Goal: Task Accomplishment & Management: Manage account settings

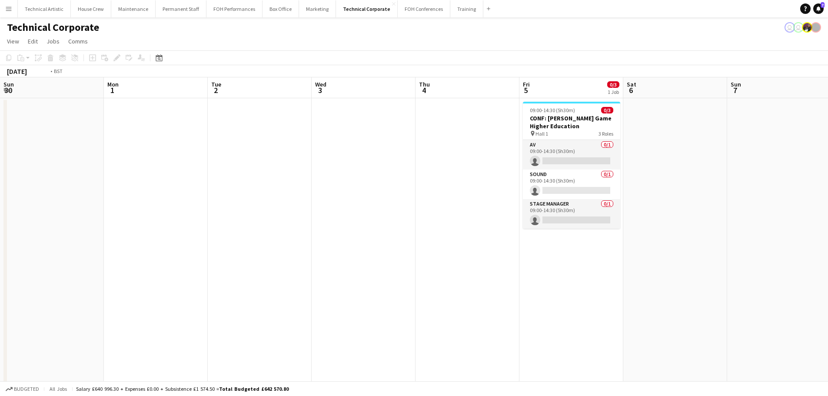
drag, startPoint x: 696, startPoint y: 195, endPoint x: 834, endPoint y: 112, distance: 161.2
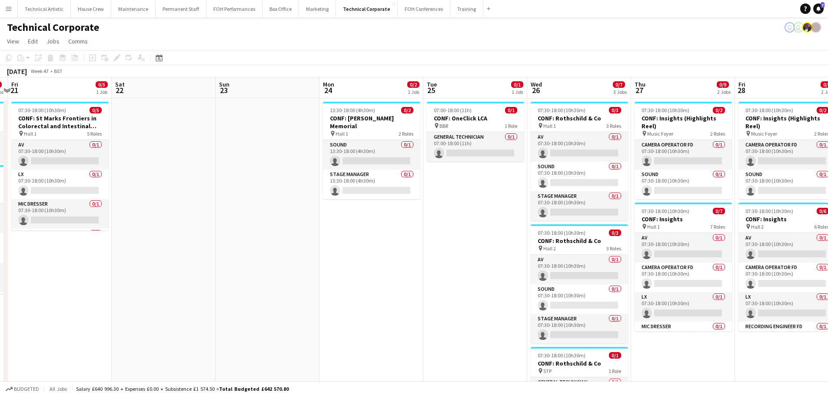
drag, startPoint x: 530, startPoint y: 132, endPoint x: 834, endPoint y: 121, distance: 303.9
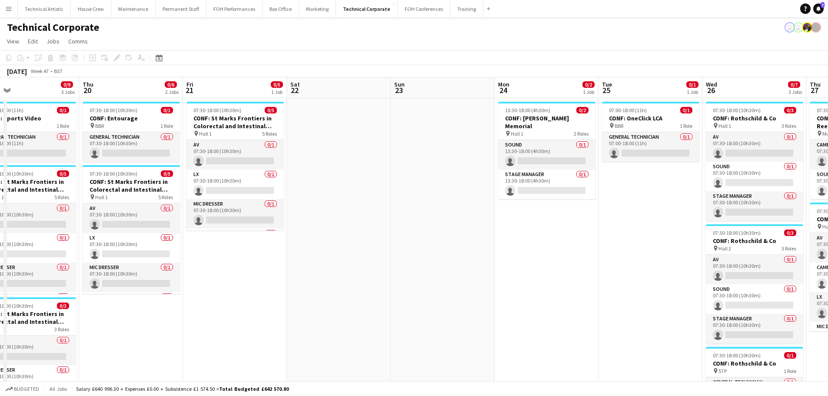
drag, startPoint x: 362, startPoint y: 209, endPoint x: 834, endPoint y: 109, distance: 482.2
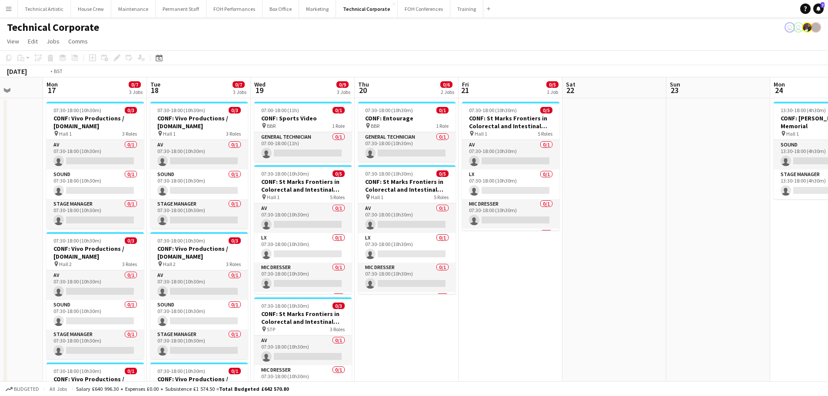
drag, startPoint x: 253, startPoint y: 296, endPoint x: 675, endPoint y: 224, distance: 428.0
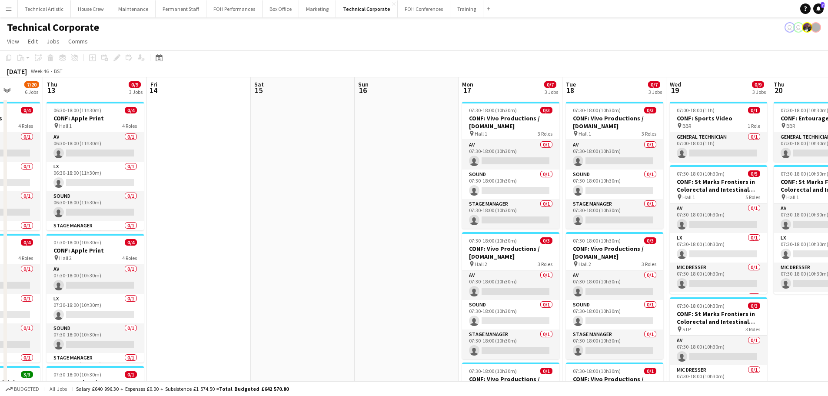
scroll to position [0, 226]
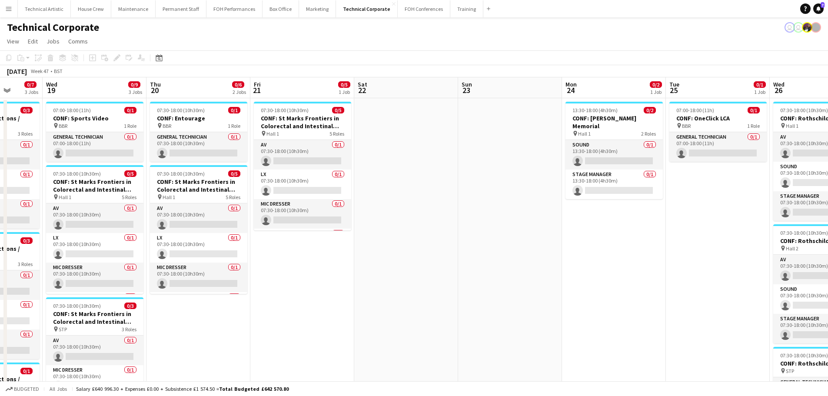
drag, startPoint x: 707, startPoint y: 214, endPoint x: 145, endPoint y: 204, distance: 562.3
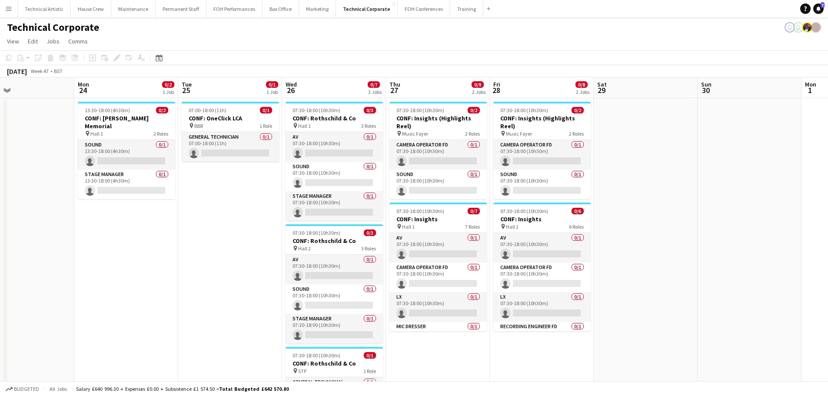
drag, startPoint x: 541, startPoint y: 227, endPoint x: 84, endPoint y: 169, distance: 460.7
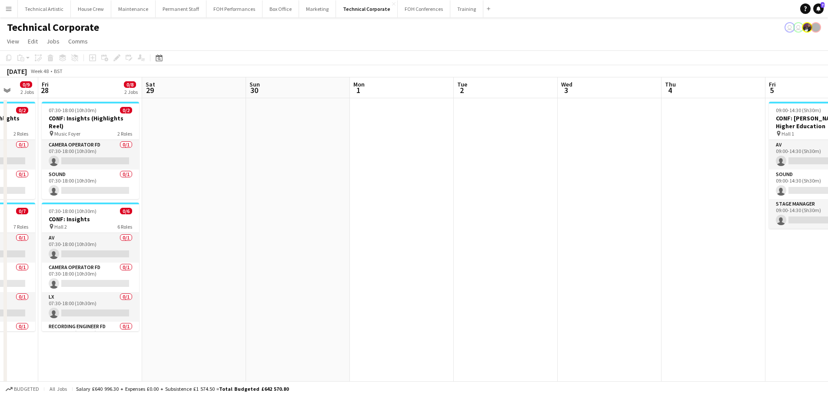
drag, startPoint x: 580, startPoint y: 170, endPoint x: 170, endPoint y: 123, distance: 412.5
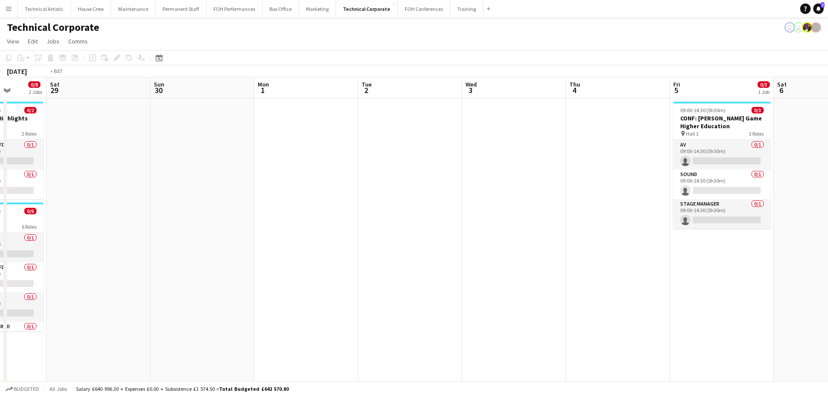
drag, startPoint x: 518, startPoint y: 159, endPoint x: 67, endPoint y: 123, distance: 452.9
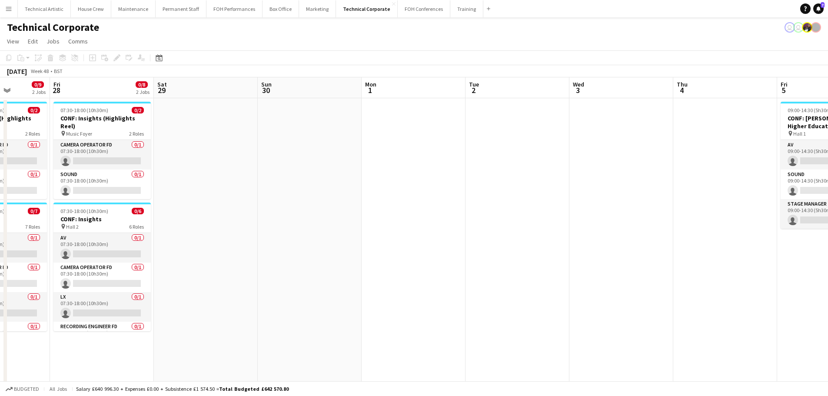
drag, startPoint x: 438, startPoint y: 152, endPoint x: 818, endPoint y: 119, distance: 381.5
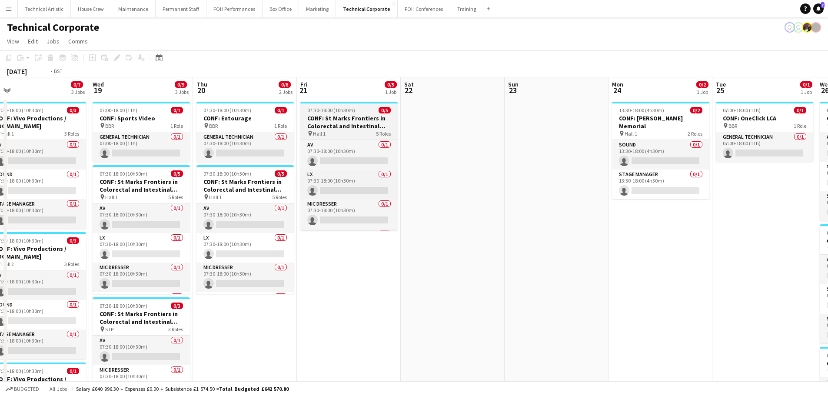
drag, startPoint x: 474, startPoint y: 142, endPoint x: 753, endPoint y: 133, distance: 279.1
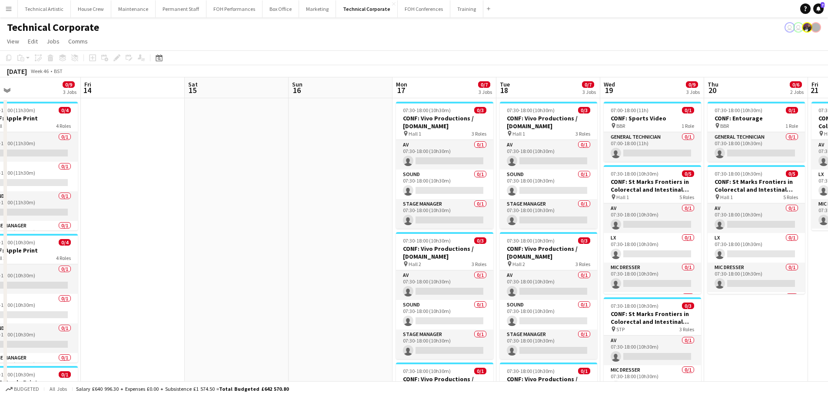
drag, startPoint x: 300, startPoint y: 162, endPoint x: 824, endPoint y: 103, distance: 527.2
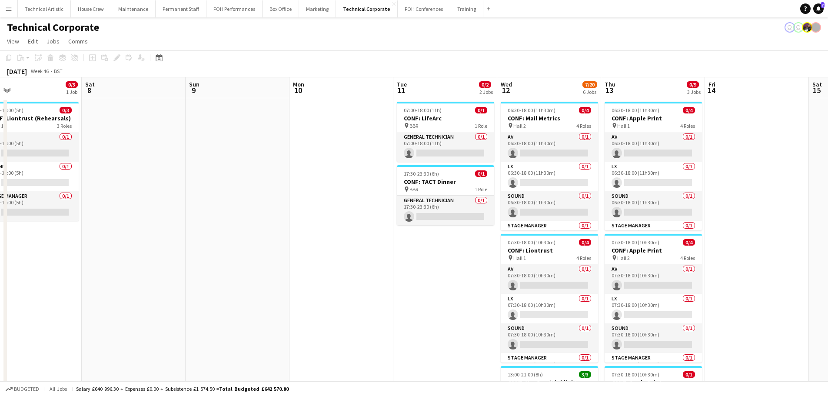
scroll to position [0, 0]
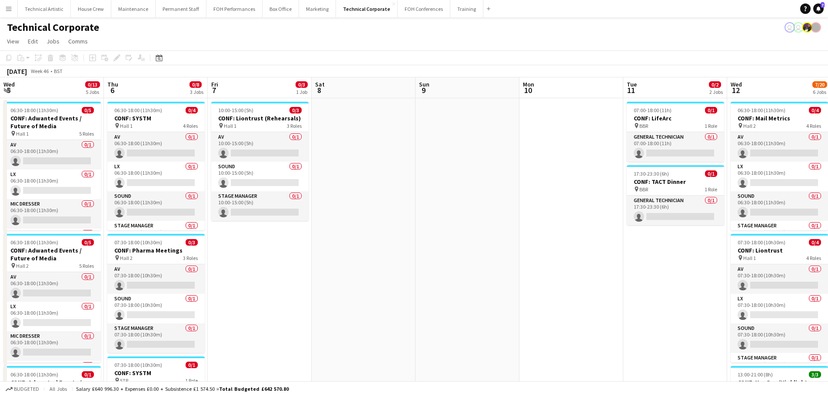
drag, startPoint x: 290, startPoint y: 168, endPoint x: 834, endPoint y: 104, distance: 547.7
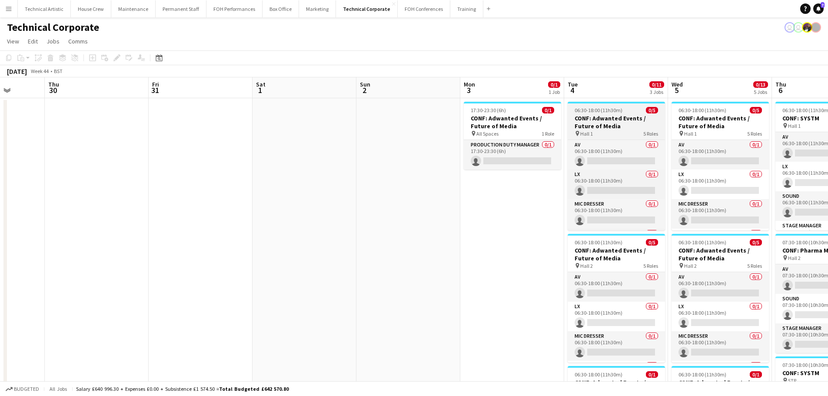
drag, startPoint x: 585, startPoint y: 144, endPoint x: 762, endPoint y: 119, distance: 178.5
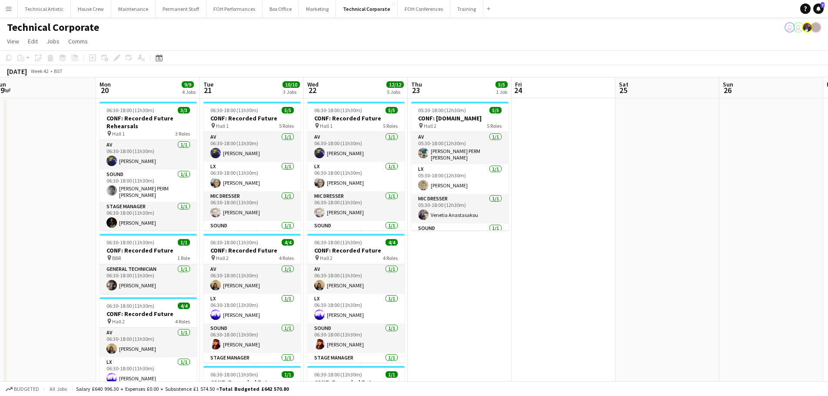
drag, startPoint x: 450, startPoint y: 170, endPoint x: 734, endPoint y: 130, distance: 286.9
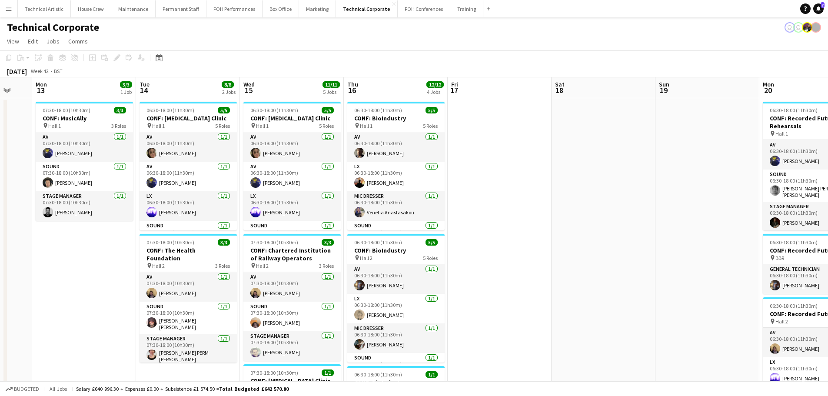
drag, startPoint x: 605, startPoint y: 137, endPoint x: 652, endPoint y: 134, distance: 46.6
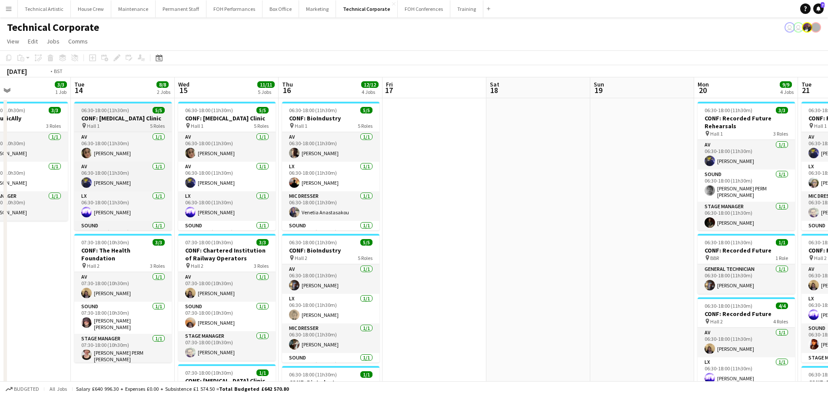
drag, startPoint x: 812, startPoint y: 123, endPoint x: 788, endPoint y: 127, distance: 23.9
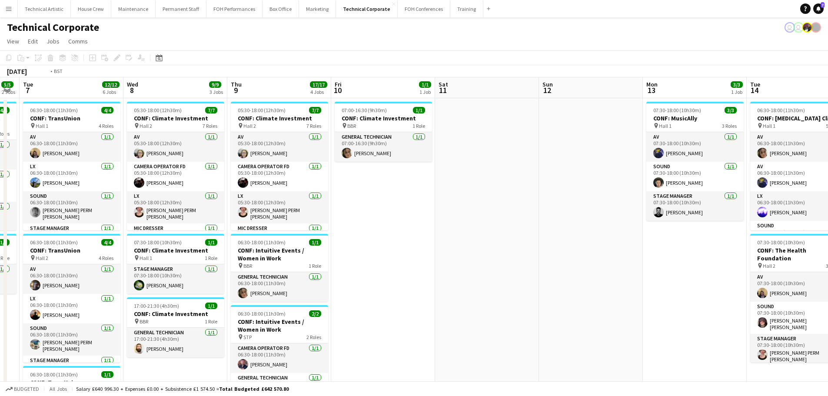
drag, startPoint x: 337, startPoint y: 162, endPoint x: 787, endPoint y: 127, distance: 451.9
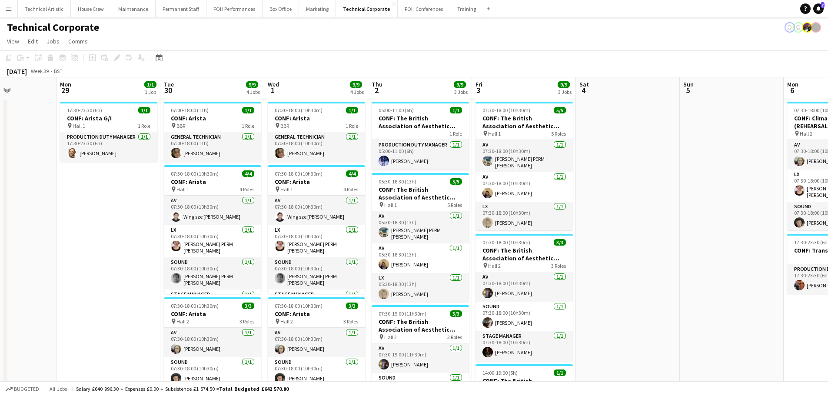
drag, startPoint x: 727, startPoint y: 142, endPoint x: 782, endPoint y: 133, distance: 55.1
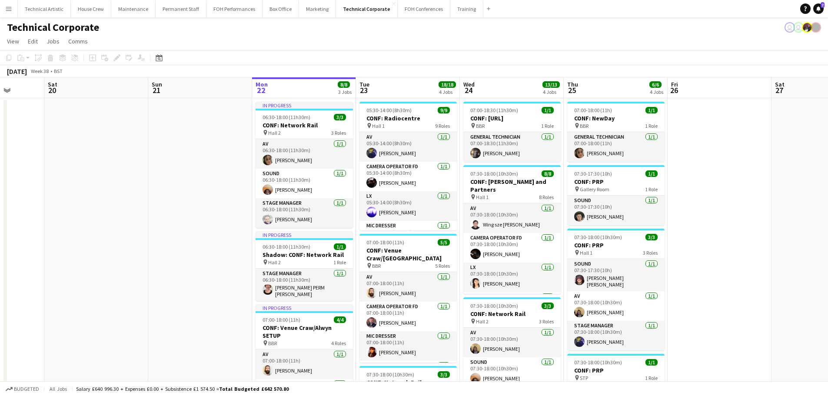
drag, startPoint x: 824, startPoint y: 151, endPoint x: 819, endPoint y: 147, distance: 6.5
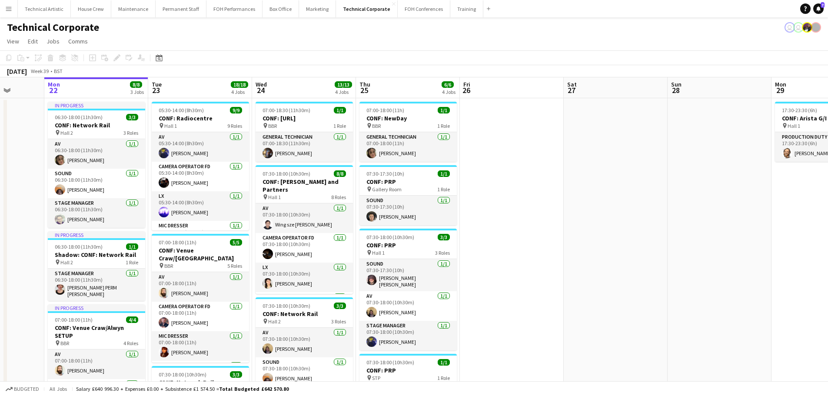
scroll to position [0, 260]
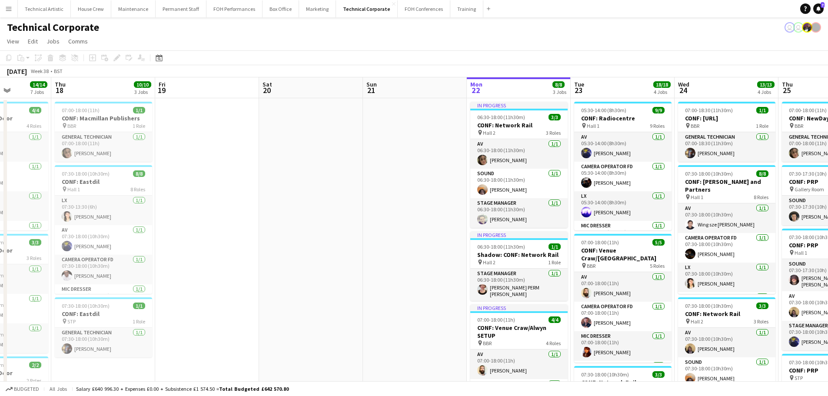
drag, startPoint x: 654, startPoint y: 159, endPoint x: 663, endPoint y: 158, distance: 8.9
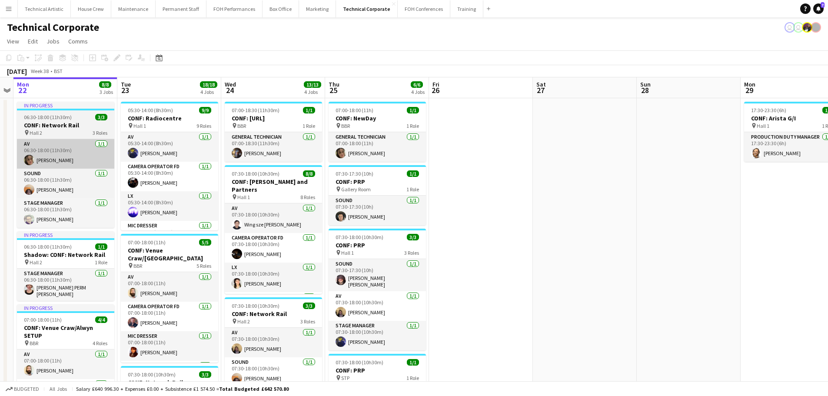
drag, startPoint x: 120, startPoint y: 159, endPoint x: 10, endPoint y: 158, distance: 109.9
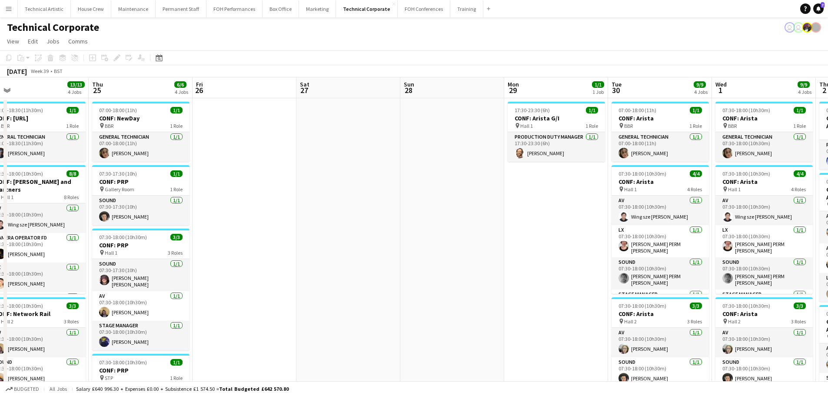
drag, startPoint x: 450, startPoint y: 201, endPoint x: 32, endPoint y: 139, distance: 422.5
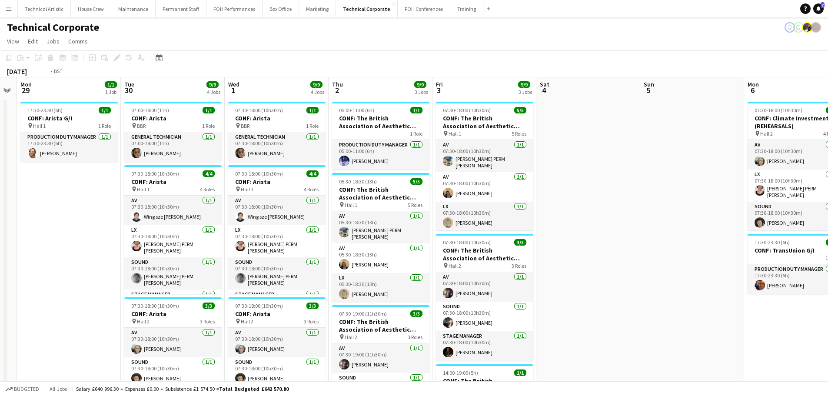
drag, startPoint x: 283, startPoint y: 177, endPoint x: 0, endPoint y: 139, distance: 285.3
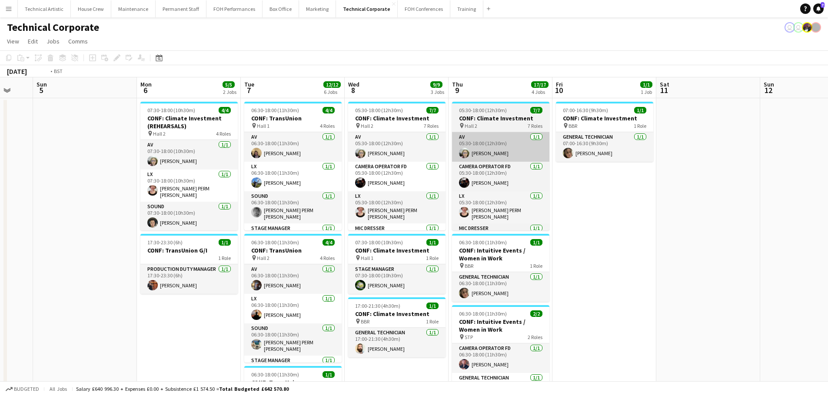
drag, startPoint x: 536, startPoint y: 179, endPoint x: 134, endPoint y: 133, distance: 404.4
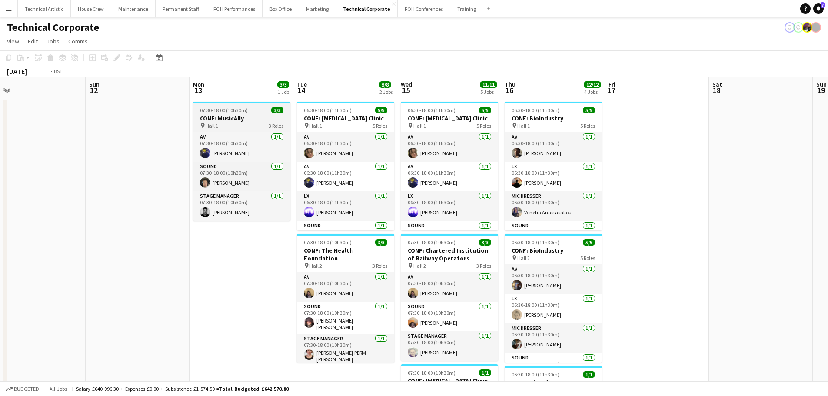
drag, startPoint x: 443, startPoint y: 182, endPoint x: 56, endPoint y: 130, distance: 391.0
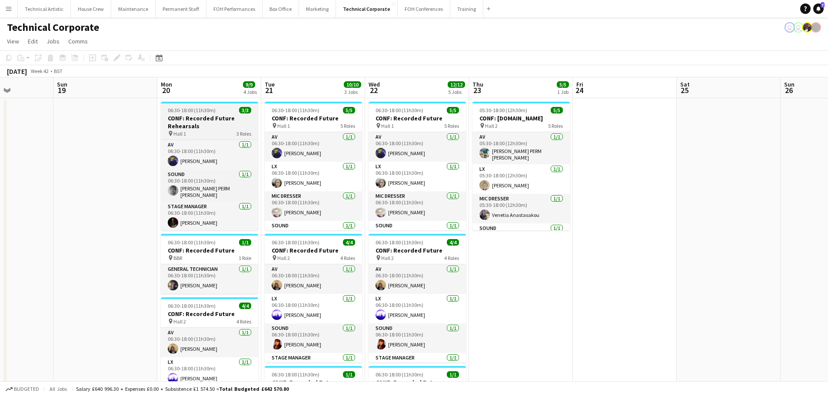
drag, startPoint x: 262, startPoint y: 172, endPoint x: 146, endPoint y: 136, distance: 120.5
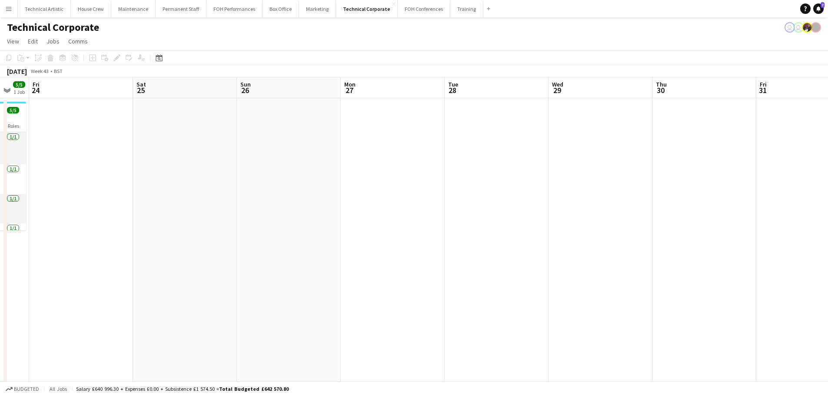
drag, startPoint x: 144, startPoint y: 145, endPoint x: 155, endPoint y: 142, distance: 11.0
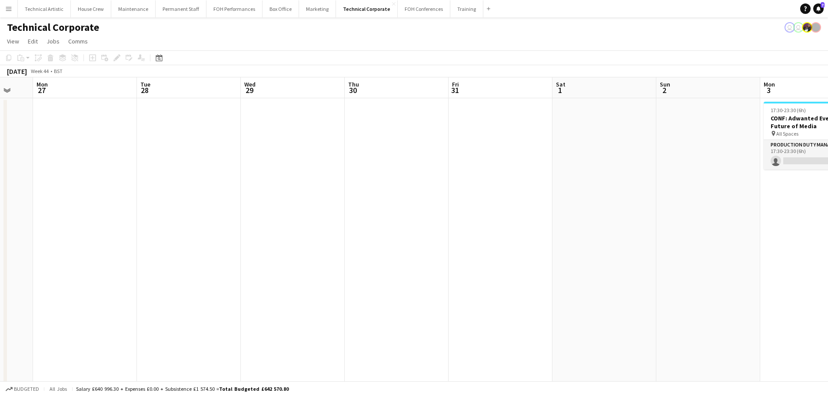
drag, startPoint x: 500, startPoint y: 212, endPoint x: 320, endPoint y: 200, distance: 180.7
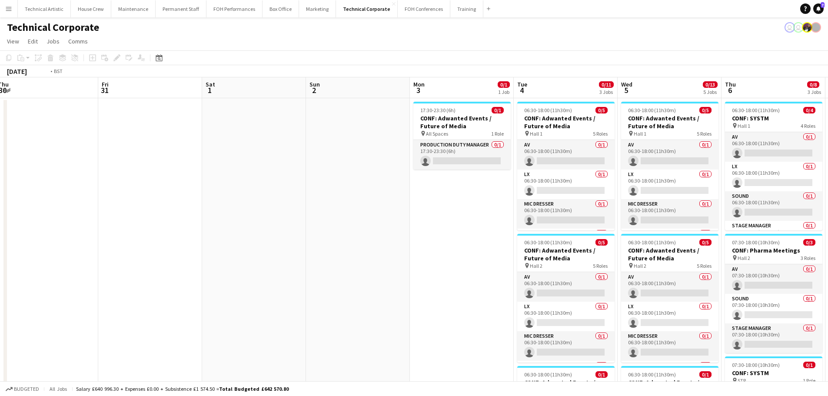
drag, startPoint x: 618, startPoint y: 195, endPoint x: 787, endPoint y: 192, distance: 169.0
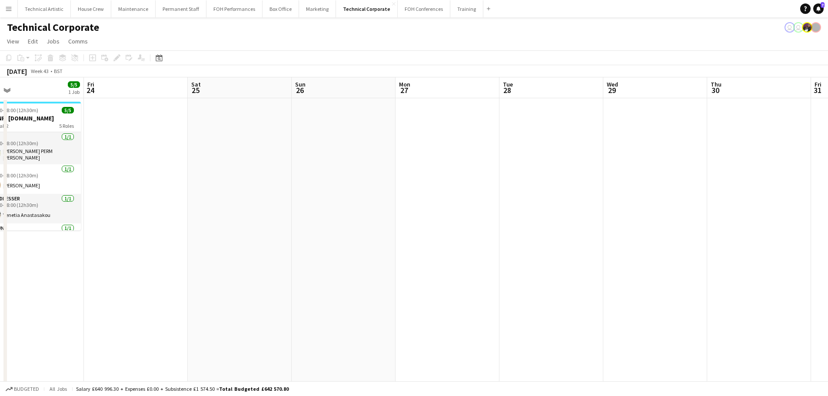
scroll to position [0, 197]
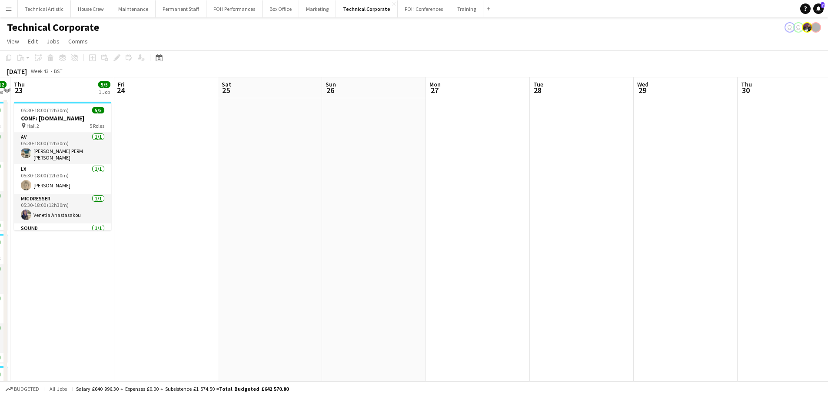
drag, startPoint x: 321, startPoint y: 182, endPoint x: 649, endPoint y: 188, distance: 327.6
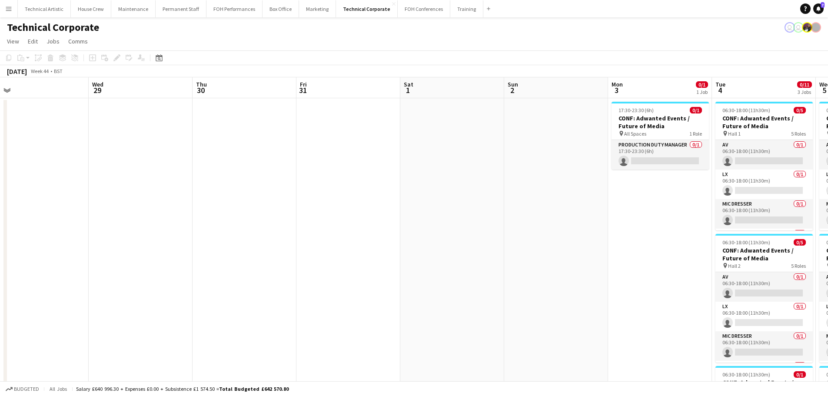
drag, startPoint x: 459, startPoint y: 170, endPoint x: 279, endPoint y: 161, distance: 180.1
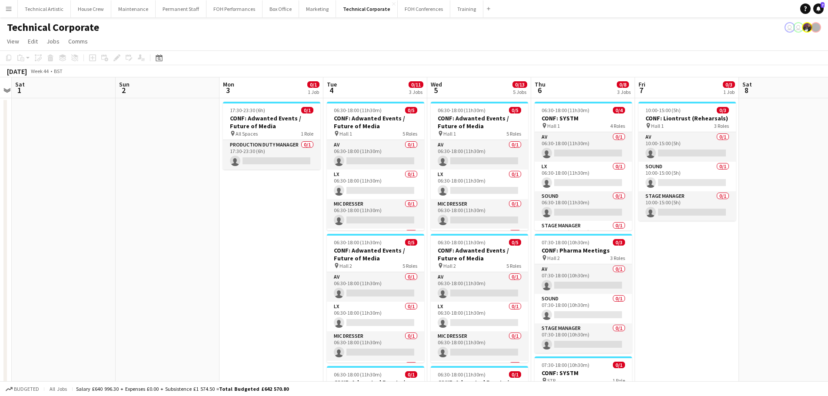
scroll to position [0, 347]
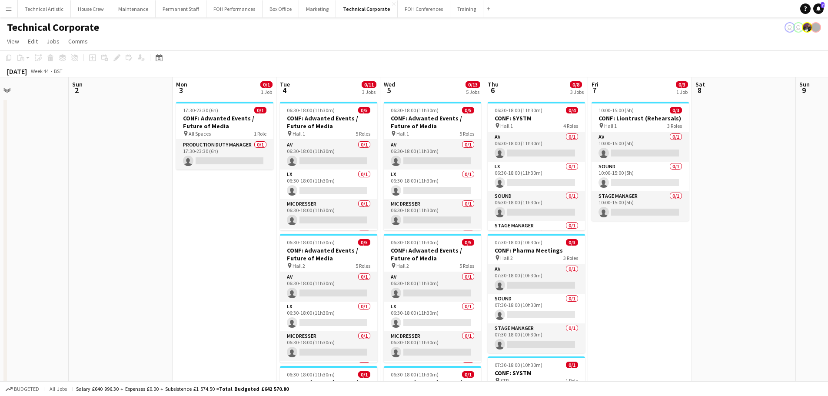
drag, startPoint x: 602, startPoint y: 182, endPoint x: 128, endPoint y: 129, distance: 476.9
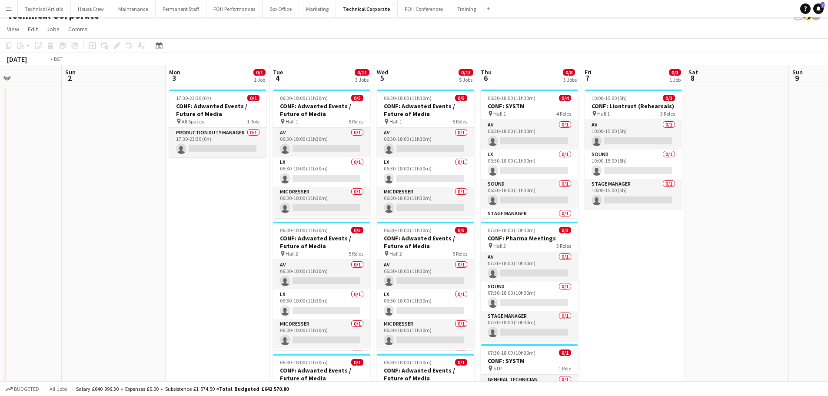
scroll to position [43, 0]
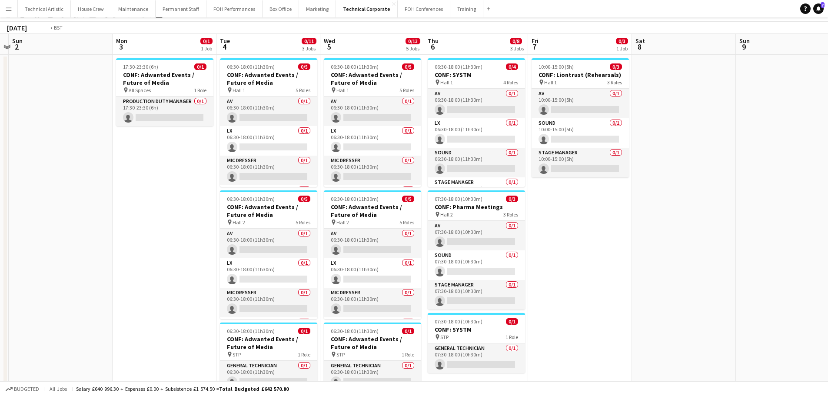
drag, startPoint x: 666, startPoint y: 271, endPoint x: 214, endPoint y: 275, distance: 451.4
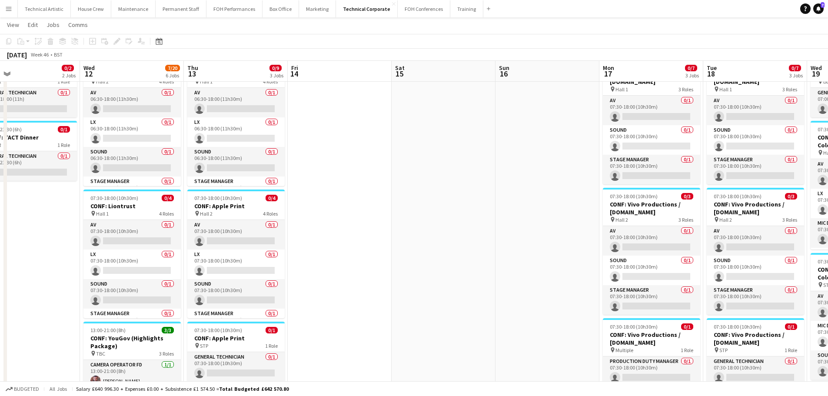
drag, startPoint x: 635, startPoint y: 260, endPoint x: 167, endPoint y: 224, distance: 468.9
click at [167, 224] on app-calendar-viewport "Sat 8 Sun 9 Mon 10 Tue 11 0/2 2 Jobs Wed 12 7/20 6 Jobs Thu 13 0/9 3 Jobs Fri 1…" at bounding box center [414, 392] width 828 height 804
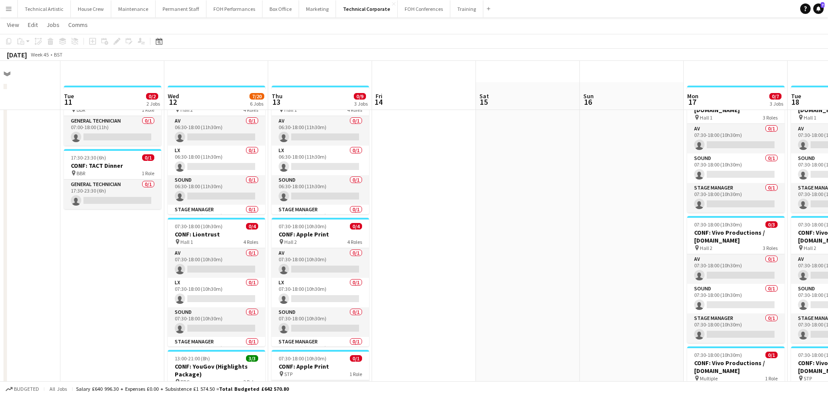
scroll to position [0, 0]
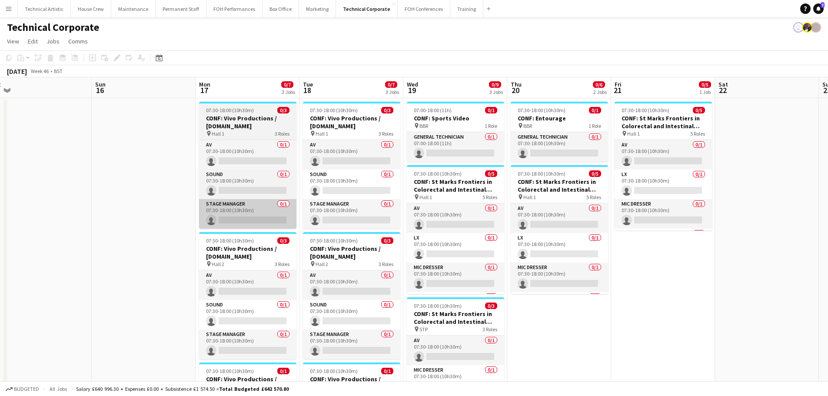
drag, startPoint x: 626, startPoint y: 239, endPoint x: 294, endPoint y: 207, distance: 333.9
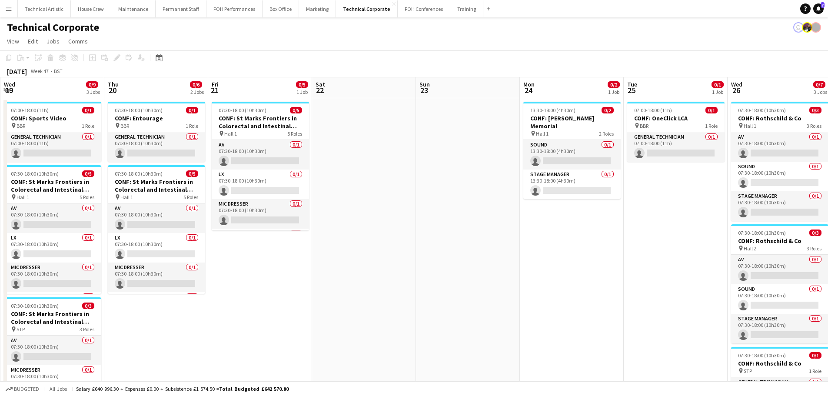
drag, startPoint x: 668, startPoint y: 225, endPoint x: 268, endPoint y: 170, distance: 403.9
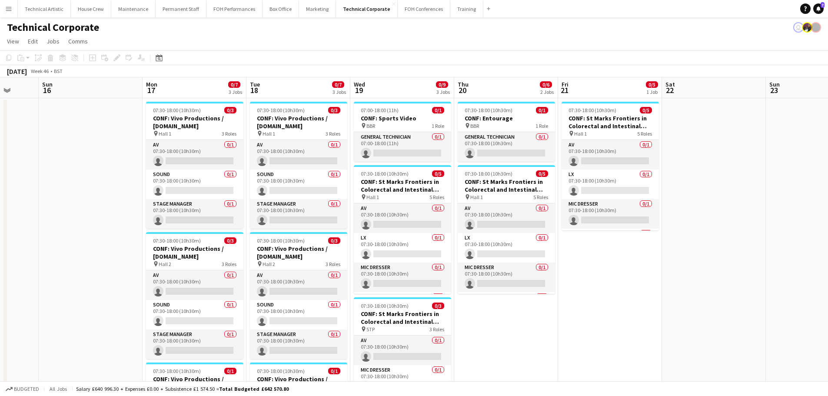
drag, startPoint x: 295, startPoint y: 180, endPoint x: 703, endPoint y: 132, distance: 411.7
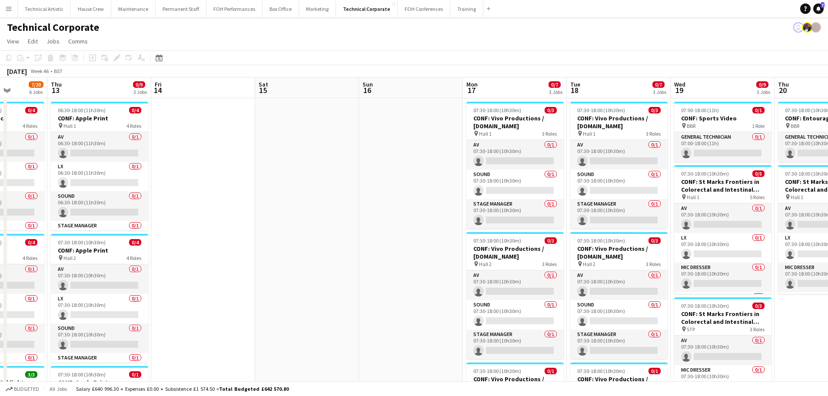
drag, startPoint x: 542, startPoint y: 209, endPoint x: 390, endPoint y: 223, distance: 152.7
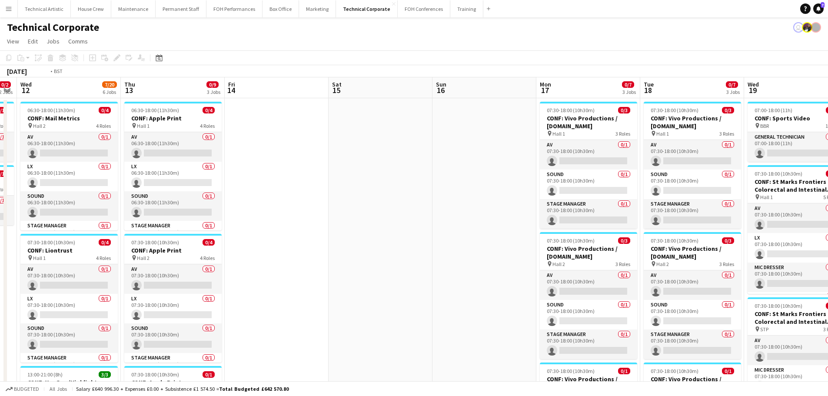
drag, startPoint x: 193, startPoint y: 221, endPoint x: 598, endPoint y: 166, distance: 408.2
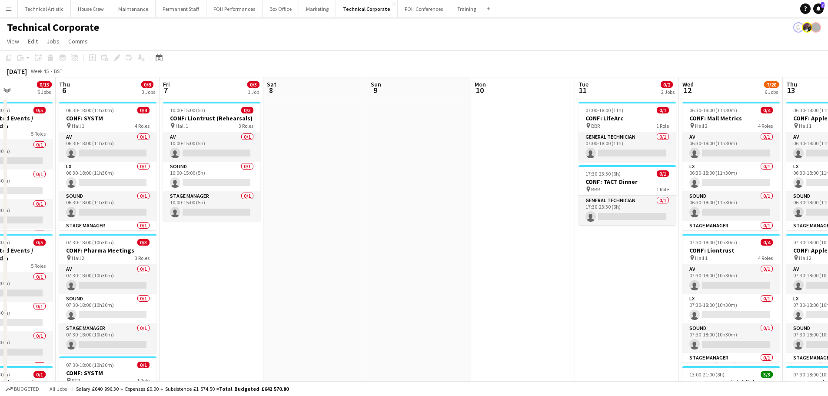
drag, startPoint x: 149, startPoint y: 196, endPoint x: 595, endPoint y: 155, distance: 448.0
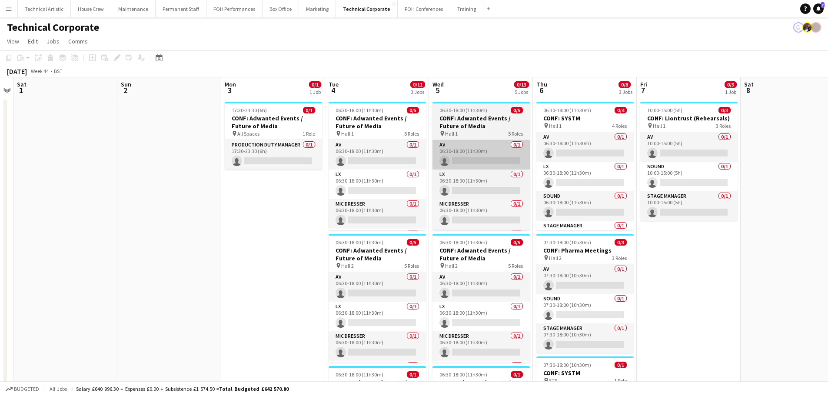
drag, startPoint x: 518, startPoint y: 172, endPoint x: 727, endPoint y: 146, distance: 210.6
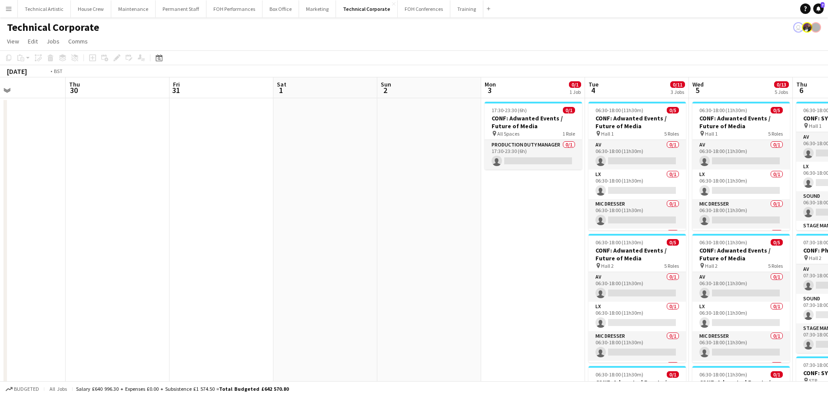
drag, startPoint x: 290, startPoint y: 158, endPoint x: 653, endPoint y: 111, distance: 365.7
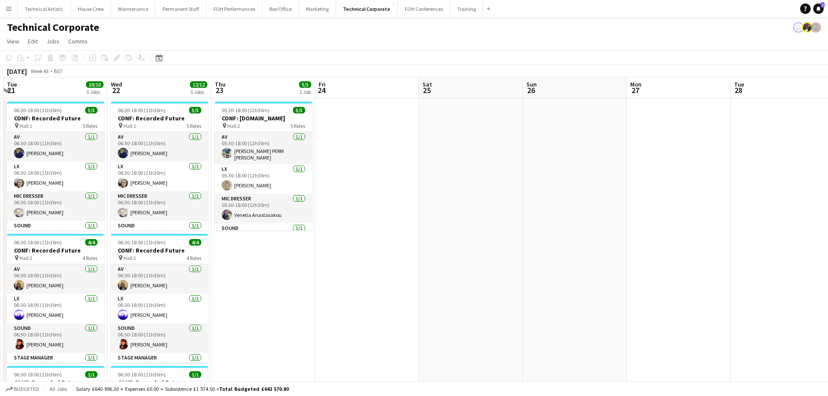
drag, startPoint x: 64, startPoint y: 320, endPoint x: 519, endPoint y: 297, distance: 455.5
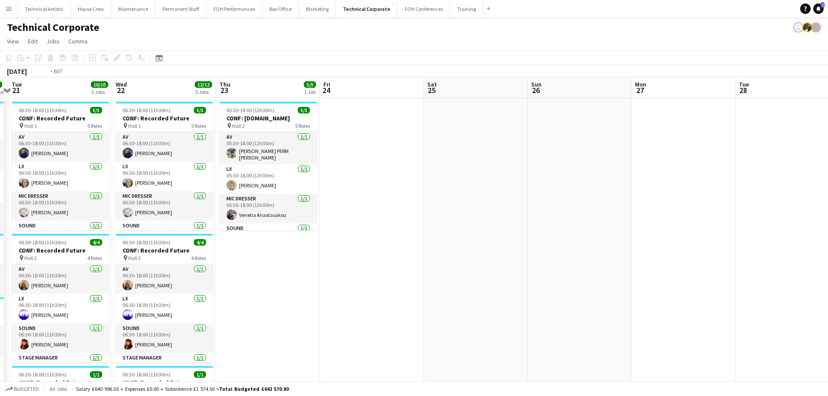
scroll to position [0, 233]
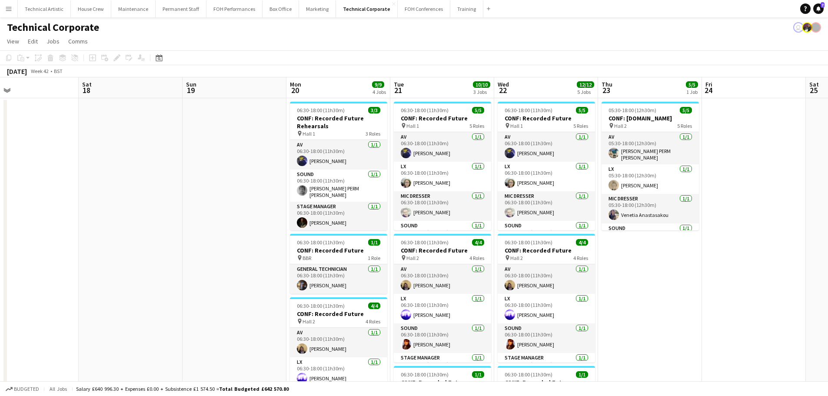
drag, startPoint x: 646, startPoint y: 265, endPoint x: 677, endPoint y: 265, distance: 31.7
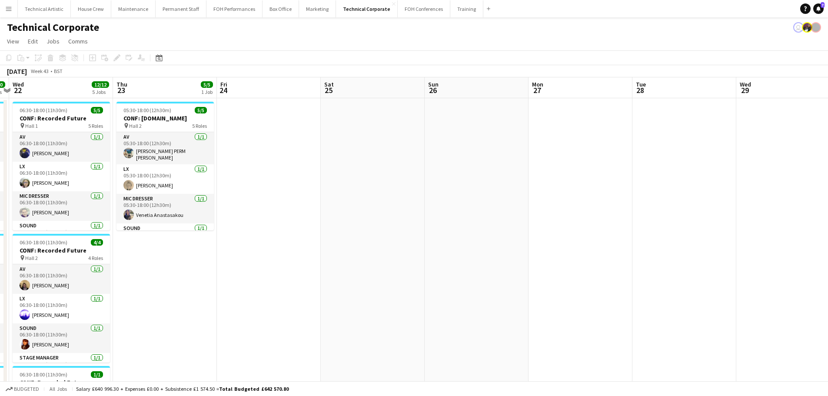
drag, startPoint x: 701, startPoint y: 260, endPoint x: 234, endPoint y: 186, distance: 472.8
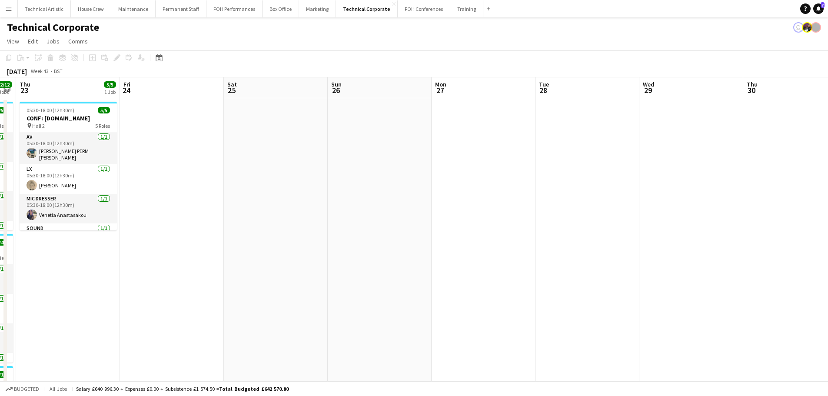
drag, startPoint x: 636, startPoint y: 207, endPoint x: 129, endPoint y: 144, distance: 511.0
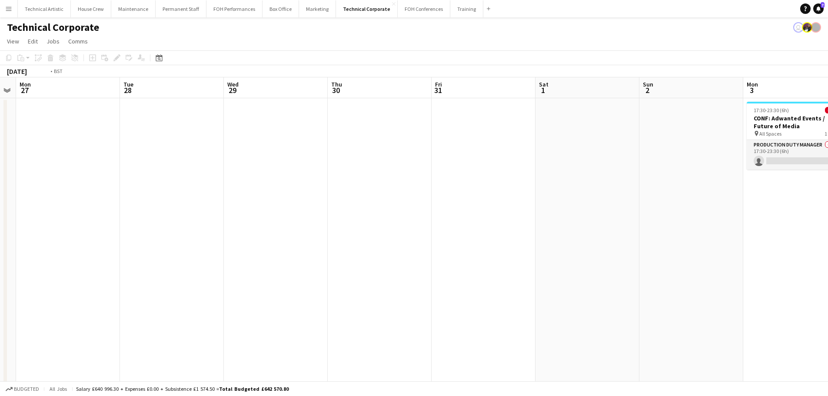
scroll to position [0, 258]
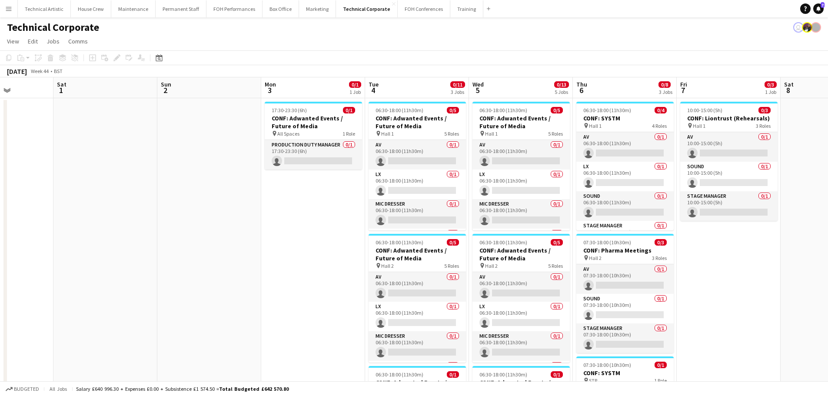
drag, startPoint x: 570, startPoint y: 174, endPoint x: 88, endPoint y: 134, distance: 483.5
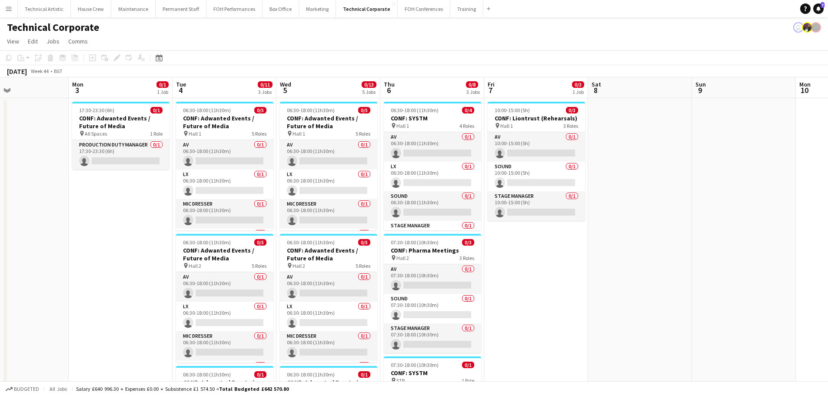
scroll to position [0, 271]
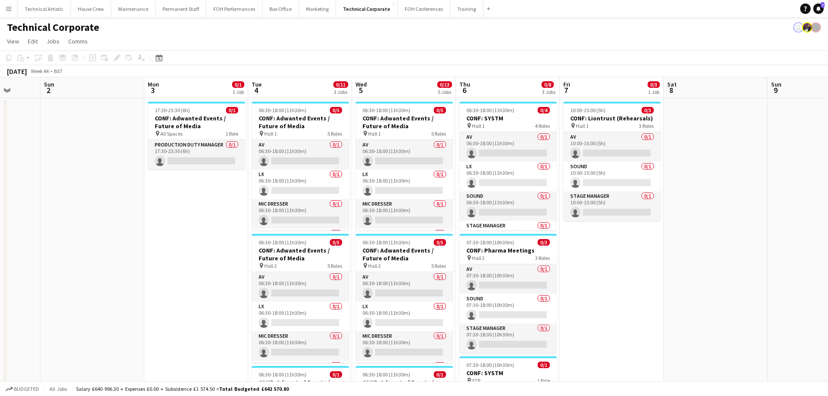
drag, startPoint x: 257, startPoint y: 251, endPoint x: 214, endPoint y: 242, distance: 44.0
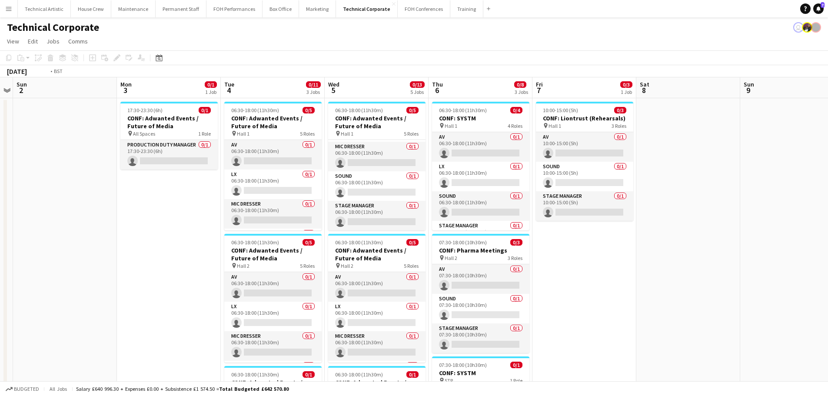
drag, startPoint x: 63, startPoint y: 227, endPoint x: 759, endPoint y: 239, distance: 695.2
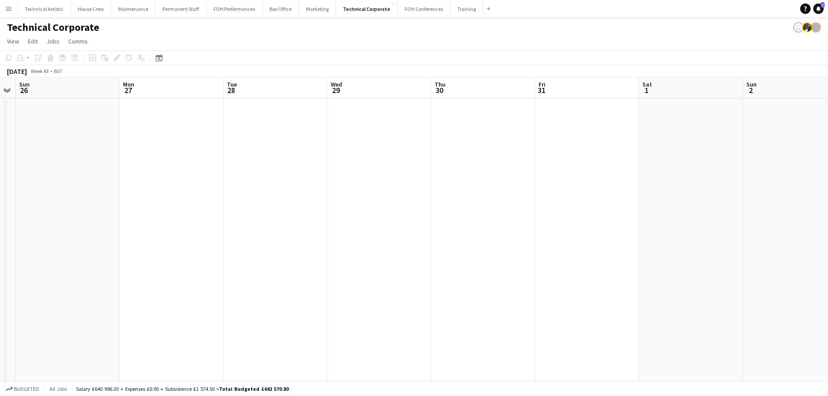
drag, startPoint x: 392, startPoint y: 275, endPoint x: 834, endPoint y: 257, distance: 442.2
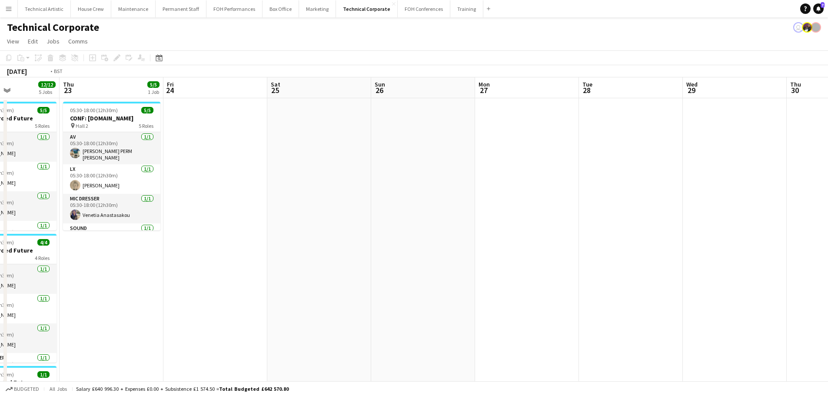
drag, startPoint x: 251, startPoint y: 256, endPoint x: 766, endPoint y: 246, distance: 514.9
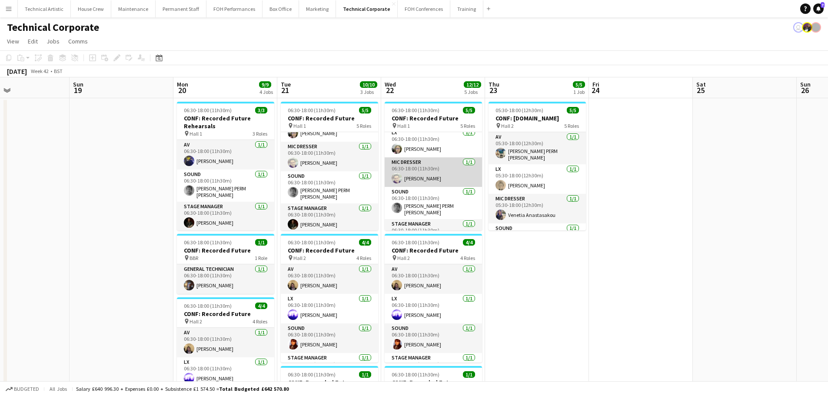
scroll to position [50, 0]
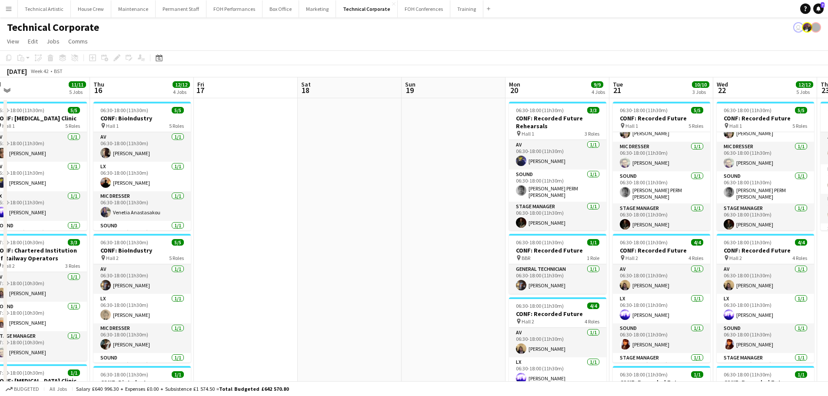
drag, startPoint x: 243, startPoint y: 196, endPoint x: 555, endPoint y: 196, distance: 311.9
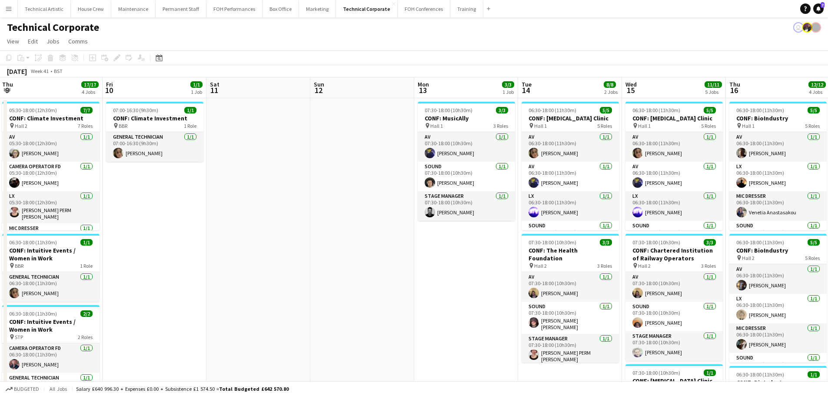
drag, startPoint x: 324, startPoint y: 199, endPoint x: 834, endPoint y: 204, distance: 509.6
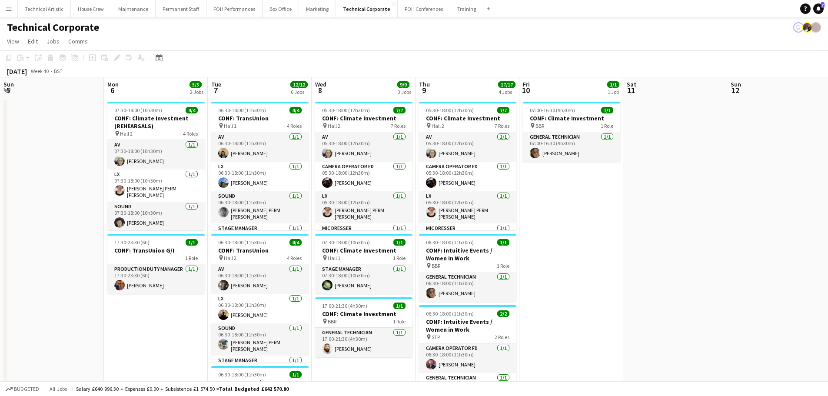
drag, startPoint x: 651, startPoint y: 191, endPoint x: 834, endPoint y: 190, distance: 182.5
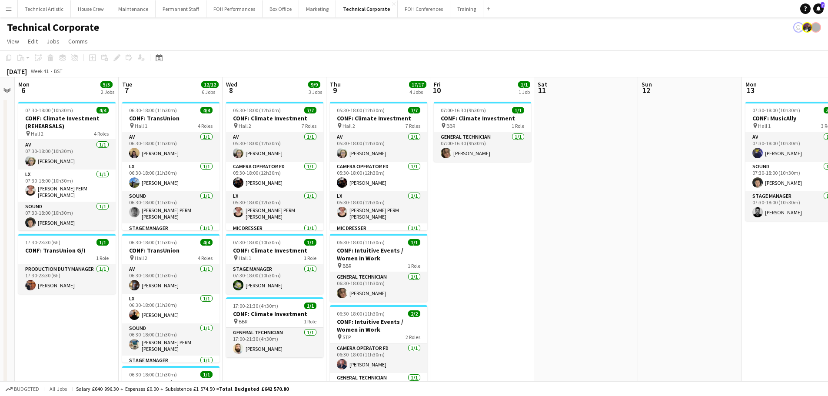
drag, startPoint x: 280, startPoint y: 189, endPoint x: 834, endPoint y: 189, distance: 553.5
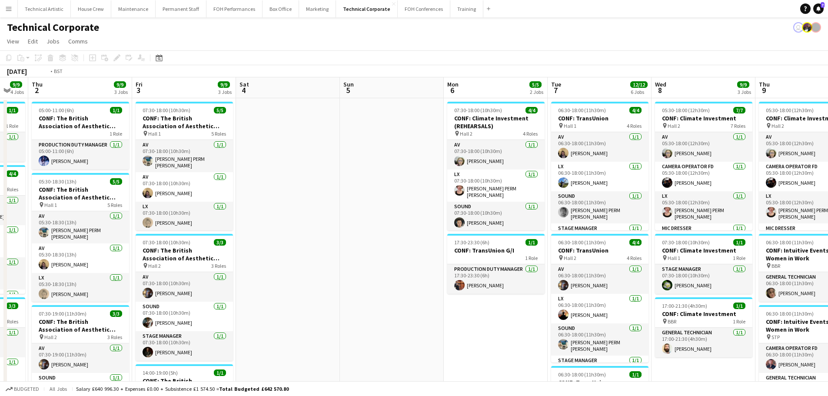
drag, startPoint x: 94, startPoint y: 190, endPoint x: 720, endPoint y: 190, distance: 625.6
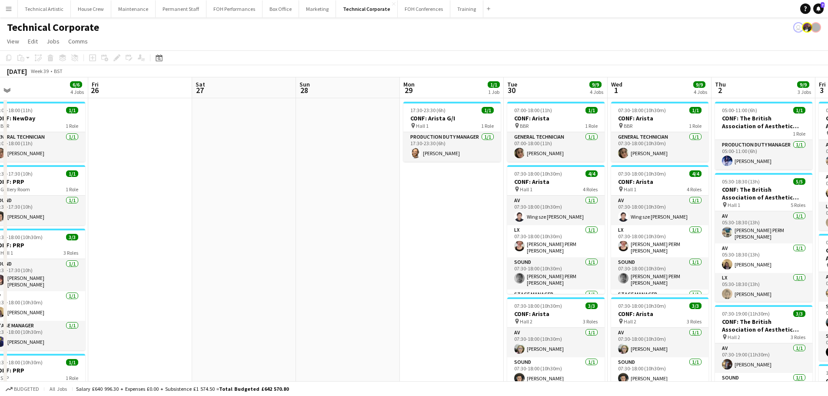
drag, startPoint x: 389, startPoint y: 192, endPoint x: 828, endPoint y: 192, distance: 439.2
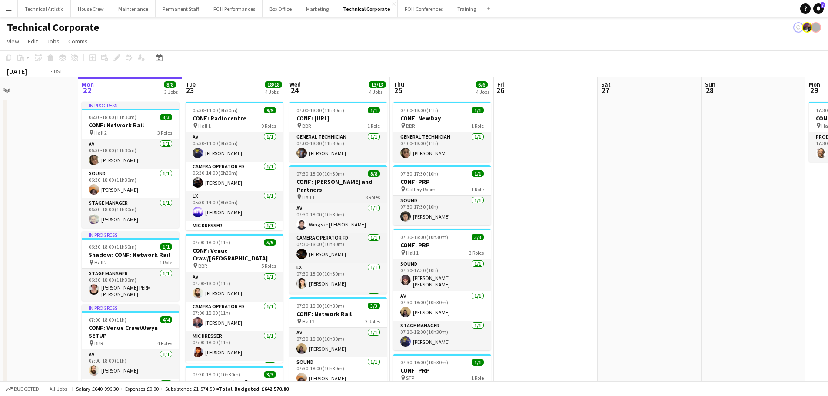
drag, startPoint x: 219, startPoint y: 193, endPoint x: 820, endPoint y: 193, distance: 600.4
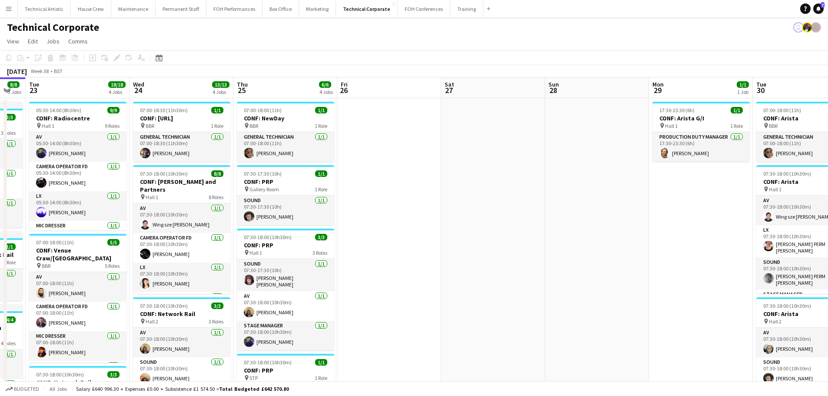
scroll to position [0, 287]
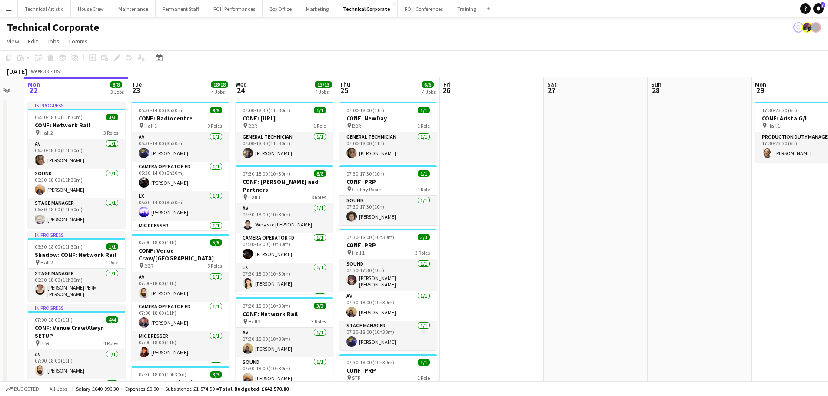
drag, startPoint x: 601, startPoint y: 210, endPoint x: 109, endPoint y: 151, distance: 495.8
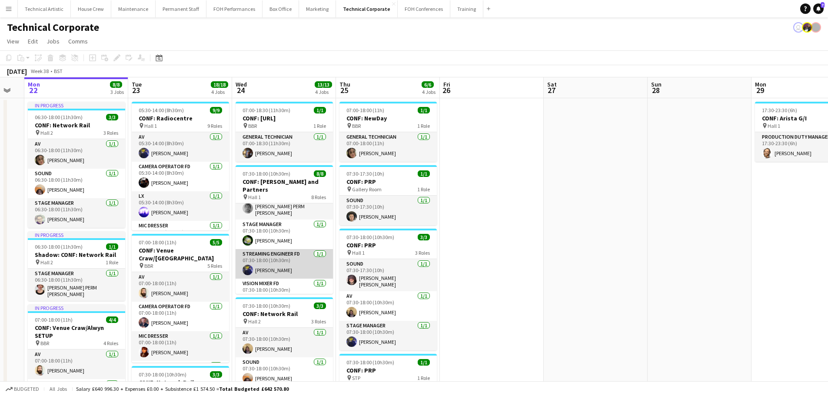
scroll to position [138, 0]
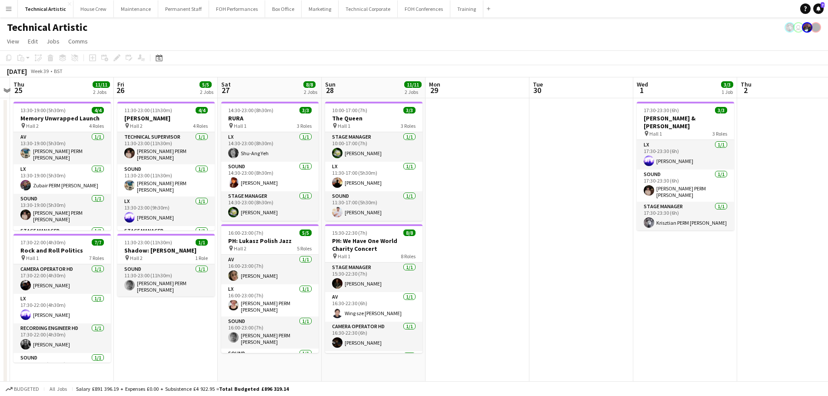
drag, startPoint x: 244, startPoint y: 161, endPoint x: 195, endPoint y: 153, distance: 49.3
click at [195, 153] on app-calendar-viewport "Sun 21 3/3 1 Job Mon 22 Tue 23 1/1 1 Job Wed 24 Thu 25 11/11 2 Jobs Fri 26 5/5 …" at bounding box center [414, 295] width 828 height 437
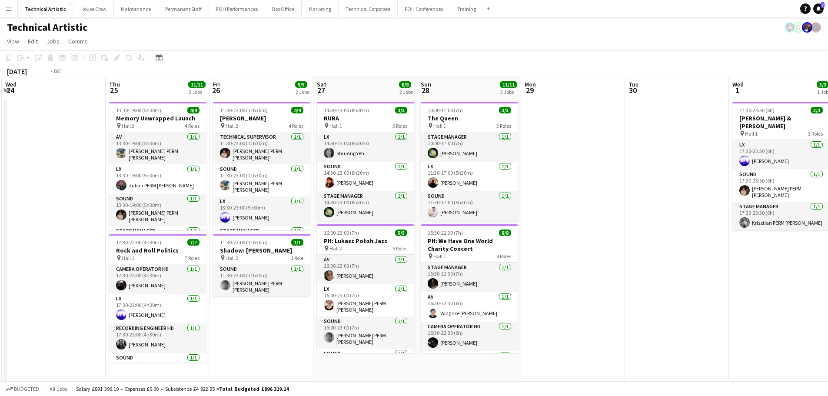
drag, startPoint x: 744, startPoint y: 235, endPoint x: 113, endPoint y: 150, distance: 636.9
click at [113, 150] on app-calendar-viewport "Sun 21 3/3 1 Job Mon 22 Tue 23 1/1 1 Job Wed 24 Thu 25 11/11 2 Jobs Fri 26 5/5 …" at bounding box center [414, 295] width 828 height 437
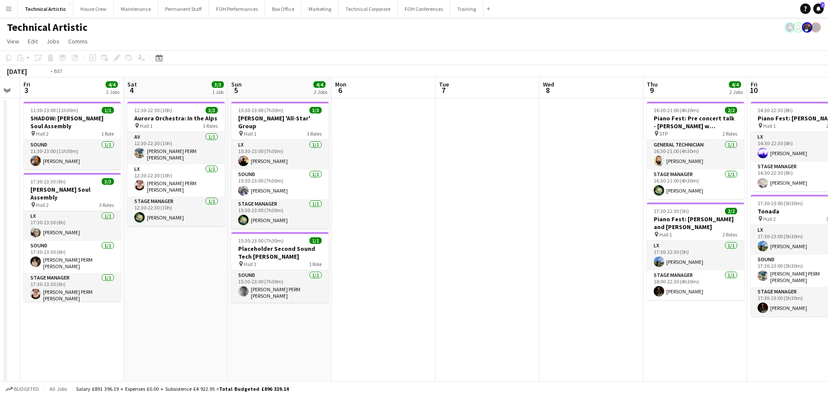
drag, startPoint x: 260, startPoint y: 126, endPoint x: 93, endPoint y: 109, distance: 167.7
click at [93, 109] on app-calendar-viewport "Tue 30 Wed 1 3/3 1 Job Thu 2 Fri 3 4/4 2 Jobs Sat 4 3/3 1 Job Sun 5 4/4 2 Jobs …" at bounding box center [414, 295] width 828 height 437
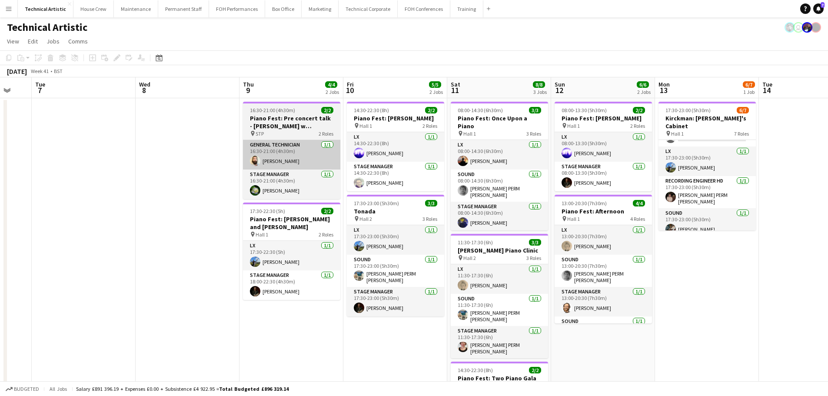
scroll to position [86, 0]
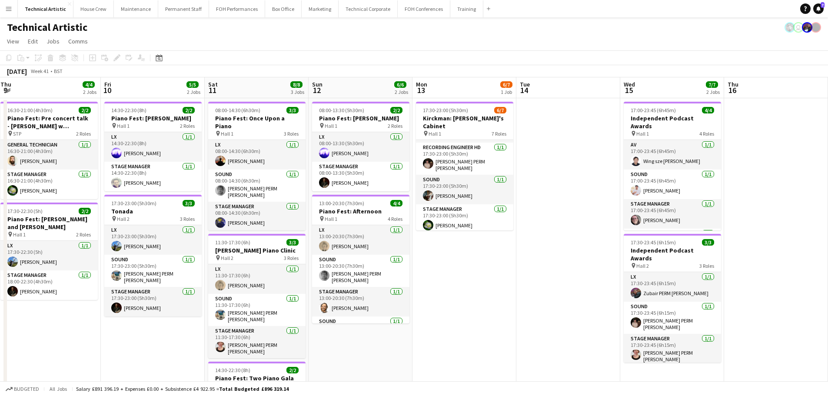
drag, startPoint x: 171, startPoint y: 190, endPoint x: 124, endPoint y: 187, distance: 47.0
click at [123, 187] on app-calendar-viewport "Fri 3 4/4 2 Jobs Sat 4 3/3 1 Job Sun 5 4/4 2 Jobs Mon 6 Tue 7 Wed 8 Thu 9 4/4 2…" at bounding box center [414, 295] width 828 height 437
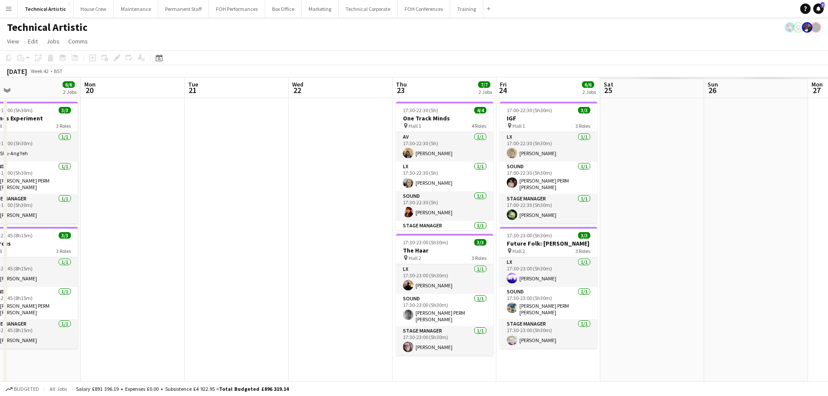
click at [194, 180] on app-calendar-viewport "Tue 14 Wed 15 7/7 2 Jobs Thu 16 Fri 17 8/8 3 Jobs Sat 18 8/10 3 Jobs Sun 19 6/6…" at bounding box center [414, 295] width 828 height 437
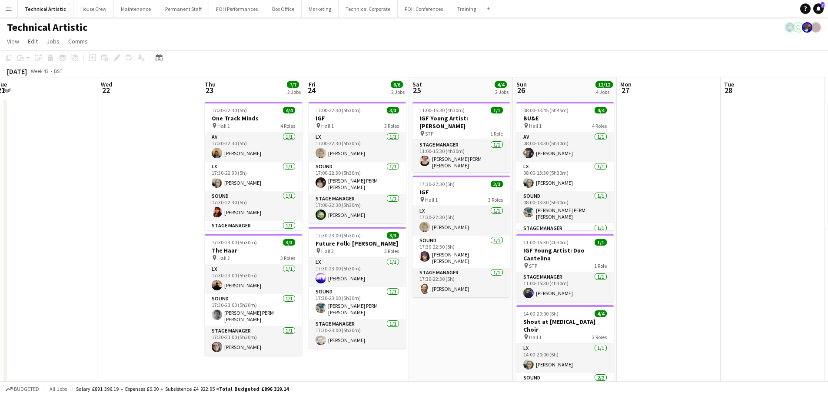
drag, startPoint x: 672, startPoint y: 233, endPoint x: 135, endPoint y: 166, distance: 540.8
click at [135, 166] on app-calendar-viewport "Sat 18 8/10 3 Jobs Sun 19 6/6 2 Jobs Mon 20 Tue 21 Wed 22 Thu 23 7/7 2 Jobs Fri…" at bounding box center [414, 325] width 828 height 497
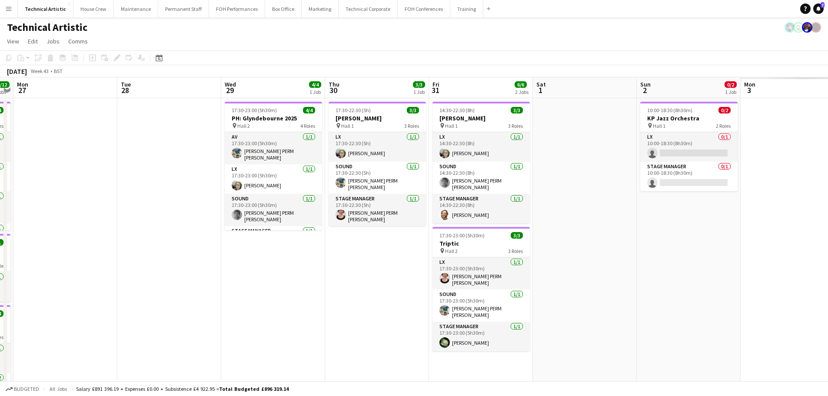
drag, startPoint x: 499, startPoint y: 201, endPoint x: 123, endPoint y: 159, distance: 377.8
click at [123, 159] on app-calendar-viewport "Fri 24 6/6 2 Jobs Sat 25 4/4 2 Jobs Sun 26 12/12 4 Jobs Mon 27 Tue 28 Wed 29 4/…" at bounding box center [414, 325] width 828 height 497
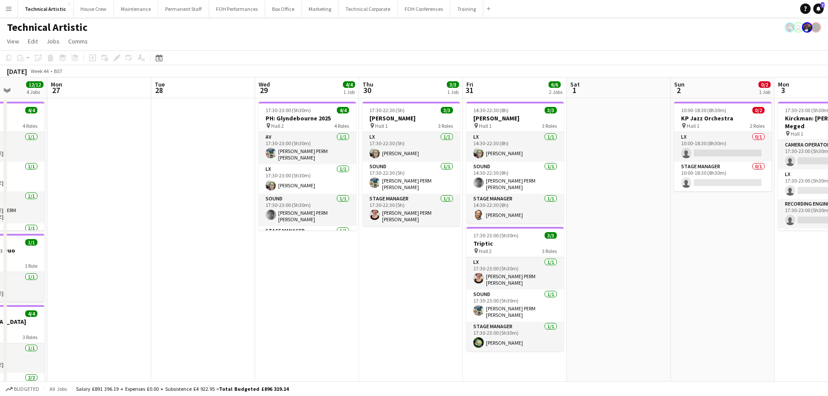
drag, startPoint x: 518, startPoint y: 202, endPoint x: 365, endPoint y: 187, distance: 154.1
click at [365, 187] on app-calendar-viewport "Fri 24 6/6 2 Jobs Sat 25 4/4 2 Jobs Sun 26 12/12 4 Jobs Mon 27 Tue 28 Wed 29 4/…" at bounding box center [414, 325] width 828 height 497
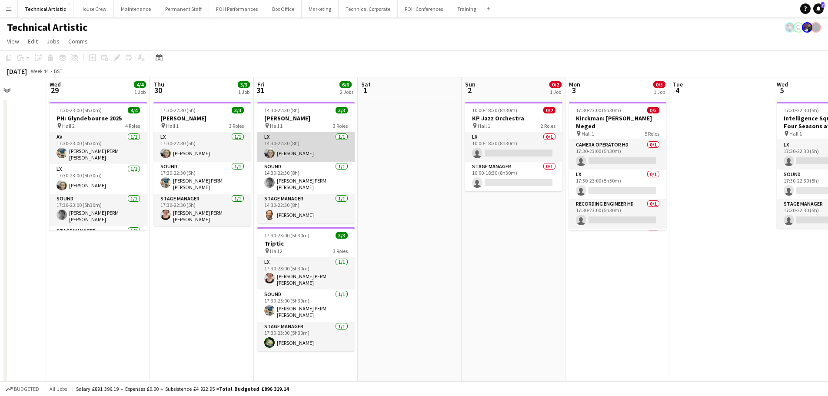
click at [304, 149] on app-card-role "LX [DATE] 14:30-22:30 (8h) [PERSON_NAME]" at bounding box center [305, 147] width 97 height 30
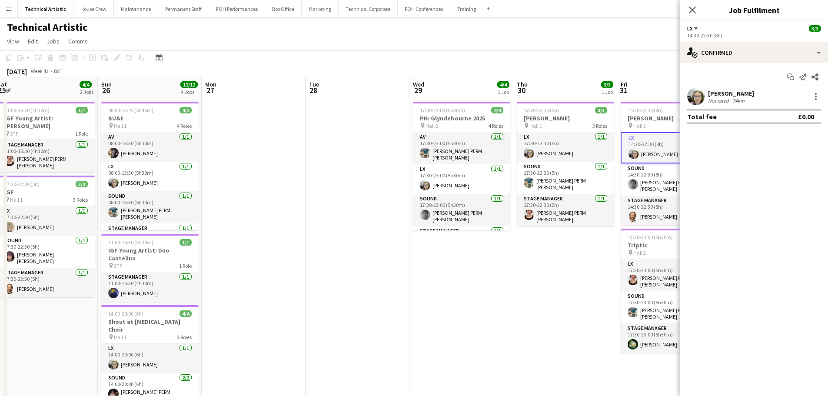
drag, startPoint x: 189, startPoint y: 267, endPoint x: 529, endPoint y: 240, distance: 340.8
click at [529, 240] on app-calendar-viewport "Thu 23 7/7 2 Jobs Fri 24 6/6 2 Jobs Sat 25 4/4 2 Jobs Sun 26 12/12 4 Jobs Mon 2…" at bounding box center [414, 325] width 828 height 497
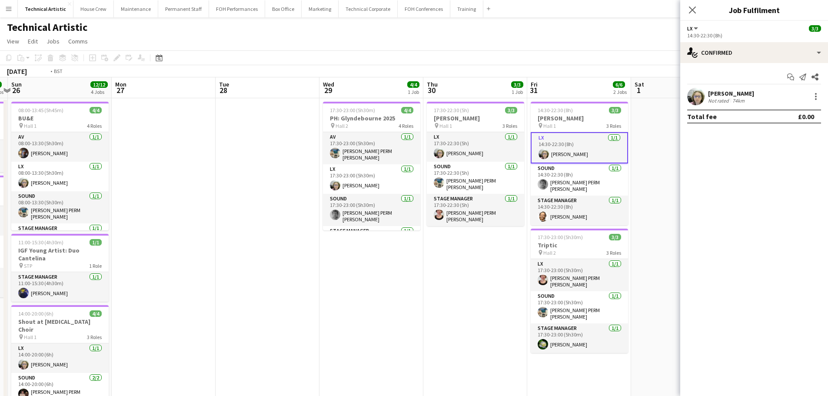
scroll to position [0, 331]
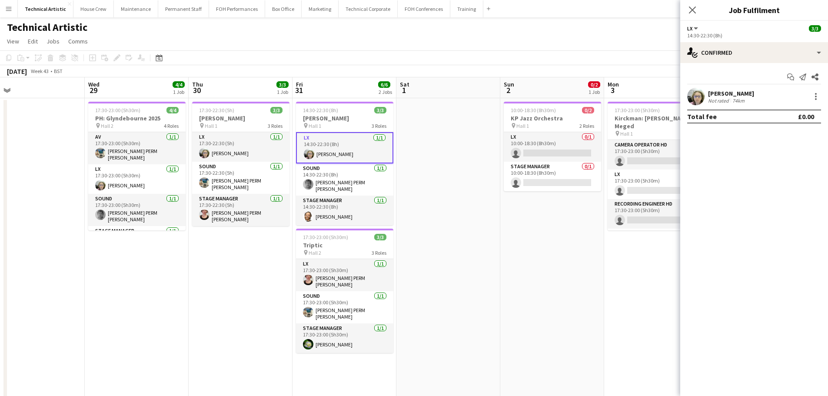
drag, startPoint x: 376, startPoint y: 248, endPoint x: 215, endPoint y: 232, distance: 161.1
click at [215, 232] on app-calendar-viewport "Sat 25 4/4 2 Jobs Sun 26 12/12 4 Jobs Mon 27 Tue 28 Wed 29 4/4 1 Job Thu 30 3/3…" at bounding box center [414, 325] width 828 height 497
click at [442, 45] on app-page-menu "View Day view expanded Day view collapsed Month view Date picker Jump to [DATE]…" at bounding box center [414, 42] width 828 height 17
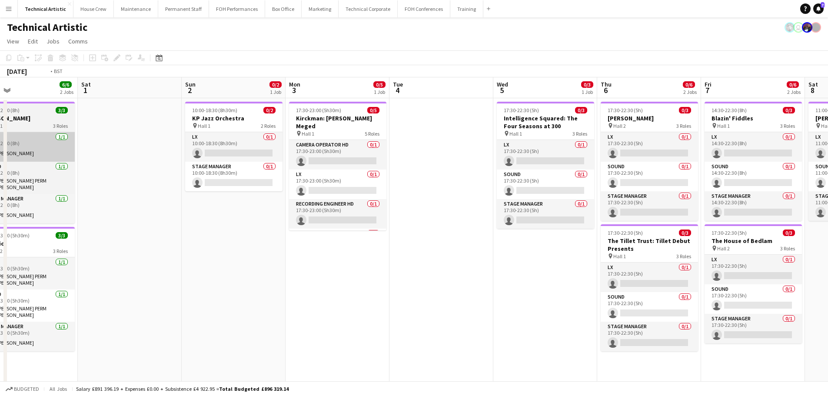
drag, startPoint x: 221, startPoint y: 198, endPoint x: 465, endPoint y: 145, distance: 250.3
click at [743, 102] on app-calendar-viewport "Wed 29 4/4 1 Job Thu 30 3/3 1 Job Fri 31 6/6 2 Jobs Sat 1 Sun 2 0/2 1 Job Mon 3…" at bounding box center [414, 325] width 828 height 497
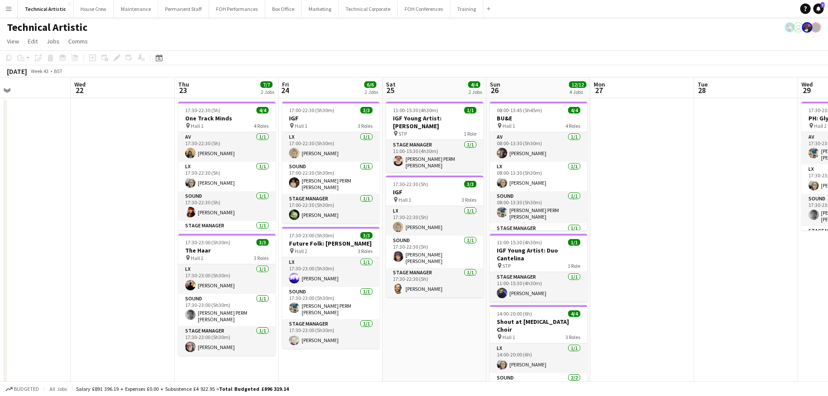
drag, startPoint x: 555, startPoint y: 158, endPoint x: 834, endPoint y: 117, distance: 281.5
click at [828, 117] on html "Menu Boards Boards Boards All jobs Status Workforce Workforce My Workforce Recr…" at bounding box center [414, 295] width 828 height 590
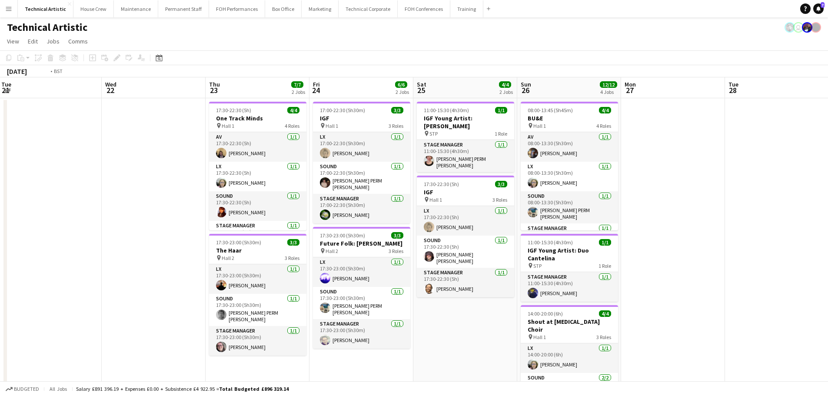
drag, startPoint x: 401, startPoint y: 137, endPoint x: 834, endPoint y: 75, distance: 436.7
click at [828, 75] on html "Menu Boards Boards Boards All jobs Status Workforce Workforce My Workforce Recr…" at bounding box center [414, 295] width 828 height 590
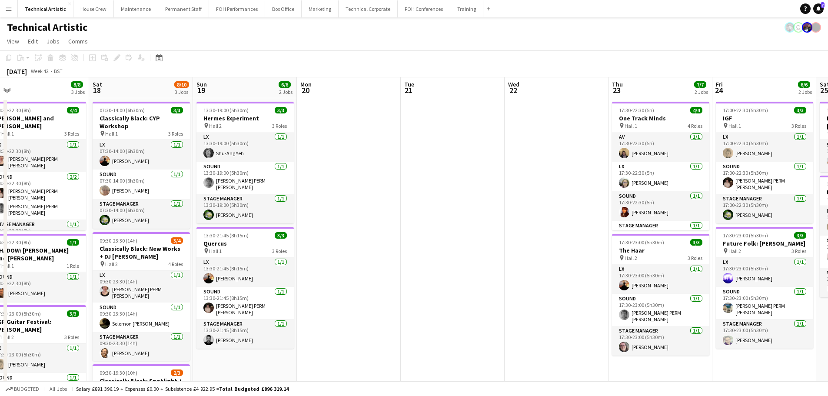
scroll to position [0, 215]
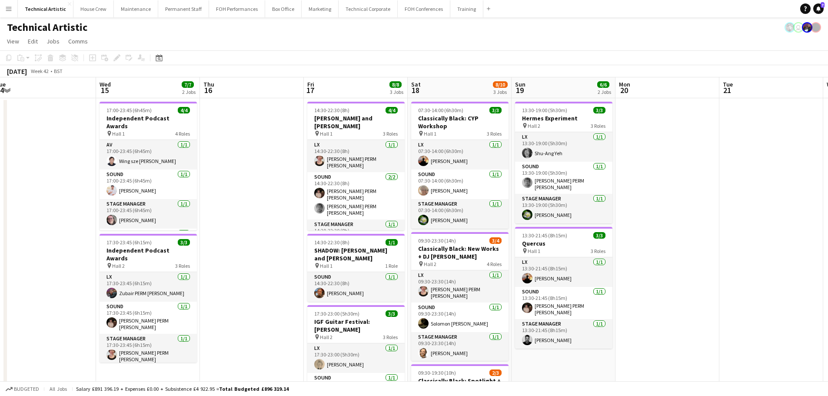
drag, startPoint x: 181, startPoint y: 181, endPoint x: 480, endPoint y: 169, distance: 299.2
click at [480, 169] on app-calendar-viewport "Sun 12 6/6 2 Jobs Mon 13 6/7 1 Job Tue 14 Wed 15 7/7 2 Jobs Thu 16 Fri 17 8/8 3…" at bounding box center [414, 325] width 828 height 497
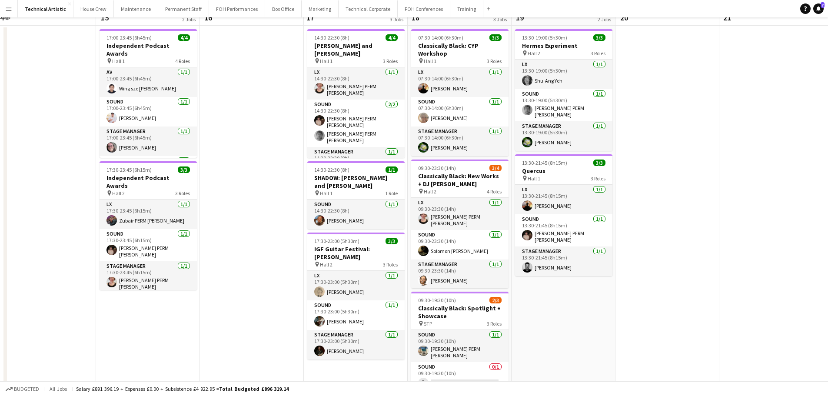
scroll to position [0, 0]
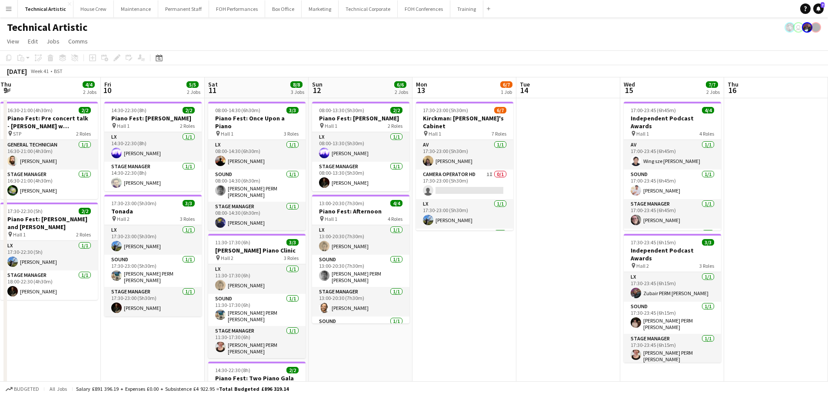
drag, startPoint x: 693, startPoint y: 248, endPoint x: 729, endPoint y: 248, distance: 35.6
click at [729, 248] on app-calendar-viewport "Tue 7 Wed 8 Thu 9 4/4 2 Jobs Fri 10 5/5 2 Jobs Sat 11 8/8 3 Jobs Sun 12 6/6 2 J…" at bounding box center [414, 325] width 828 height 497
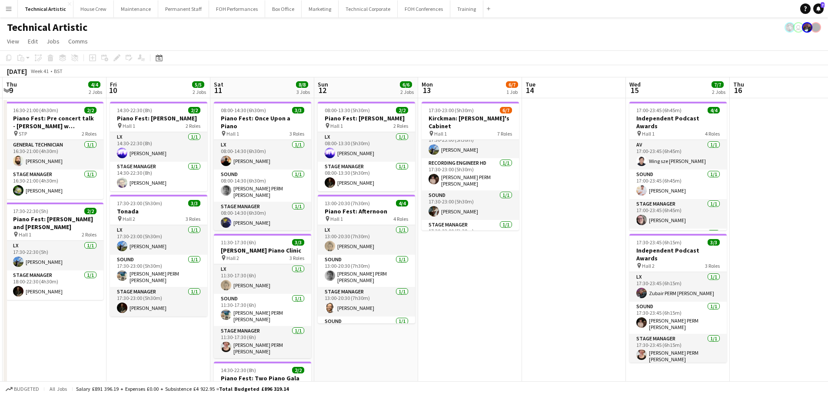
scroll to position [109, 0]
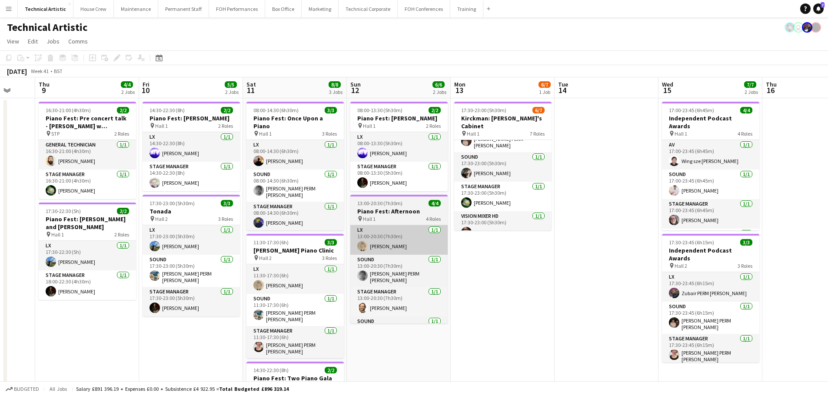
drag, startPoint x: 456, startPoint y: 270, endPoint x: 638, endPoint y: 241, distance: 184.7
click at [681, 242] on app-calendar-viewport "Tue 7 Wed 8 Thu 9 4/4 2 Jobs Fri 10 5/5 2 Jobs Sat 11 8/8 3 Jobs Sun 12 6/6 2 J…" at bounding box center [414, 325] width 828 height 497
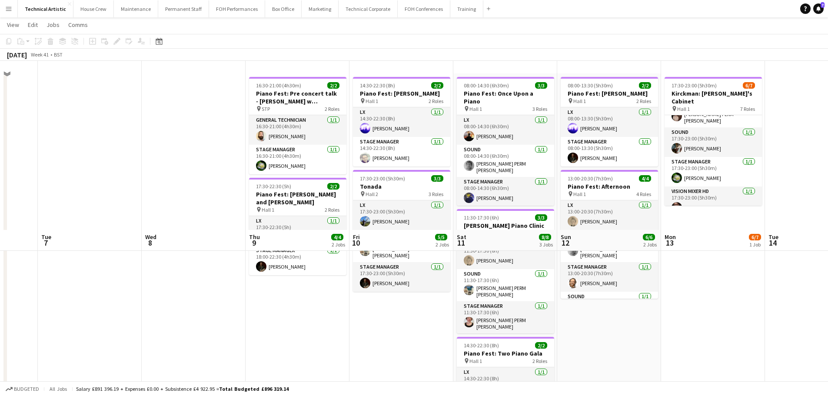
scroll to position [0, 0]
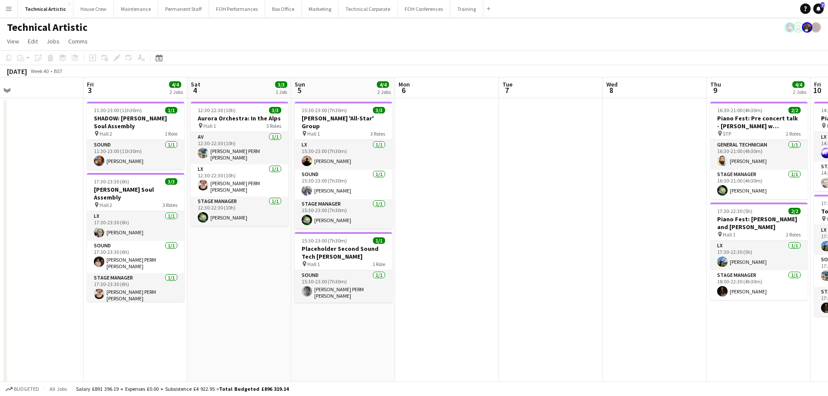
drag, startPoint x: 219, startPoint y: 224, endPoint x: 643, endPoint y: 222, distance: 423.6
click at [724, 210] on app-calendar-viewport "Tue 30 Wed 1 3/3 1 Job Thu 2 Fri 3 4/4 2 Jobs Sat 4 3/3 1 Job Sun 5 4/4 2 Jobs …" at bounding box center [414, 325] width 828 height 497
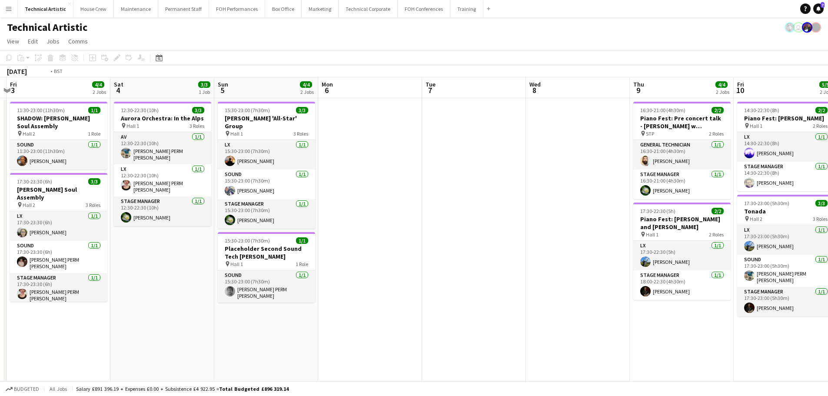
drag, startPoint x: 424, startPoint y: 249, endPoint x: 834, endPoint y: 184, distance: 414.9
click at [828, 184] on html "Menu Boards Boards Boards All jobs Status Workforce Workforce My Workforce Recr…" at bounding box center [414, 295] width 828 height 590
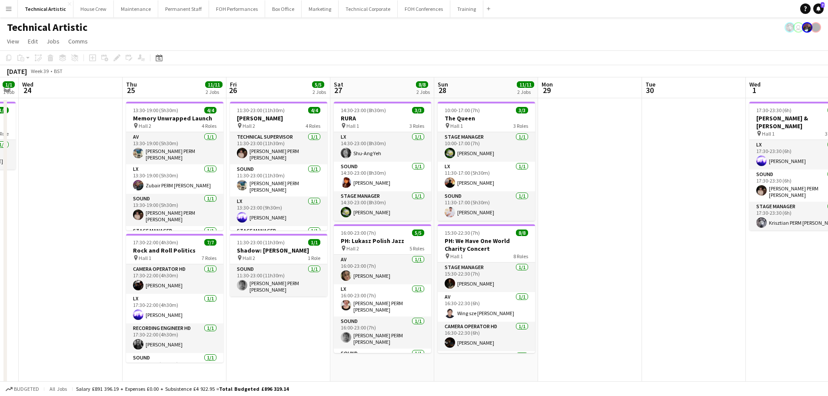
drag, startPoint x: 268, startPoint y: 239, endPoint x: 798, endPoint y: 244, distance: 530.5
click at [799, 244] on app-calendar-viewport "Mon 22 Tue 23 1/1 1 Job Wed 24 Thu 25 11/11 2 Jobs Fri 26 5/5 2 Jobs Sat 27 8/8…" at bounding box center [414, 325] width 828 height 497
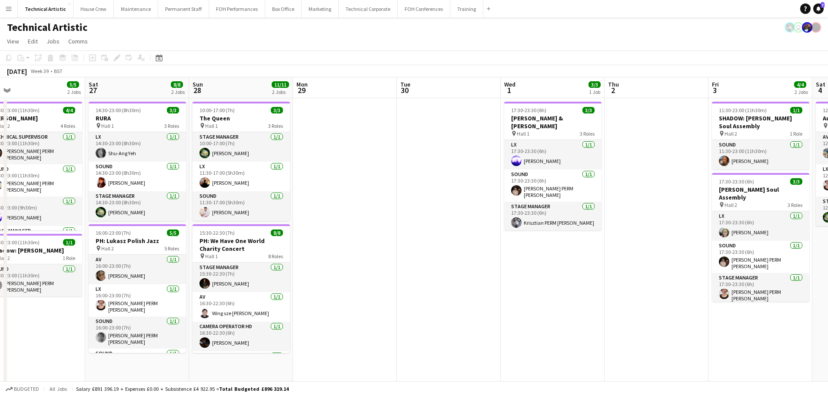
drag, startPoint x: 414, startPoint y: 238, endPoint x: 63, endPoint y: 85, distance: 383.5
click at [63, 85] on app-calendar-viewport "Tue 23 1/1 1 Job Wed 24 Thu 25 11/11 2 Jobs Fri 26 5/5 2 Jobs Sat 27 8/8 2 Jobs…" at bounding box center [414, 325] width 828 height 497
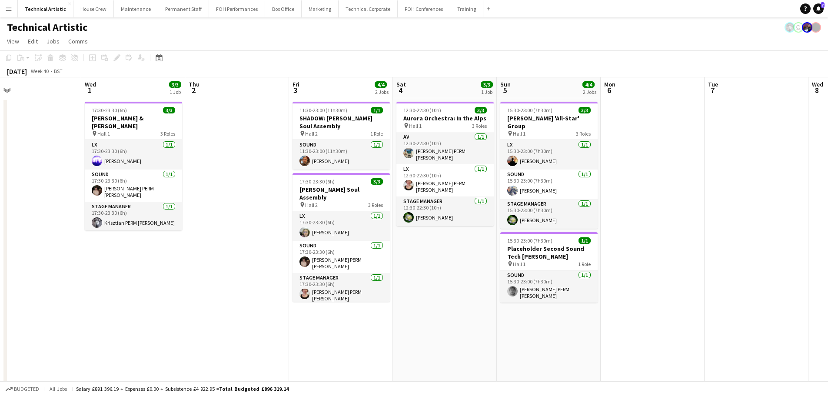
drag, startPoint x: 595, startPoint y: 165, endPoint x: 278, endPoint y: 40, distance: 340.9
click at [45, 80] on app-calendar-viewport "Fri 26 5/5 2 Jobs Sat 27 8/8 2 Jobs Sun 28 11/11 2 Jobs Mon 29 Tue 30 Wed 1 3/3…" at bounding box center [414, 325] width 828 height 497
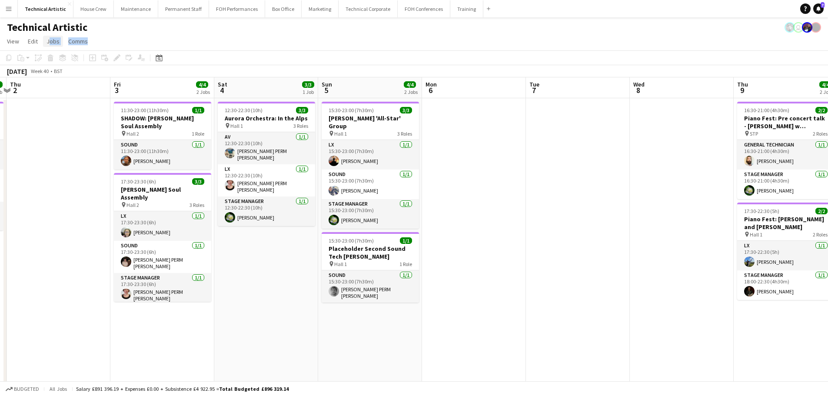
drag, startPoint x: 533, startPoint y: 38, endPoint x: 45, endPoint y: 41, distance: 488.3
click at [45, 41] on app-page-menu "View Day view expanded Day view collapsed Month view Date picker Jump to [DATE]…" at bounding box center [414, 42] width 828 height 17
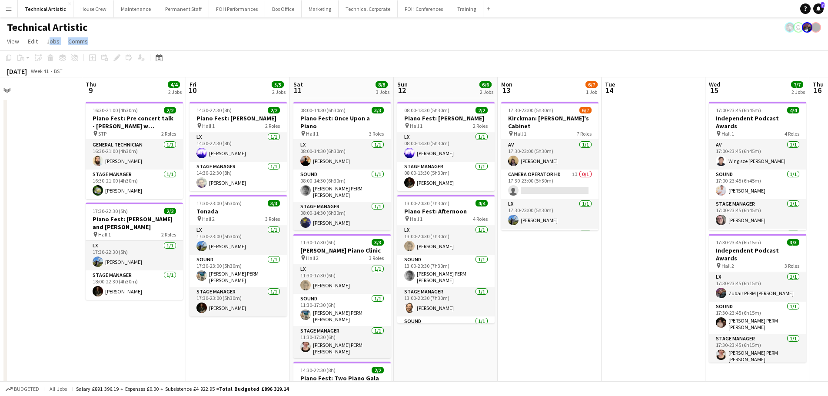
drag, startPoint x: 545, startPoint y: 146, endPoint x: 46, endPoint y: 121, distance: 499.4
click at [46, 121] on app-calendar-viewport "Sat 4 3/3 1 Job Sun 5 4/4 2 Jobs Mon 6 Tue 7 Wed 8 Thu 9 4/4 2 Jobs Fri 10 5/5 …" at bounding box center [414, 325] width 828 height 497
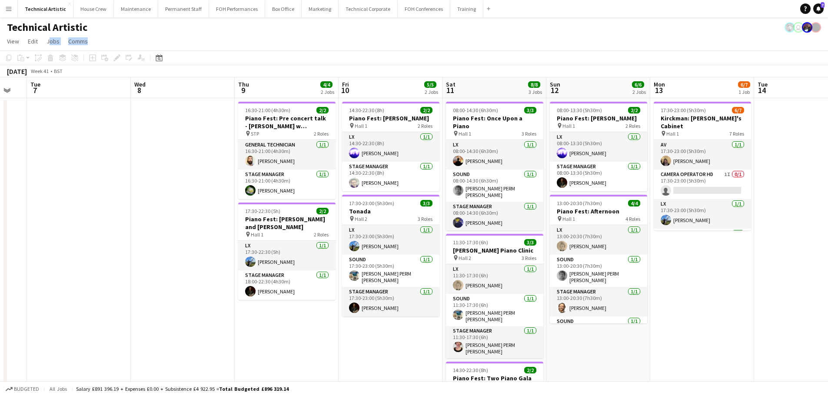
click at [385, 41] on app-page-menu "View Day view expanded Day view collapsed Month view Date picker Jump to [DATE]…" at bounding box center [414, 42] width 828 height 17
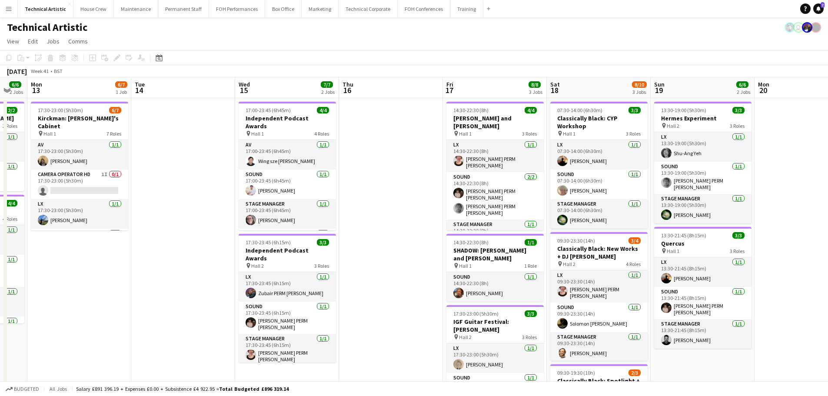
drag, startPoint x: 617, startPoint y: 235, endPoint x: 223, endPoint y: 175, distance: 398.6
click at [3, 160] on div "Fri 10 5/5 2 Jobs Sat 11 8/8 3 Jobs Sun 12 6/6 2 Jobs Mon 13 6/7 1 Job Tue 14 W…" at bounding box center [414, 325] width 828 height 497
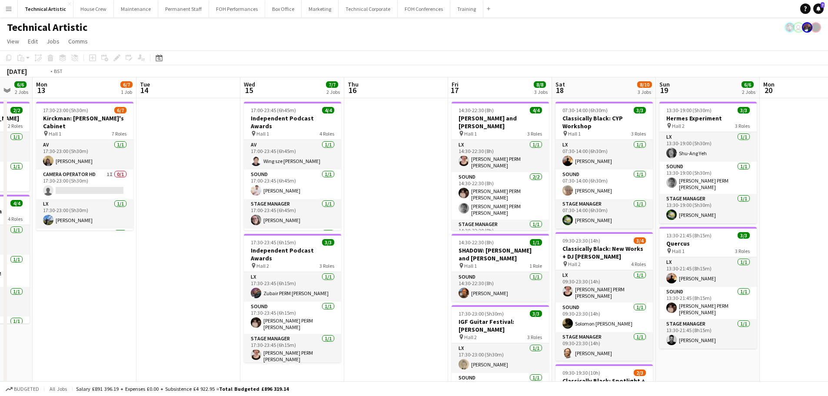
drag, startPoint x: 555, startPoint y: 225, endPoint x: 39, endPoint y: 173, distance: 518.7
click at [39, 173] on app-calendar-viewport "Fri 10 5/5 2 Jobs Sat 11 8/8 3 Jobs Sun 12 6/6 2 Jobs Mon 13 6/7 1 Job Tue 14 W…" at bounding box center [414, 325] width 828 height 497
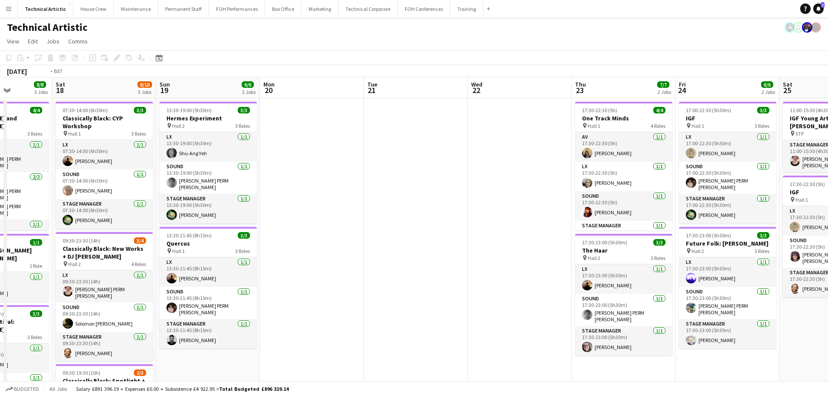
drag, startPoint x: 497, startPoint y: 233, endPoint x: 0, endPoint y: 179, distance: 500.4
click at [0, 179] on app-calendar-viewport "Wed 15 7/7 2 Jobs Thu 16 Fri 17 8/8 3 Jobs Sat 18 8/10 3 Jobs Sun 19 6/6 2 Jobs…" at bounding box center [414, 325] width 828 height 497
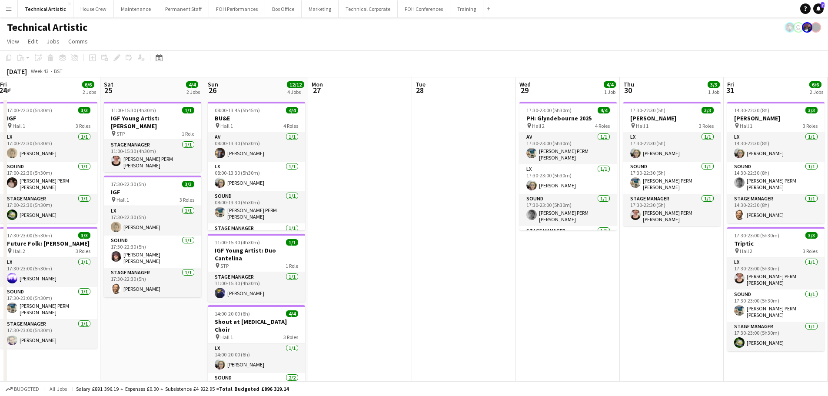
drag, startPoint x: 470, startPoint y: 223, endPoint x: 23, endPoint y: 179, distance: 448.9
click at [26, 179] on app-calendar-viewport "Mon 20 Tue 21 Wed 22 Thu 23 7/7 2 Jobs Fri 24 6/6 2 Jobs Sat 25 4/4 2 Jobs Sun …" at bounding box center [414, 325] width 828 height 497
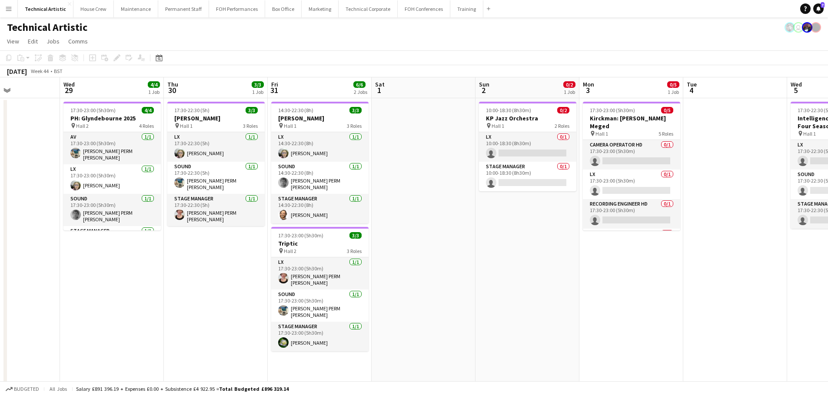
drag, startPoint x: 305, startPoint y: 211, endPoint x: 102, endPoint y: 184, distance: 204.7
click at [102, 184] on app-calendar-viewport "Sat 25 4/4 2 Jobs Sun 26 12/12 4 Jobs Mon 27 Tue 28 Wed 29 4/4 1 Job Thu 30 3/3…" at bounding box center [414, 325] width 828 height 497
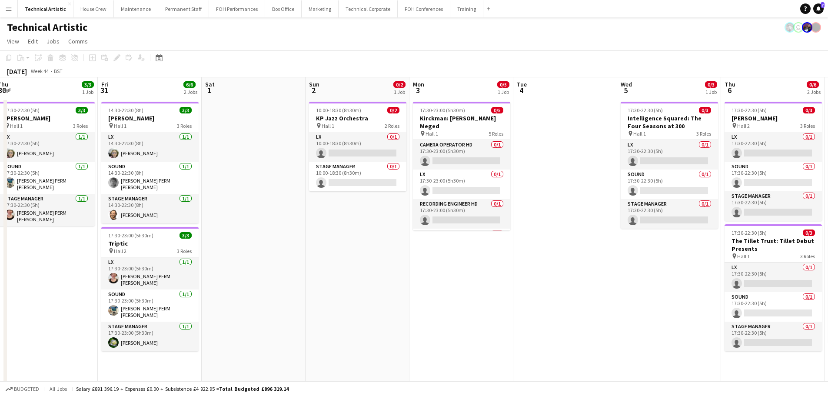
scroll to position [0, 256]
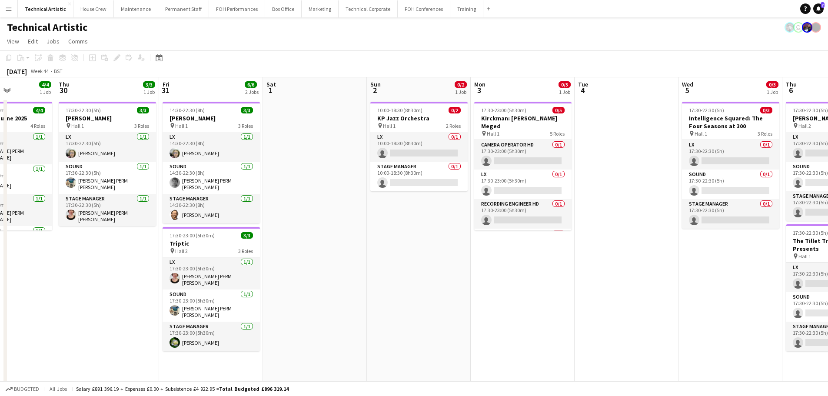
drag, startPoint x: 320, startPoint y: 224, endPoint x: 361, endPoint y: 224, distance: 41.3
click at [361, 224] on app-calendar-viewport "Mon 27 Tue 28 Wed 29 4/4 1 Job Thu 30 3/3 1 Job Fri 31 6/6 2 Jobs Sat 1 Sun 2 0…" at bounding box center [414, 325] width 828 height 497
click at [209, 159] on app-card-role "LX [DATE] 14:30-22:30 (8h) [PERSON_NAME]" at bounding box center [210, 147] width 97 height 30
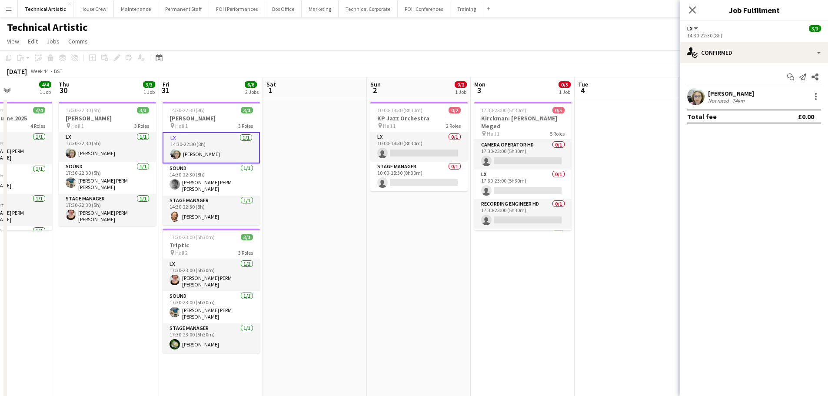
click at [198, 153] on app-card-role "LX [DATE] 14:30-22:30 (8h) [PERSON_NAME]" at bounding box center [210, 147] width 97 height 31
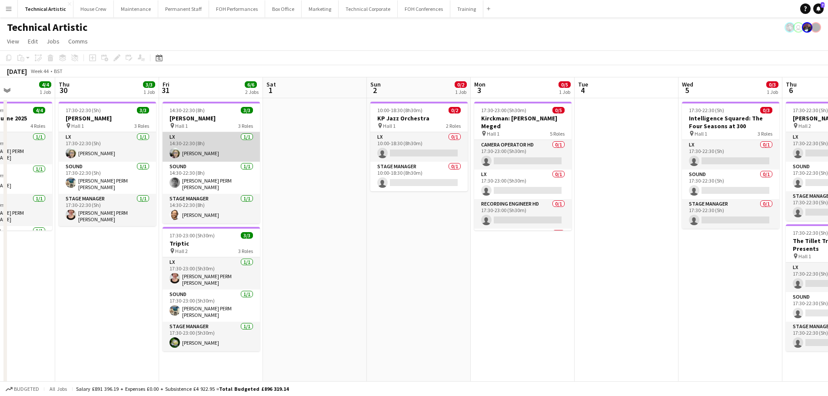
click at [198, 155] on app-card-role "LX [DATE] 14:30-22:30 (8h) [PERSON_NAME]" at bounding box center [210, 147] width 97 height 30
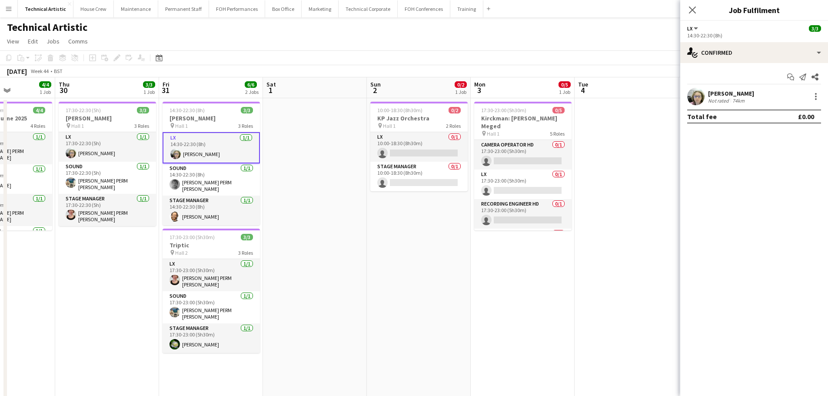
click at [812, 90] on div "[PERSON_NAME] Not rated 74km" at bounding box center [754, 96] width 148 height 17
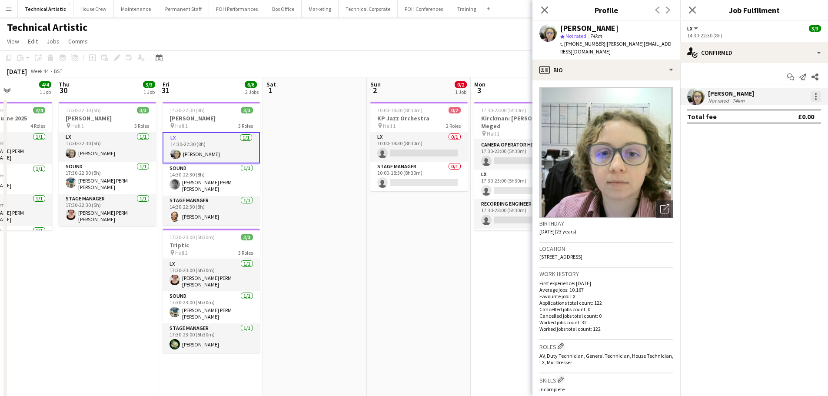
click at [813, 96] on div at bounding box center [815, 96] width 10 height 10
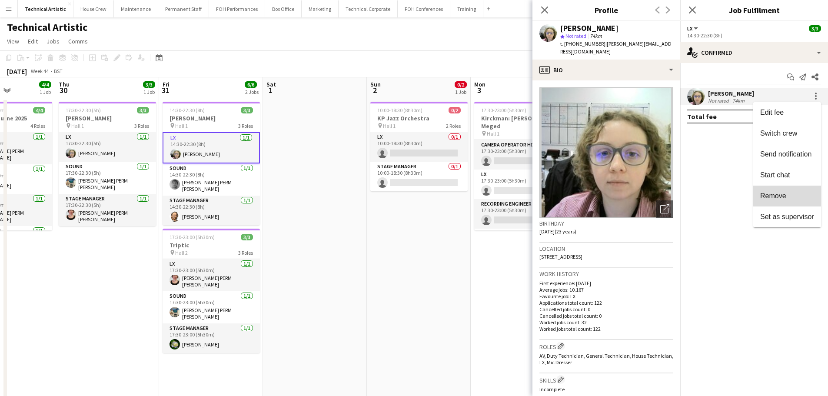
click at [789, 195] on span "Remove" at bounding box center [787, 196] width 54 height 8
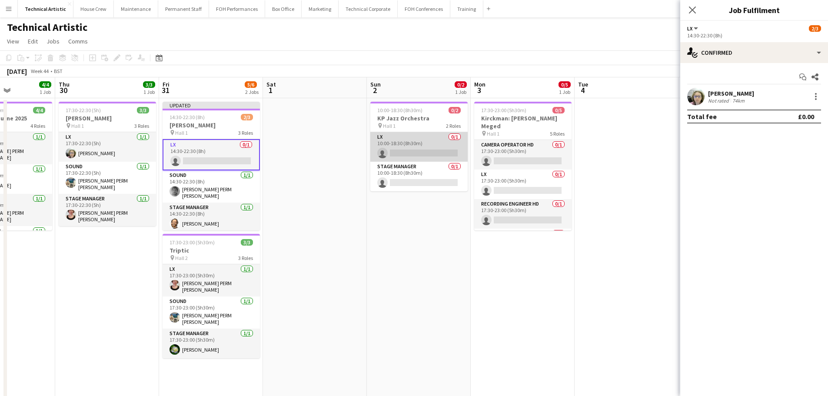
click at [412, 156] on app-card-role "LX 0/1 10:00-18:30 (8h30m) single-neutral-actions" at bounding box center [418, 147] width 97 height 30
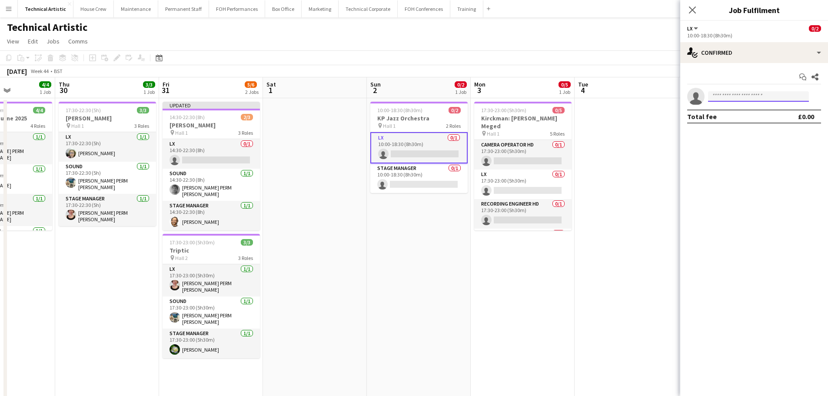
click at [746, 94] on input at bounding box center [758, 96] width 101 height 10
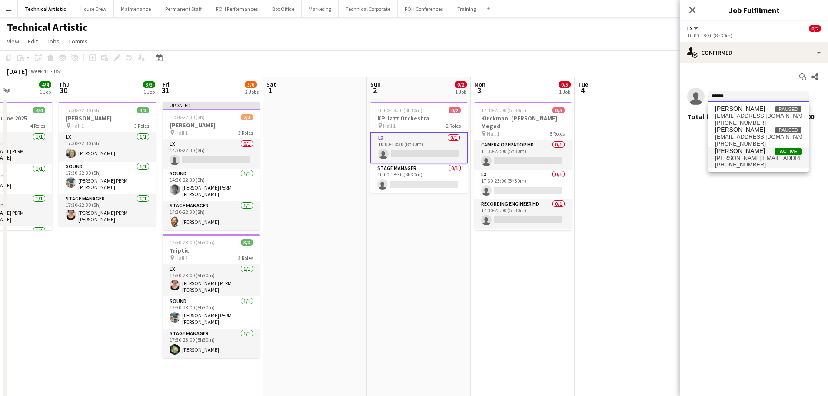
type input "******"
click at [753, 160] on span "[PERSON_NAME][EMAIL_ADDRESS][DOMAIN_NAME]" at bounding box center [758, 158] width 87 height 7
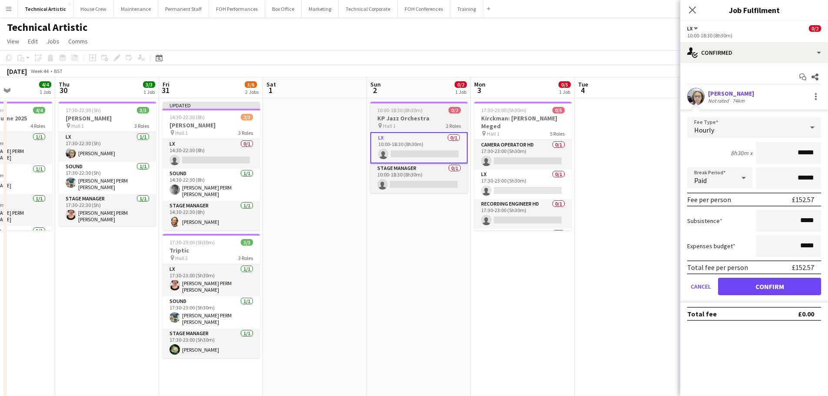
click at [447, 118] on h3 "KP Jazz Orchestra" at bounding box center [418, 118] width 97 height 8
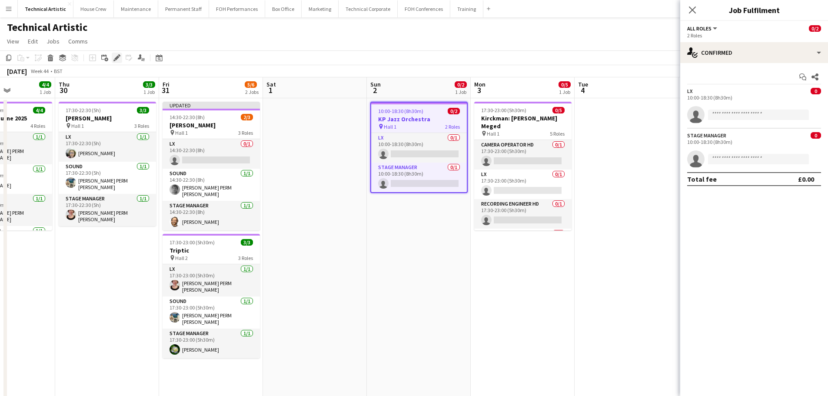
click at [117, 59] on icon "Edit" at bounding box center [116, 57] width 7 height 7
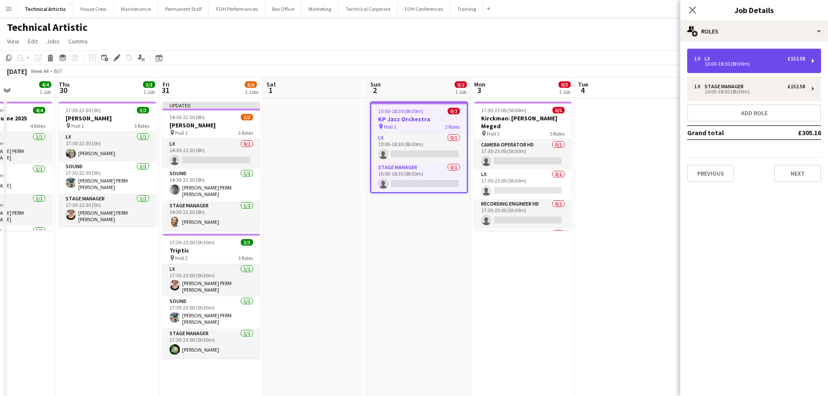
click at [757, 55] on div "1 x LX £152.58 10:00-18:30 (8h30m)" at bounding box center [754, 61] width 134 height 24
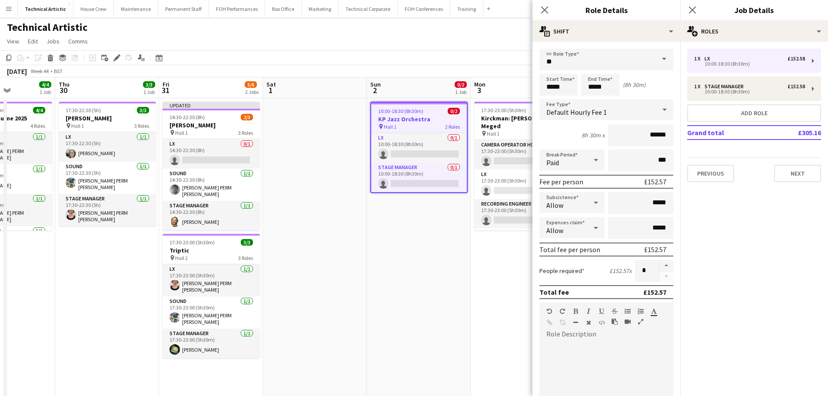
click at [609, 106] on div "Default Hourly Fee 1" at bounding box center [597, 109] width 116 height 21
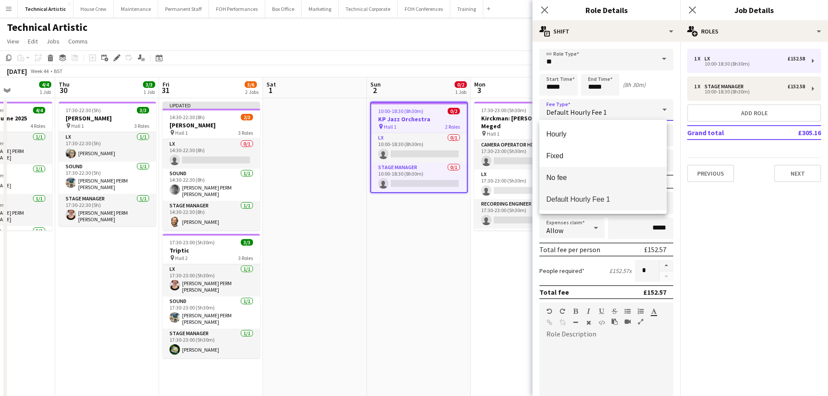
drag, startPoint x: 573, startPoint y: 176, endPoint x: 554, endPoint y: 170, distance: 19.6
click at [572, 176] on span "No fee" at bounding box center [602, 177] width 113 height 8
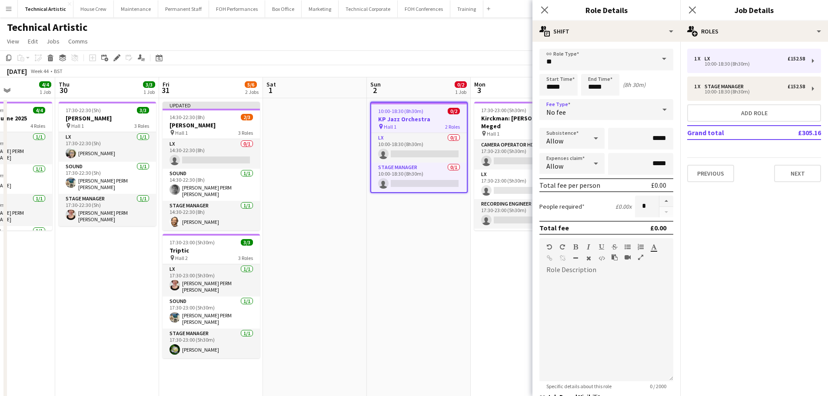
click at [437, 52] on app-toolbar "Copy Paste Paste Ctrl+V Paste with crew Ctrl+Shift+V Paste linked Job [GEOGRAPH…" at bounding box center [414, 57] width 828 height 15
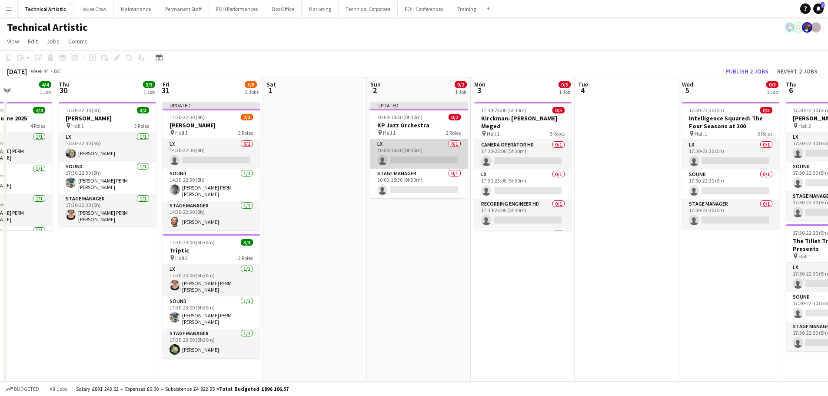
click at [419, 157] on app-card-role "LX 0/1 10:00-18:30 (8h30m) single-neutral-actions" at bounding box center [418, 154] width 97 height 30
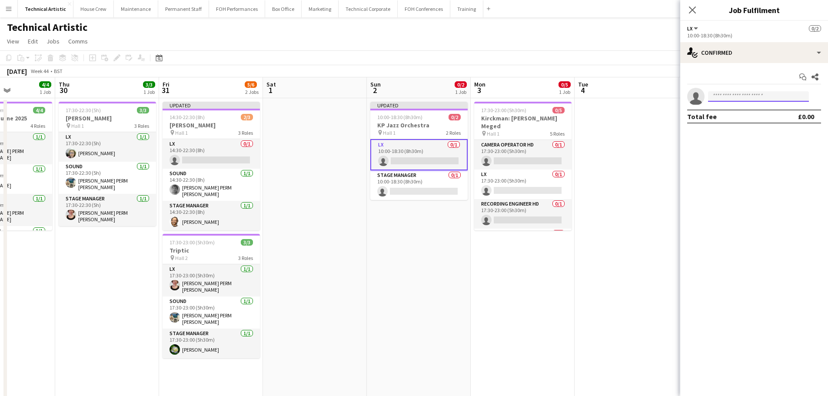
click at [772, 100] on input at bounding box center [758, 96] width 101 height 10
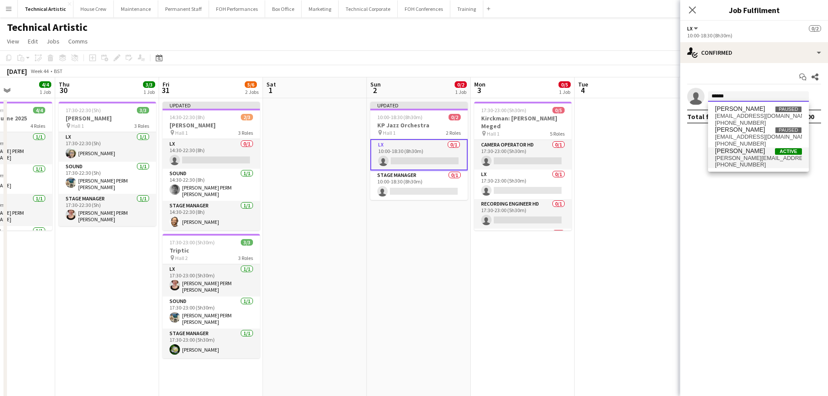
type input "******"
click at [759, 159] on span "[PERSON_NAME][EMAIL_ADDRESS][DOMAIN_NAME]" at bounding box center [758, 158] width 87 height 7
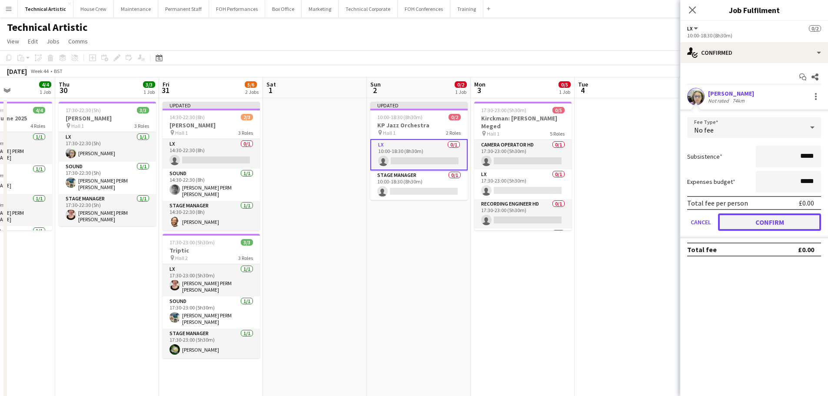
click at [761, 222] on button "Confirm" at bounding box center [769, 221] width 103 height 17
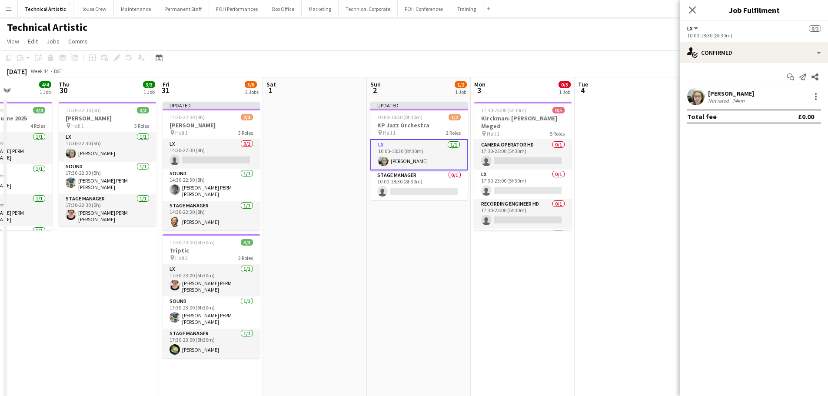
click at [401, 50] on app-page-menu "View Day view expanded Day view collapsed Month view Date picker Jump to [DATE]…" at bounding box center [414, 42] width 828 height 17
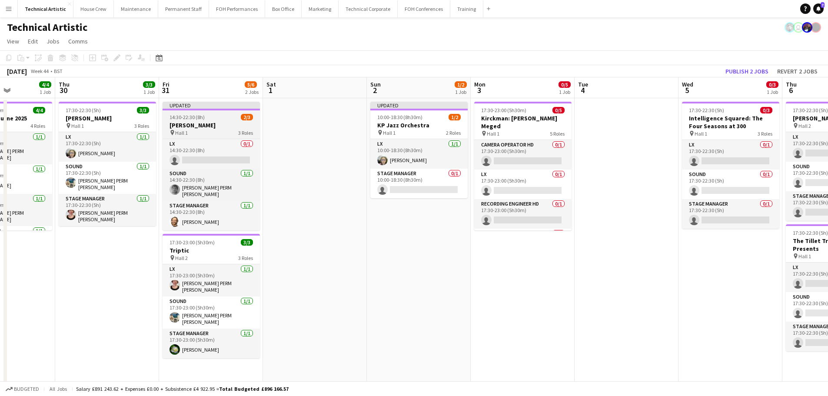
click at [220, 121] on app-job-card "Updated 14:30-22:30 (8h) 2/3 [PERSON_NAME] pin Hall 1 3 Roles LX 0/1 14:30-22:3…" at bounding box center [210, 166] width 97 height 129
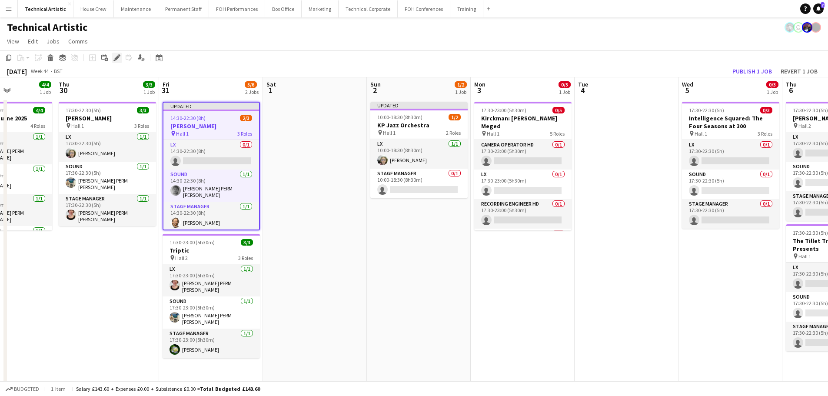
click at [114, 55] on icon "Edit" at bounding box center [116, 57] width 7 height 7
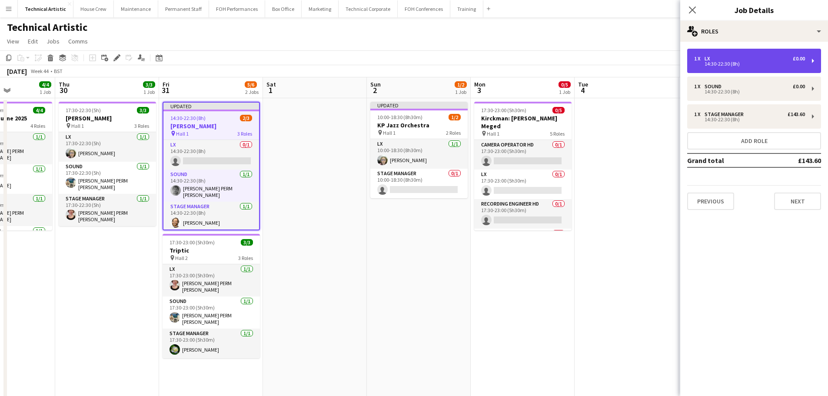
click at [726, 69] on div "1 x LX £0.00 14:30-22:30 (8h)" at bounding box center [754, 61] width 134 height 24
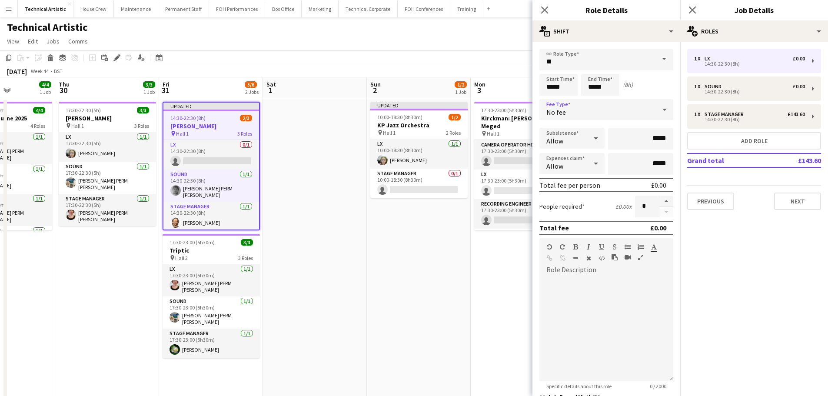
click at [577, 111] on div "No fee" at bounding box center [597, 109] width 116 height 21
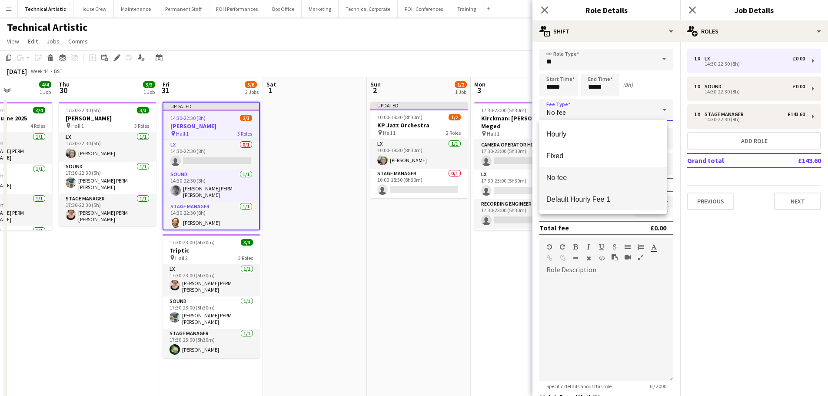
click at [570, 198] on span "Default Hourly Fee 1" at bounding box center [602, 199] width 113 height 8
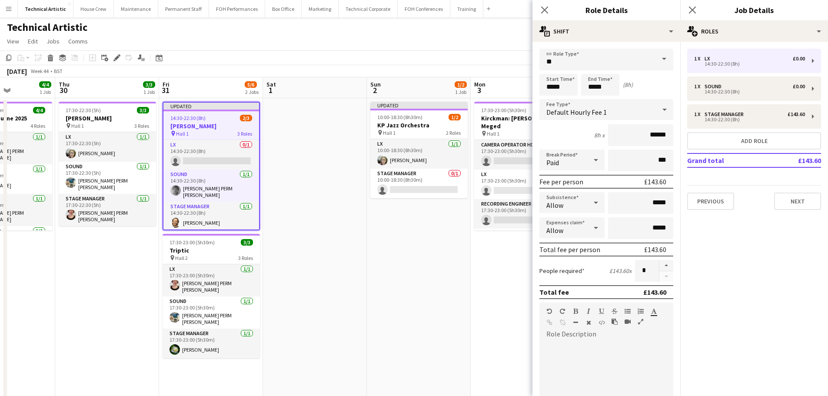
click at [454, 71] on div "[DATE] Week 44 • BST Publish 1 job Revert 1 job" at bounding box center [414, 71] width 828 height 12
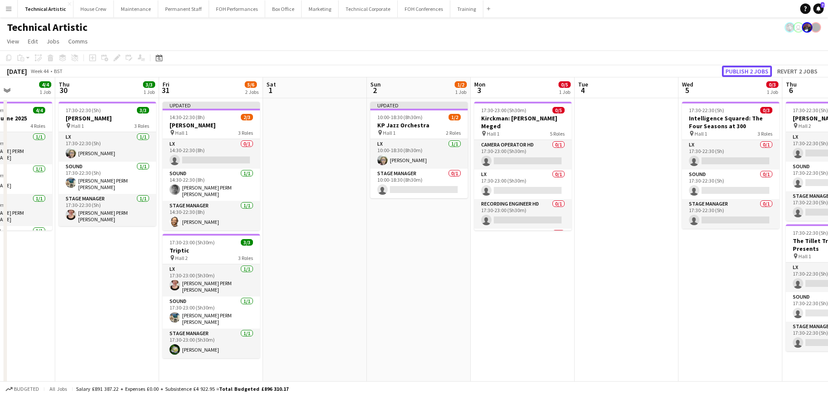
click at [746, 73] on button "Publish 2 jobs" at bounding box center [747, 71] width 50 height 11
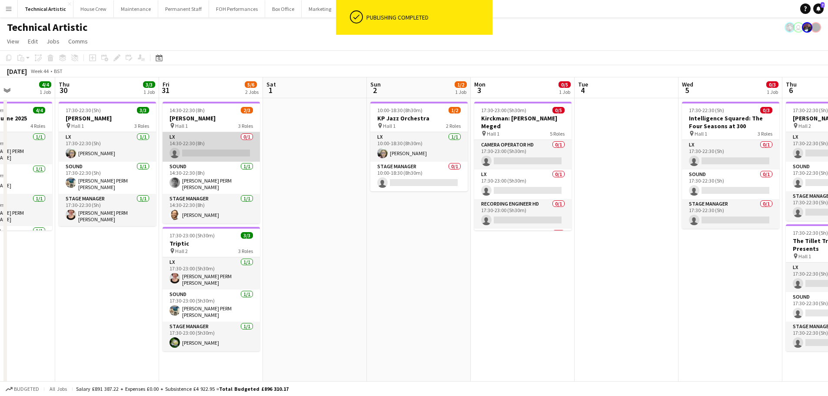
click at [208, 150] on app-card-role "LX 0/1 14:30-22:30 (8h) single-neutral-actions" at bounding box center [210, 147] width 97 height 30
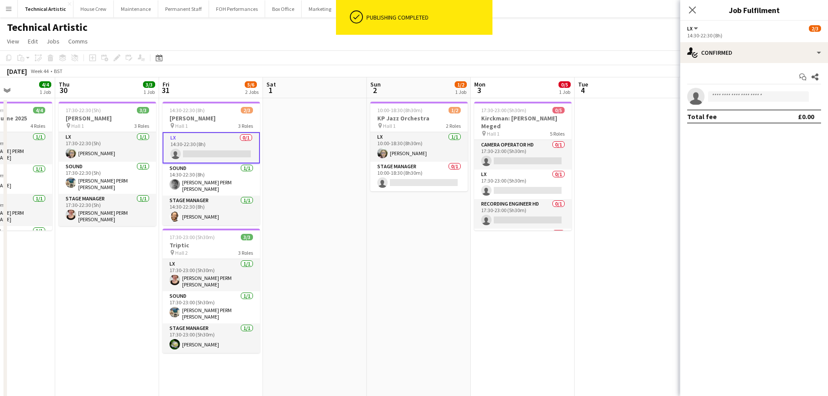
click at [758, 41] on app-options-switcher "LX All roles LX [DATE] 14:30-22:30 (8h)" at bounding box center [754, 31] width 148 height 21
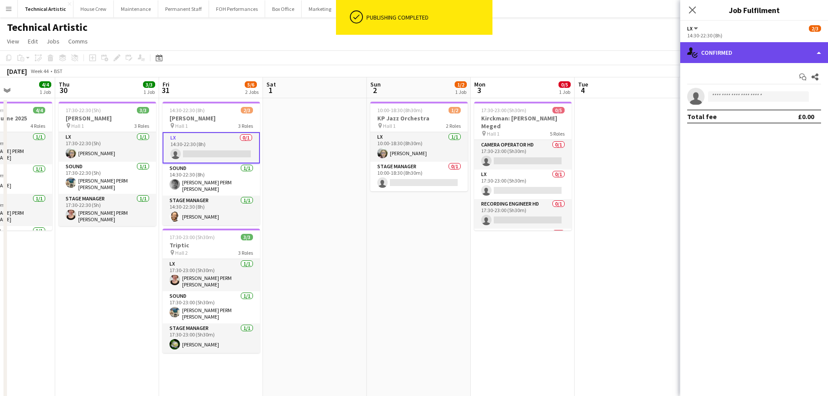
click at [756, 55] on div "single-neutral-actions-check-2 Confirmed" at bounding box center [754, 52] width 148 height 21
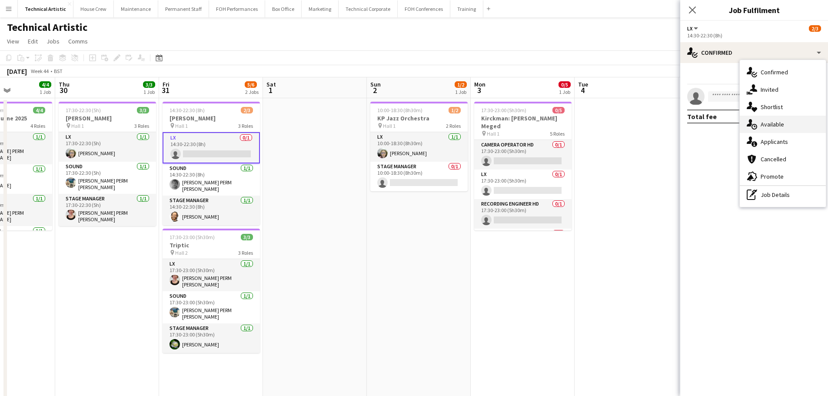
click at [770, 128] on span "Available" at bounding box center [771, 124] width 23 height 8
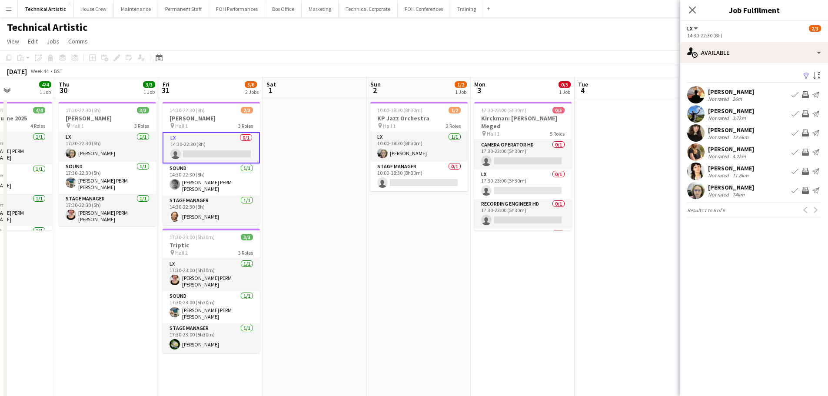
click at [329, 55] on app-toolbar "Copy Paste Paste Ctrl+V Paste with crew Ctrl+Shift+V Paste linked Job [GEOGRAPH…" at bounding box center [414, 57] width 828 height 15
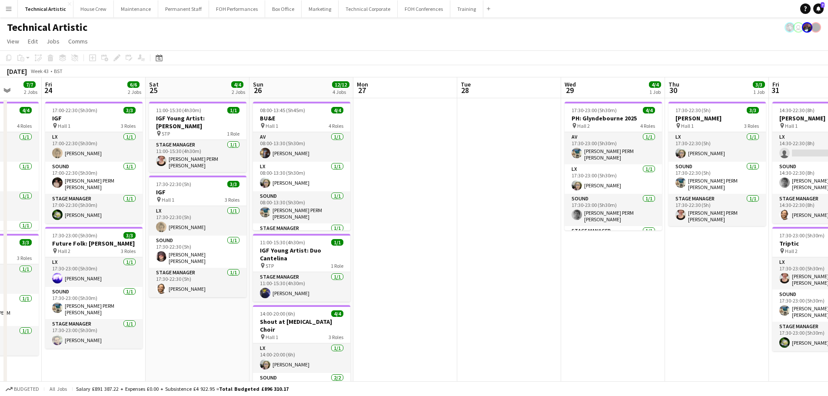
drag, startPoint x: 145, startPoint y: 254, endPoint x: 716, endPoint y: 176, distance: 576.5
click at [716, 176] on app-calendar-viewport "Tue 21 Wed 22 Thu 23 7/7 2 Jobs Fri 24 6/6 2 Jobs Sat 25 4/4 2 Jobs Sun 26 12/1…" at bounding box center [414, 325] width 828 height 497
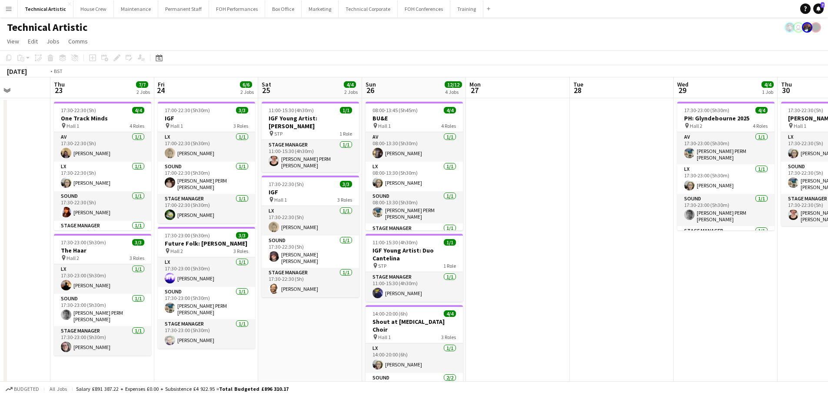
scroll to position [0, 203]
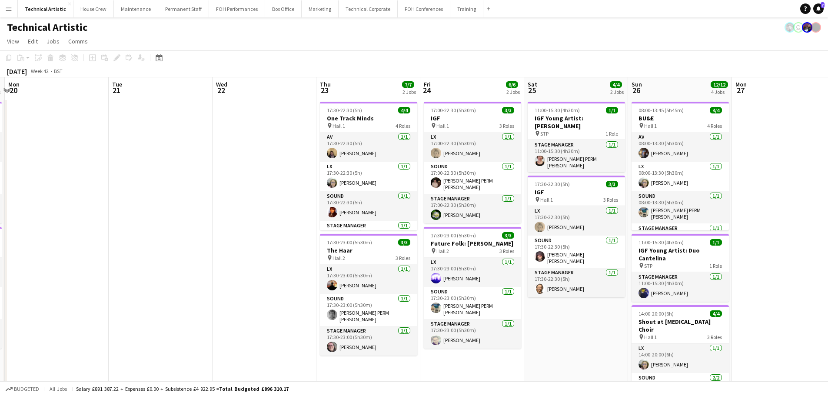
drag, startPoint x: 354, startPoint y: 201, endPoint x: 710, endPoint y: 150, distance: 359.9
click at [710, 150] on app-calendar-viewport "Sat 18 8/10 3 Jobs Sun 19 6/6 2 Jobs Mon 20 Tue 21 Wed 22 Thu 23 7/7 2 Jobs Fri…" at bounding box center [414, 325] width 828 height 497
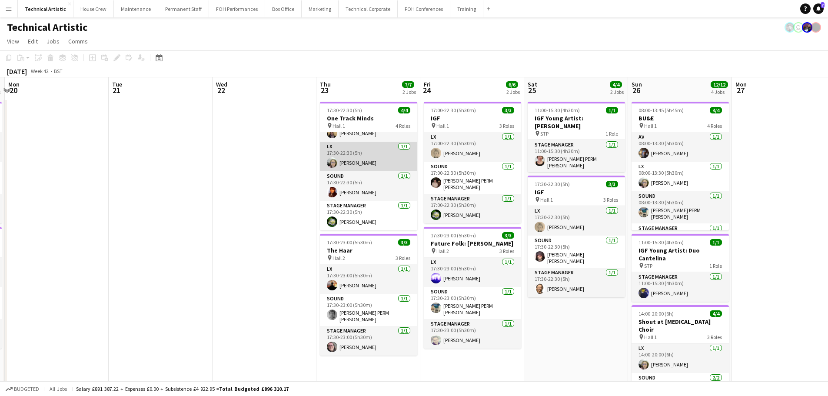
click at [357, 160] on app-card-role "LX [DATE] 17:30-22:30 (5h) [PERSON_NAME]" at bounding box center [368, 157] width 97 height 30
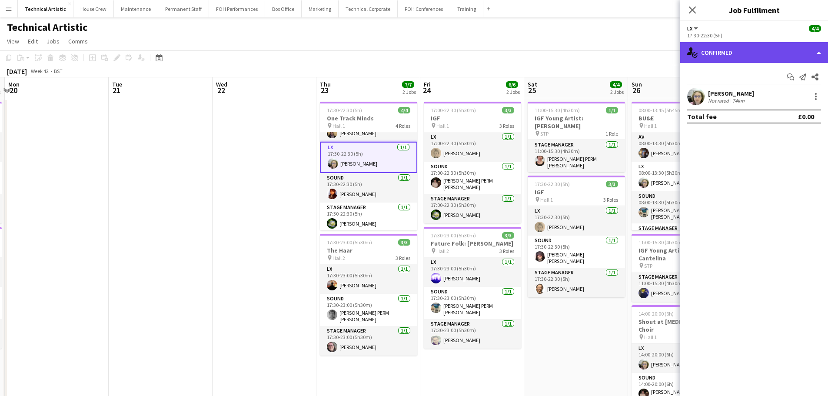
click at [730, 59] on div "single-neutral-actions-check-2 Confirmed" at bounding box center [754, 52] width 148 height 21
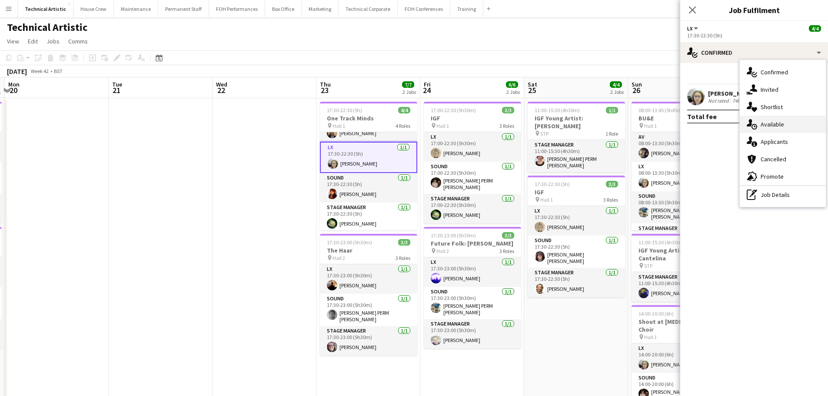
click at [767, 126] on span "Available" at bounding box center [771, 124] width 23 height 8
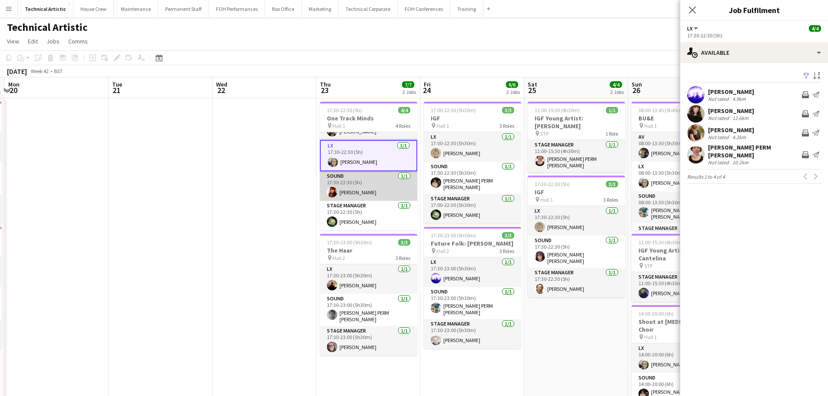
scroll to position [0, 0]
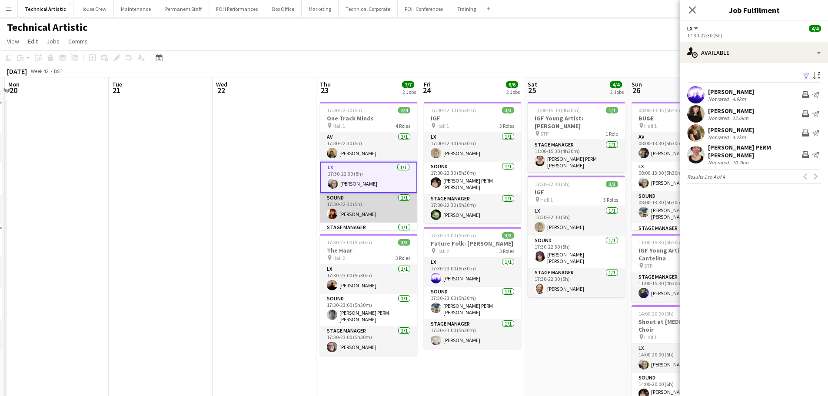
click at [378, 203] on app-card-role "Sound [DATE] 17:30-22:30 (5h) [PERSON_NAME]" at bounding box center [368, 208] width 97 height 30
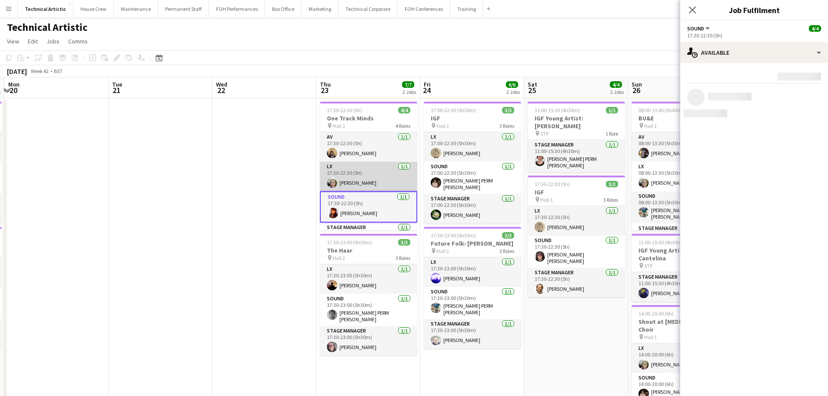
click at [372, 178] on app-card-role "LX [DATE] 17:30-22:30 (5h) [PERSON_NAME]" at bounding box center [368, 177] width 97 height 30
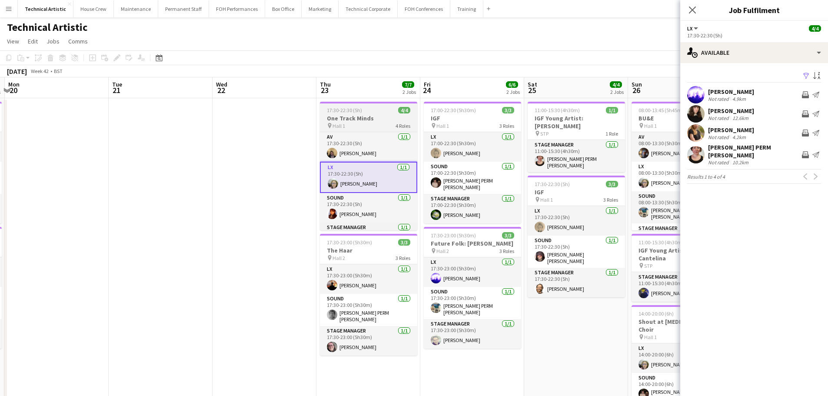
click at [335, 123] on span "Hall 1" at bounding box center [338, 126] width 13 height 7
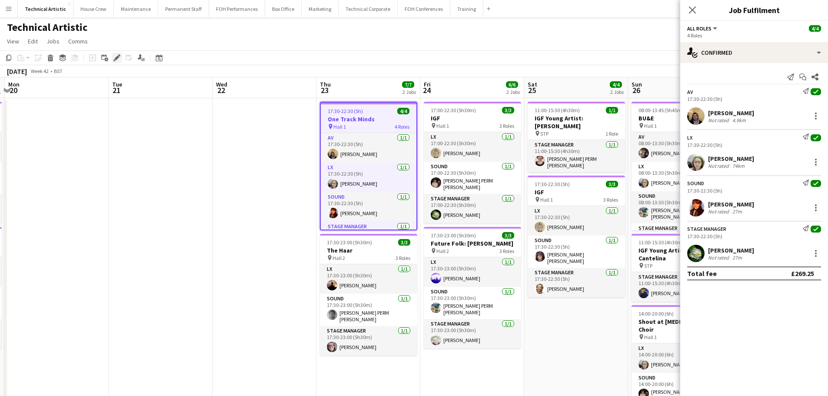
click at [114, 56] on icon "Edit" at bounding box center [116, 57] width 7 height 7
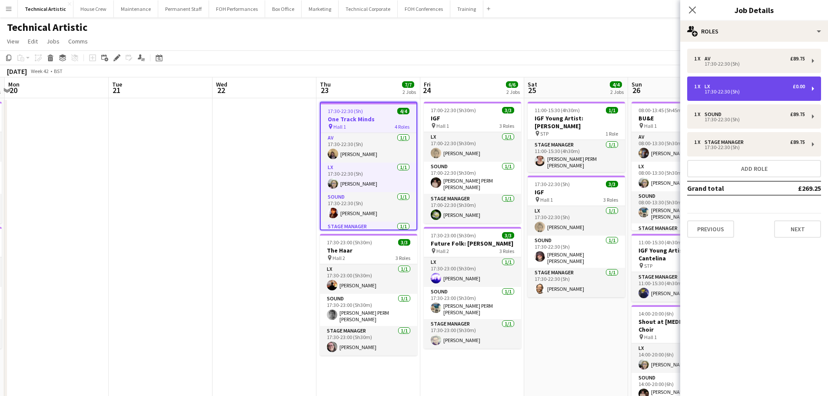
click at [724, 87] on div "1 x LX £0.00" at bounding box center [749, 86] width 111 height 6
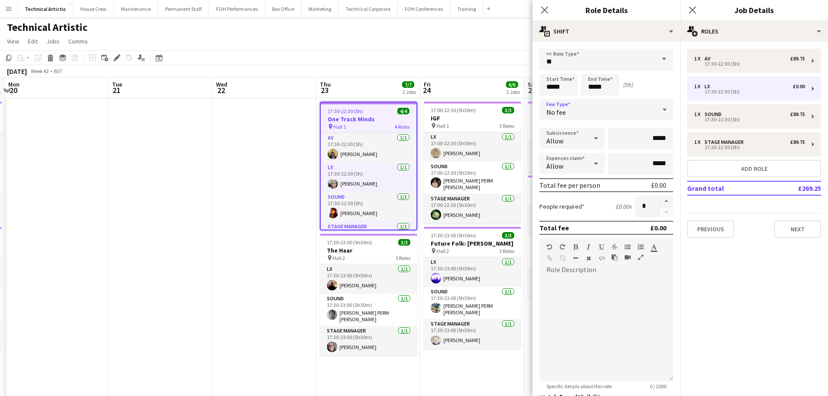
click at [659, 113] on icon at bounding box center [664, 109] width 10 height 17
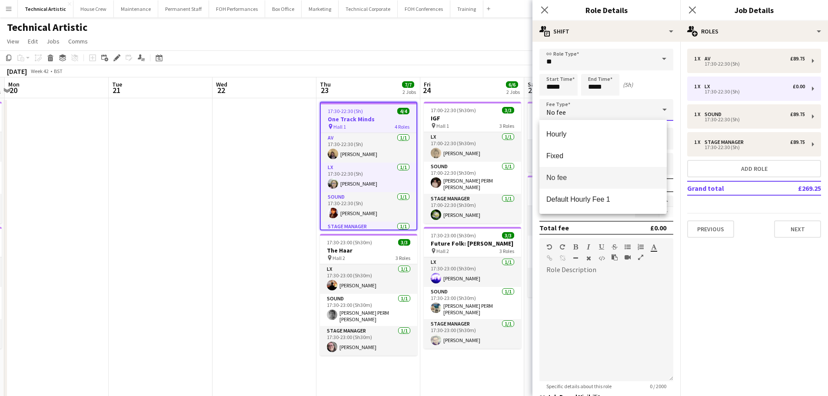
click at [350, 187] on div at bounding box center [414, 198] width 828 height 396
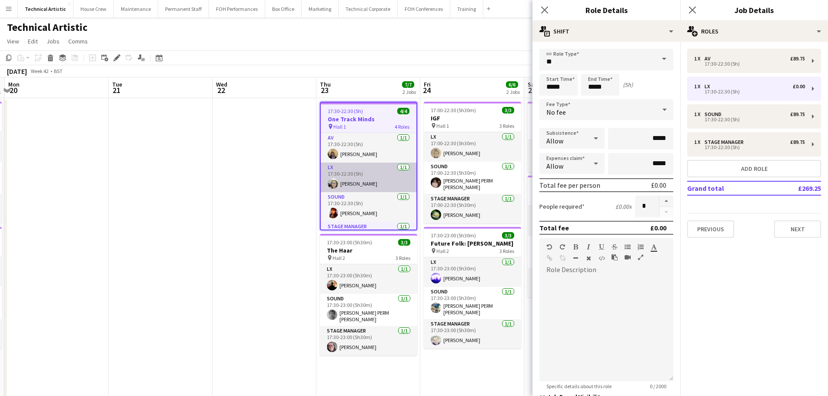
click at [358, 179] on app-card-role "LX [DATE] 17:30-22:30 (5h) [PERSON_NAME]" at bounding box center [369, 177] width 96 height 30
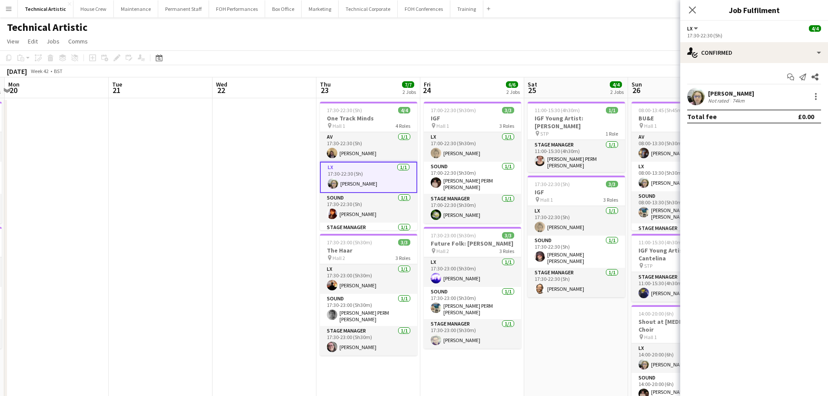
click at [812, 103] on div "[PERSON_NAME] Not rated 74km" at bounding box center [754, 96] width 148 height 17
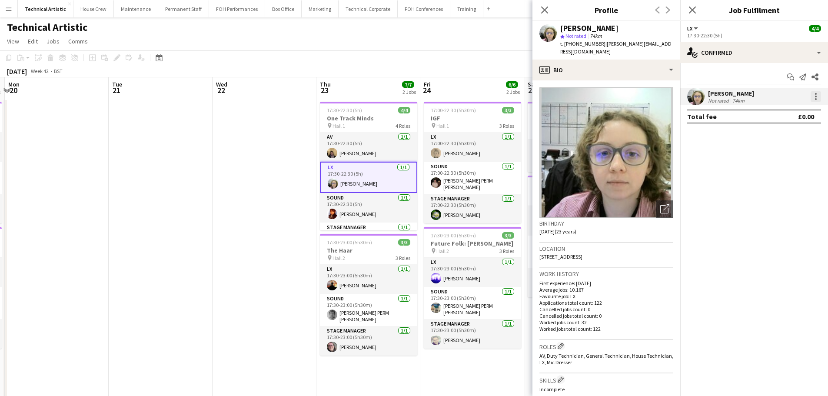
click at [812, 101] on div at bounding box center [815, 96] width 10 height 10
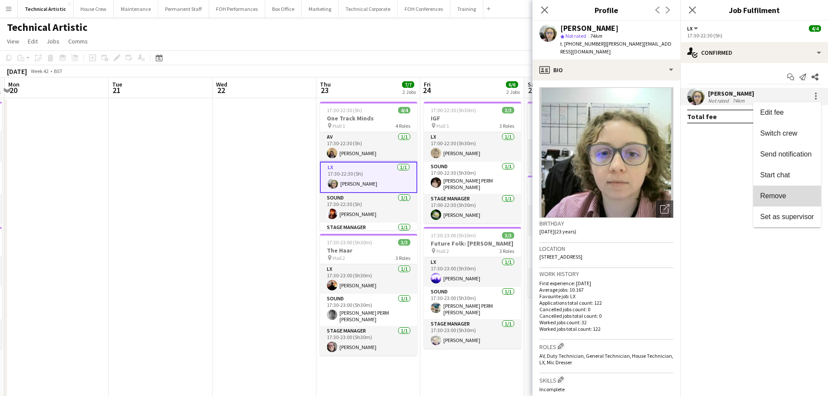
click at [788, 192] on span "Remove" at bounding box center [787, 196] width 54 height 8
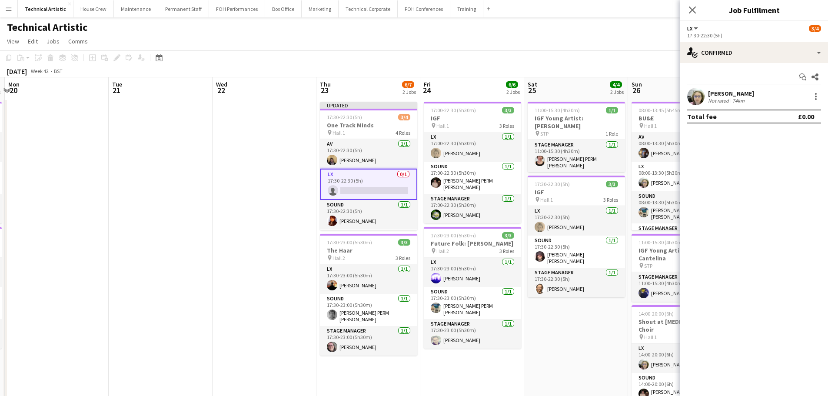
click at [385, 61] on app-toolbar "Copy Paste Paste Ctrl+V Paste with crew Ctrl+Shift+V Paste linked Job [GEOGRAPH…" at bounding box center [414, 57] width 828 height 15
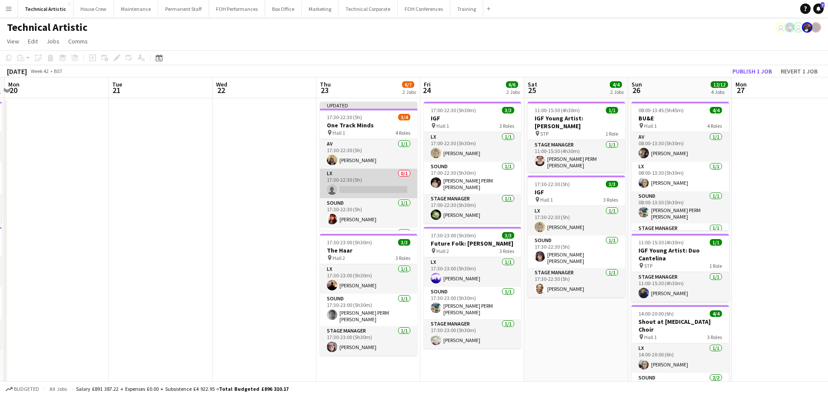
click at [358, 192] on app-card-role "LX 0/1 17:30-22:30 (5h) single-neutral-actions" at bounding box center [368, 184] width 97 height 30
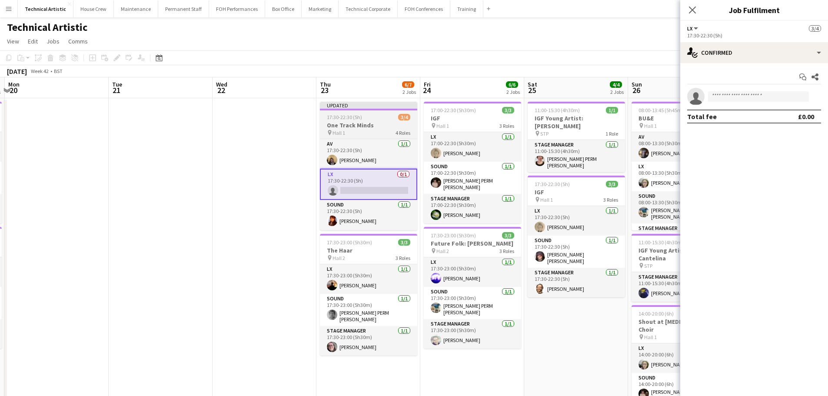
click at [358, 138] on app-job-card "Updated 17:30-22:30 (5h) 3/4 One Track Minds pin Hall 1 4 Roles AV [DATE] 17:30…" at bounding box center [368, 166] width 97 height 129
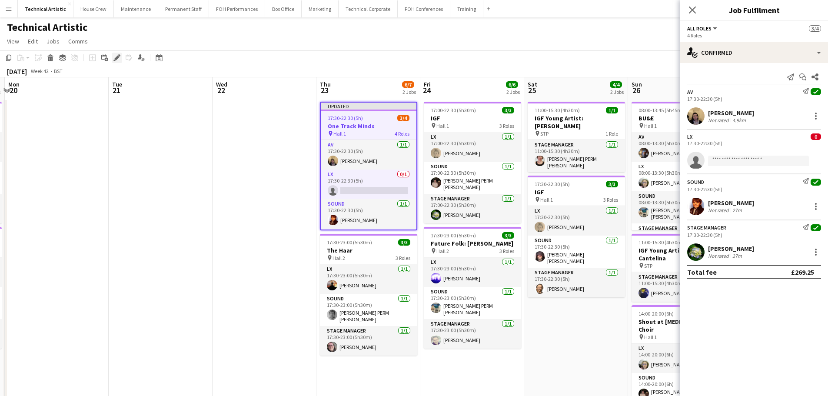
click at [118, 59] on icon "Edit" at bounding box center [116, 57] width 7 height 7
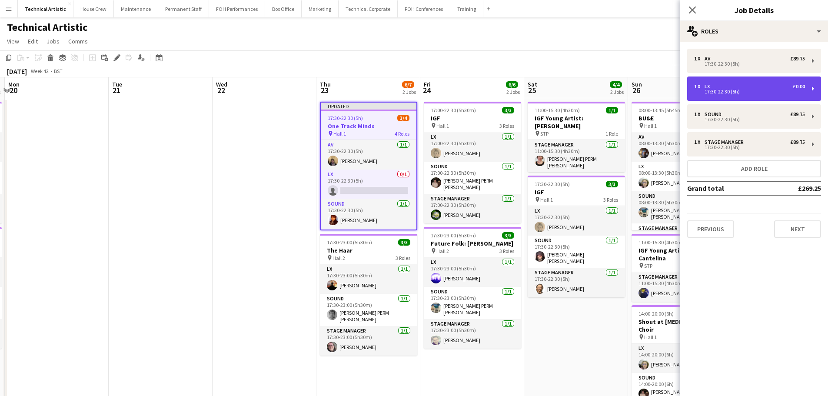
click at [744, 89] on div "1 x LX £0.00" at bounding box center [749, 86] width 111 height 6
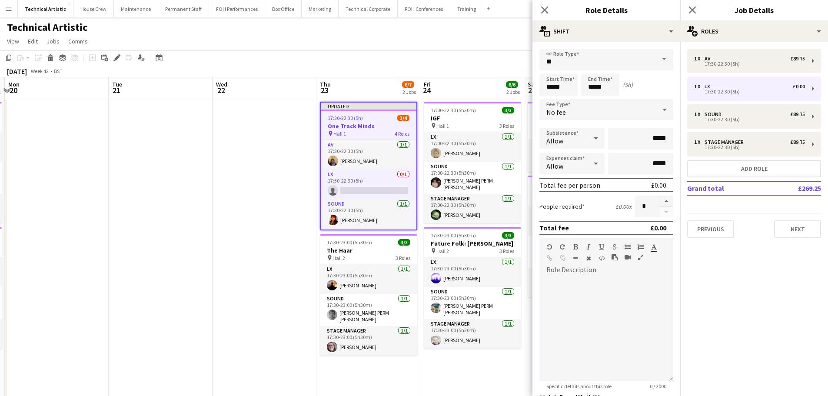
click at [633, 114] on div "No fee" at bounding box center [597, 109] width 116 height 21
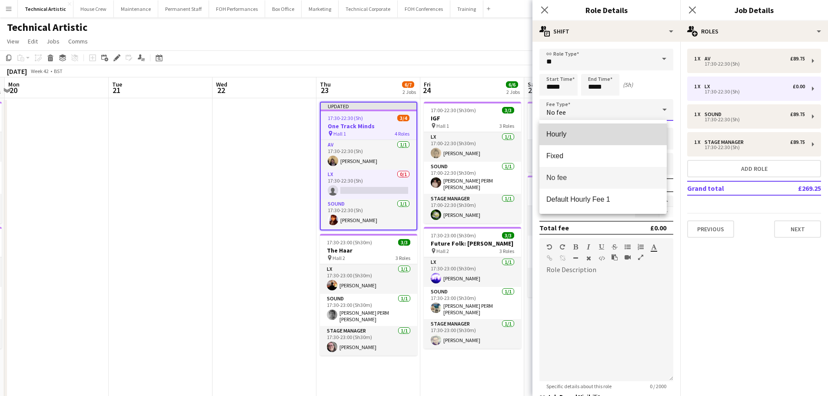
click at [626, 136] on span "Hourly" at bounding box center [602, 134] width 113 height 8
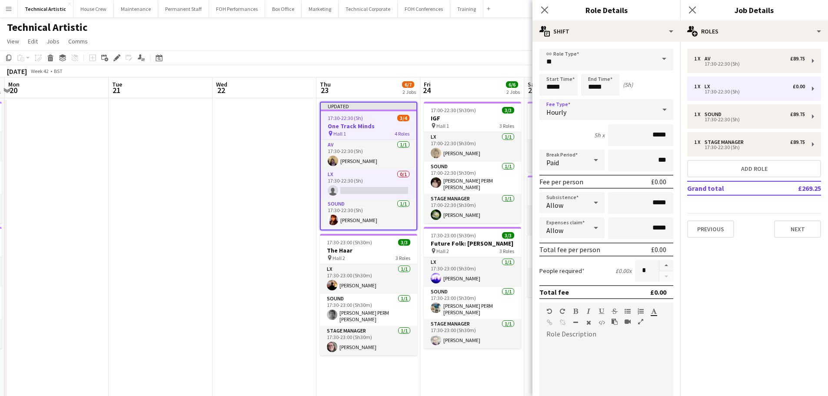
click at [595, 117] on div "Hourly" at bounding box center [597, 109] width 116 height 21
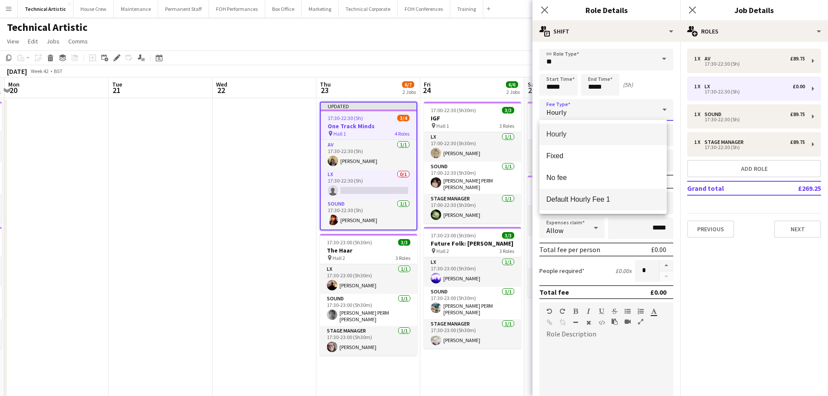
click at [576, 197] on span "Default Hourly Fee 1" at bounding box center [602, 199] width 113 height 8
type input "******"
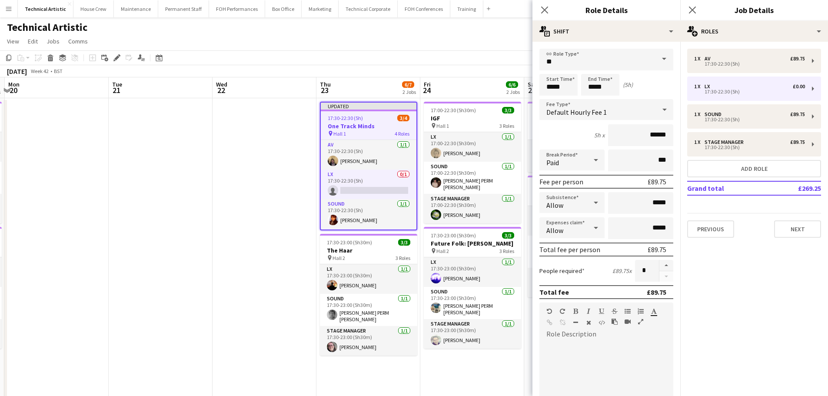
click at [420, 53] on app-toolbar "Copy Paste Paste Ctrl+V Paste with crew Ctrl+Shift+V Paste linked Job [GEOGRAPH…" at bounding box center [414, 57] width 828 height 15
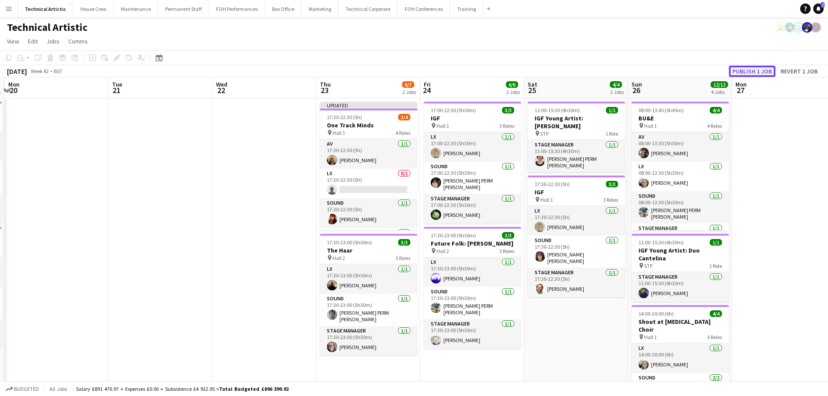
click at [741, 73] on button "Publish 1 job" at bounding box center [752, 71] width 46 height 11
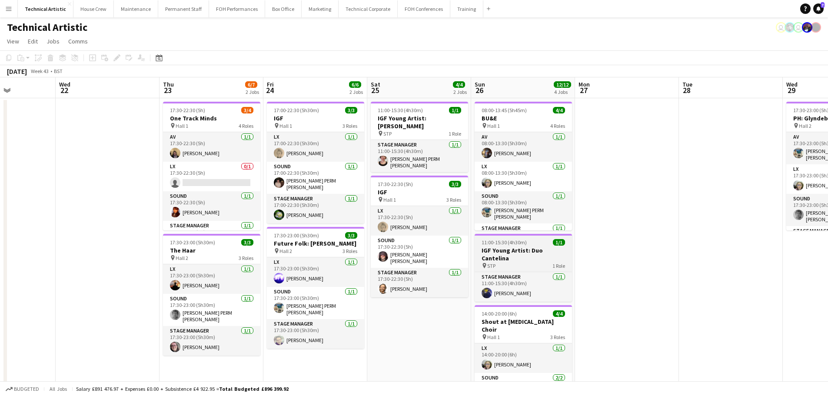
drag, startPoint x: 678, startPoint y: 288, endPoint x: 248, endPoint y: 234, distance: 433.6
click at [210, 234] on app-calendar-viewport "Sat 18 8/10 3 Jobs Sun 19 6/6 2 Jobs Mon 20 Tue 21 Wed 22 Thu 23 6/7 2 Jobs Fri…" at bounding box center [414, 325] width 828 height 497
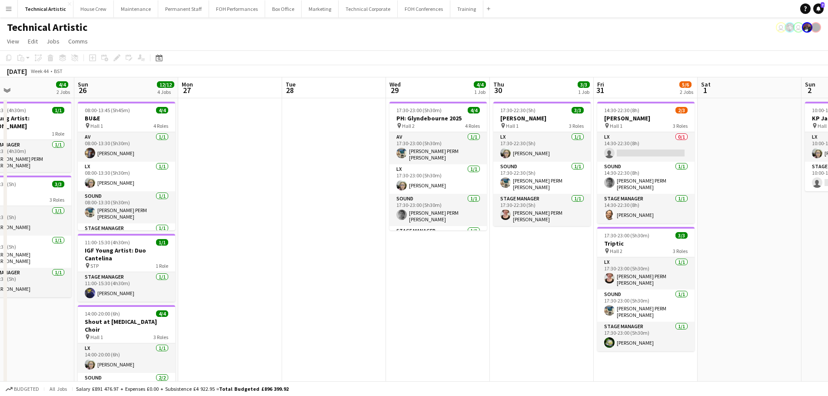
drag, startPoint x: 531, startPoint y: 216, endPoint x: 135, endPoint y: 150, distance: 402.1
click at [135, 150] on app-calendar-viewport "Thu 23 6/7 2 Jobs Fri 24 6/6 2 Jobs Sat 25 4/4 2 Jobs Sun 26 12/12 4 Jobs Mon 2…" at bounding box center [414, 325] width 828 height 497
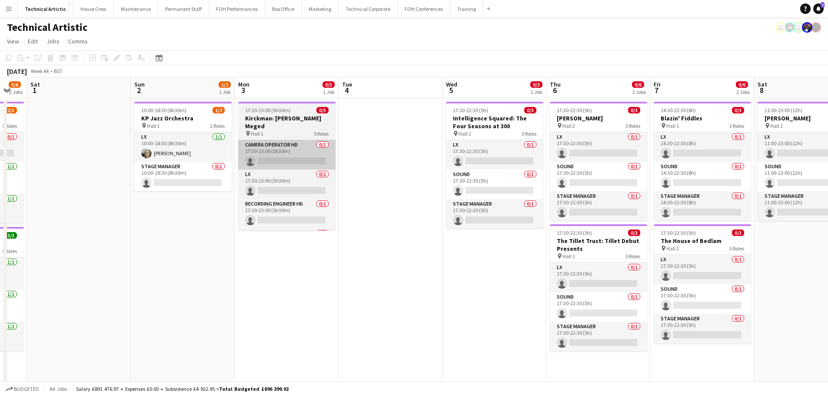
drag, startPoint x: 395, startPoint y: 164, endPoint x: 241, endPoint y: 157, distance: 154.8
click at [241, 157] on app-calendar-viewport "Tue 28 Wed 29 4/4 1 Job Thu 30 3/3 1 Job Fri 31 5/6 2 Jobs Sat 1 Sun 2 1/2 1 Jo…" at bounding box center [414, 325] width 828 height 497
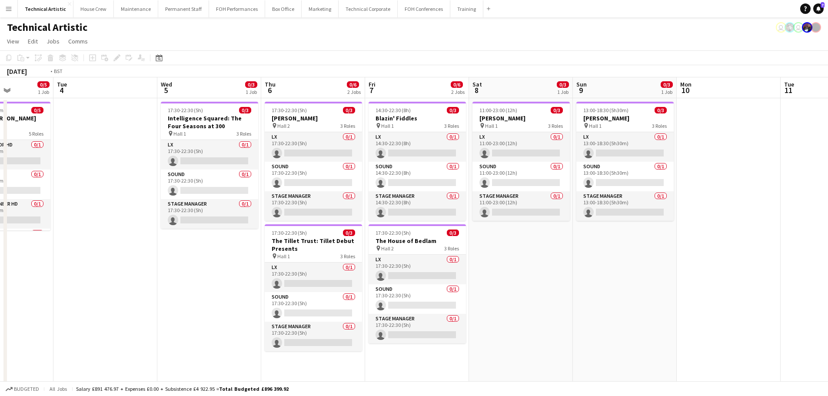
drag, startPoint x: 535, startPoint y: 204, endPoint x: 143, endPoint y: 153, distance: 395.6
click at [143, 153] on app-calendar-viewport "Thu 30 3/3 1 Job Fri 31 5/6 2 Jobs Sat 1 Sun 2 1/2 1 Job Mon 3 0/5 1 Job Tue 4 …" at bounding box center [414, 325] width 828 height 497
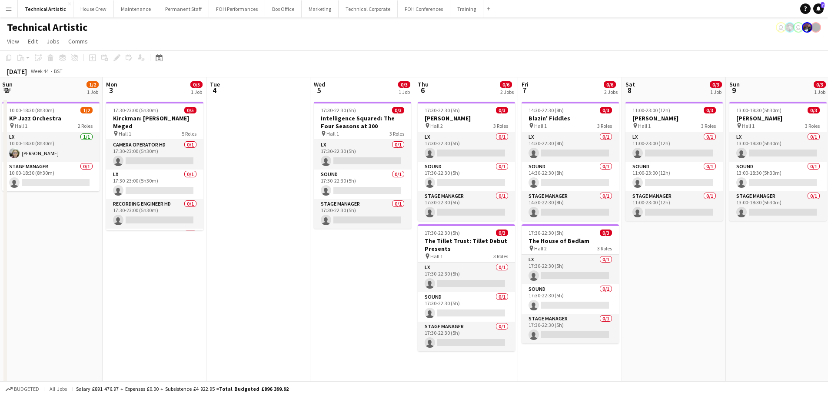
scroll to position [0, 314]
drag, startPoint x: 181, startPoint y: 150, endPoint x: 412, endPoint y: 144, distance: 230.8
click at [412, 144] on app-calendar-viewport "Thu 30 3/3 1 Job Fri 31 5/6 2 Jobs Sat 1 Sun 2 1/2 1 Job Mon 3 0/5 1 Job Tue 4 …" at bounding box center [414, 325] width 828 height 497
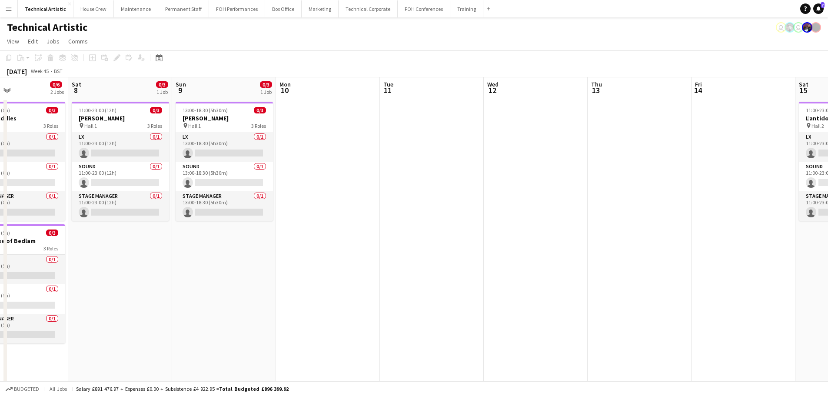
scroll to position [0, 249]
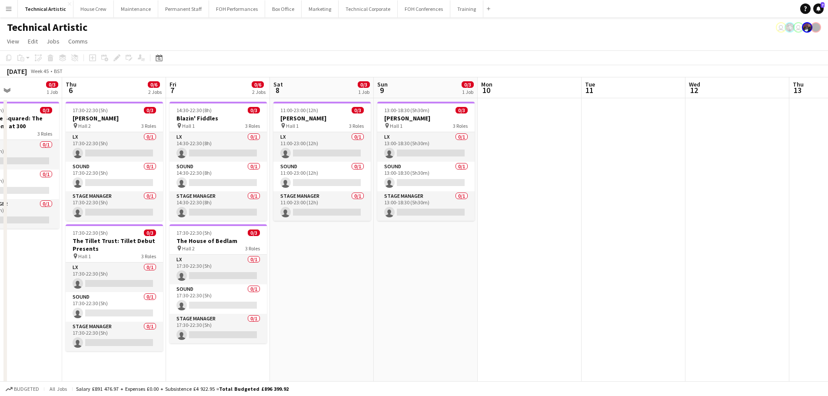
drag, startPoint x: 719, startPoint y: 236, endPoint x: 373, endPoint y: 219, distance: 345.8
click at [373, 219] on app-calendar-viewport "Mon 3 0/5 1 Job Tue 4 Wed 5 0/3 1 Job Thu 6 0/6 2 Jobs Fri 7 0/6 2 Jobs Sat 8 0…" at bounding box center [414, 325] width 828 height 497
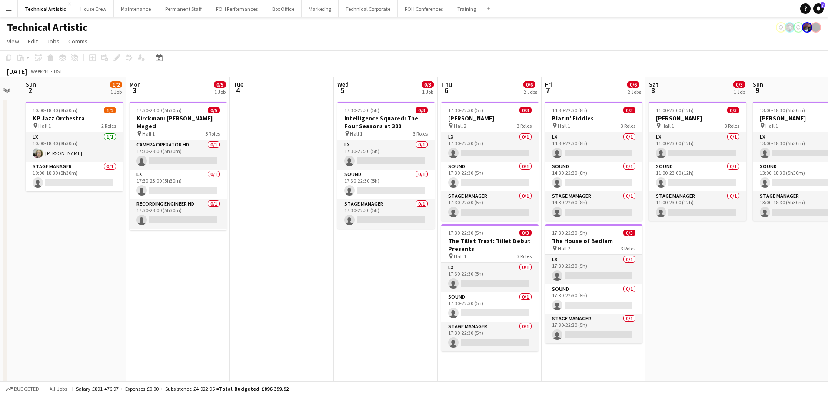
drag, startPoint x: 381, startPoint y: 297, endPoint x: 687, endPoint y: 302, distance: 305.9
click at [687, 302] on app-calendar-viewport "Fri 31 5/6 2 Jobs Sat 1 Sun 2 1/2 1 Job Mon 3 0/5 1 Job Tue 4 Wed 5 0/3 1 Job T…" at bounding box center [414, 325] width 828 height 497
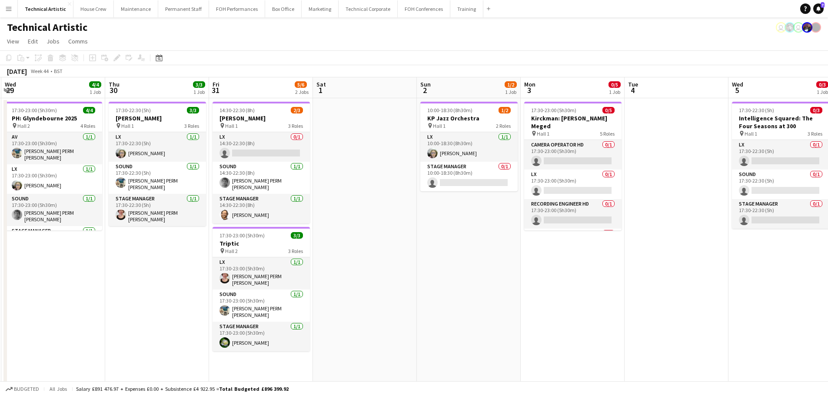
drag, startPoint x: 247, startPoint y: 248, endPoint x: 711, endPoint y: 249, distance: 464.0
click at [711, 249] on app-calendar-viewport "Mon 27 Tue 28 Wed 29 4/4 1 Job Thu 30 3/3 1 Job Fri 31 5/6 2 Jobs Sat 1 Sun 2 1…" at bounding box center [414, 325] width 828 height 497
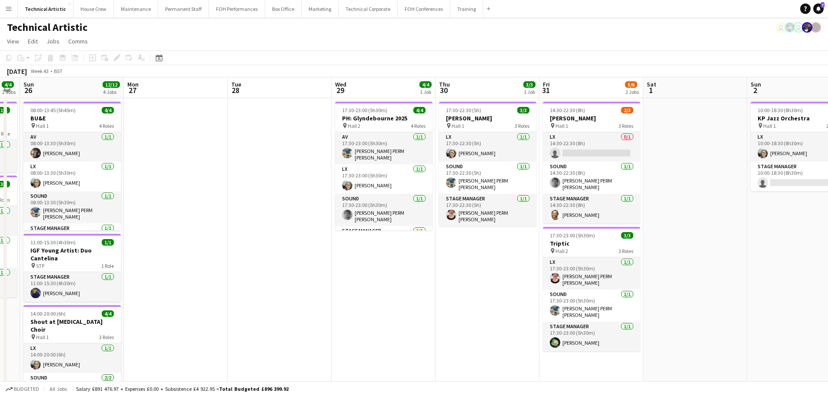
drag, startPoint x: 704, startPoint y: 278, endPoint x: 791, endPoint y: 278, distance: 86.9
click at [791, 278] on app-calendar-viewport "Fri 24 6/6 2 Jobs Sat 25 4/4 2 Jobs Sun 26 12/12 4 Jobs Mon 27 Tue 28 Wed 29 4/…" at bounding box center [414, 325] width 828 height 497
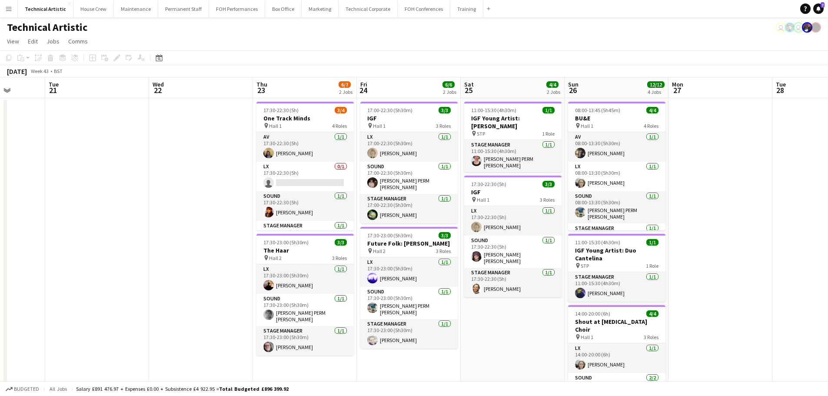
drag, startPoint x: 395, startPoint y: 258, endPoint x: 703, endPoint y: 266, distance: 307.2
click at [703, 266] on app-calendar-viewport "Sun 19 6/6 2 Jobs Mon 20 Tue 21 Wed 22 Thu 23 6/7 2 Jobs Fri 24 6/6 2 Jobs Sat …" at bounding box center [414, 325] width 828 height 497
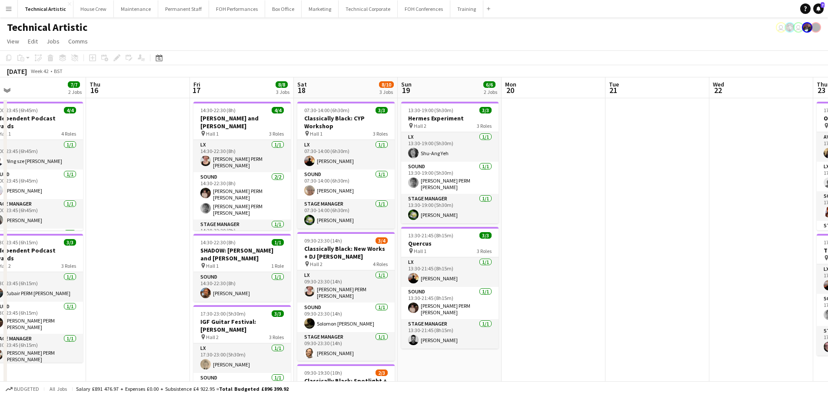
drag, startPoint x: 191, startPoint y: 245, endPoint x: 789, endPoint y: 239, distance: 598.3
click at [789, 239] on app-calendar-viewport "Mon 13 6/7 1 Job Tue 14 Wed 15 7/7 2 Jobs Thu 16 Fri 17 8/8 3 Jobs Sat 18 8/10 …" at bounding box center [414, 325] width 828 height 497
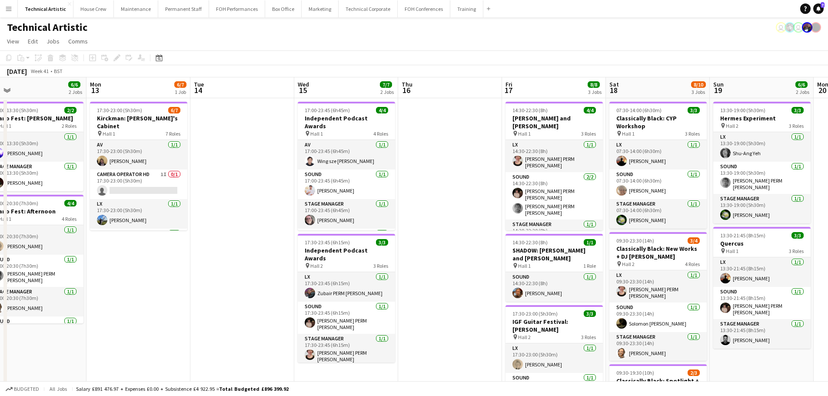
scroll to position [0, 255]
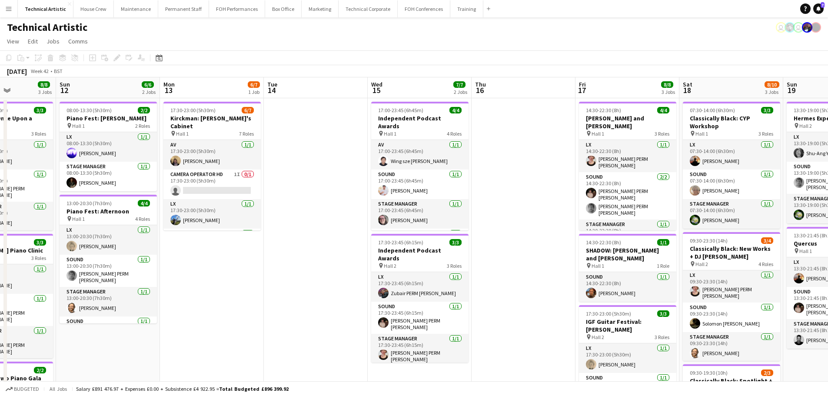
drag, startPoint x: 439, startPoint y: 233, endPoint x: 834, endPoint y: 235, distance: 394.5
click at [828, 235] on html "Menu Boards Boards Boards All jobs Status Workforce Workforce My Workforce Recr…" at bounding box center [414, 295] width 828 height 590
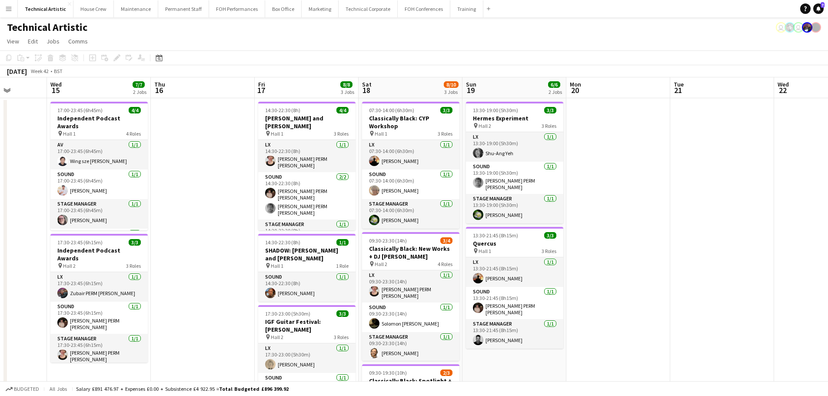
drag, startPoint x: 723, startPoint y: 244, endPoint x: 195, endPoint y: 249, distance: 528.3
click at [195, 249] on app-calendar-viewport "Sun 12 6/6 2 Jobs Mon 13 6/7 1 Job Tue 14 Wed 15 7/7 2 Jobs Thu 16 Fri 17 8/8 3…" at bounding box center [414, 325] width 828 height 497
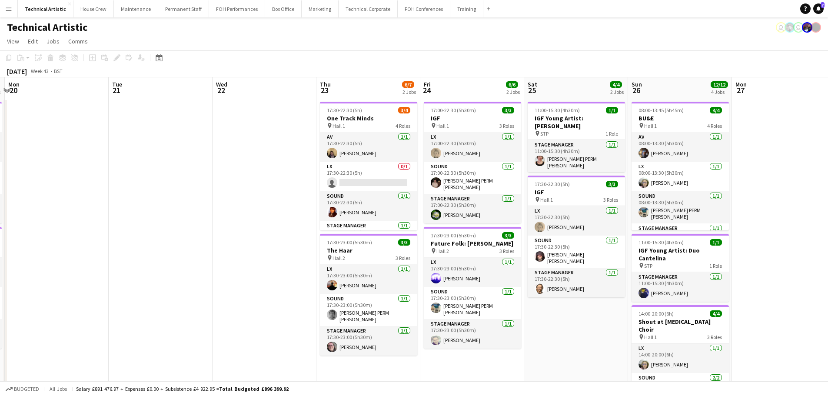
scroll to position [0, 370]
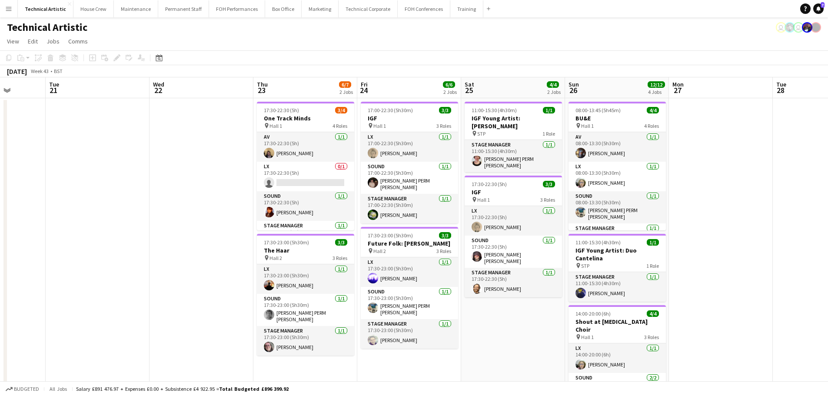
drag, startPoint x: 642, startPoint y: 245, endPoint x: 225, endPoint y: 227, distance: 417.0
click at [225, 227] on app-calendar-viewport "Fri 17 8/8 3 Jobs Sat 18 8/10 3 Jobs Sun 19 6/6 2 Jobs Mon 20 Tue 21 Wed 22 Thu…" at bounding box center [414, 325] width 828 height 497
click at [313, 185] on app-card-role "LX 0/1 17:30-22:30 (5h) single-neutral-actions" at bounding box center [305, 177] width 97 height 30
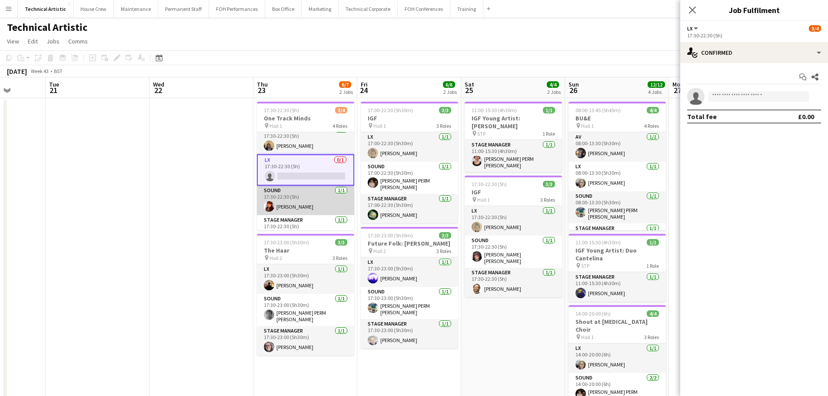
scroll to position [0, 0]
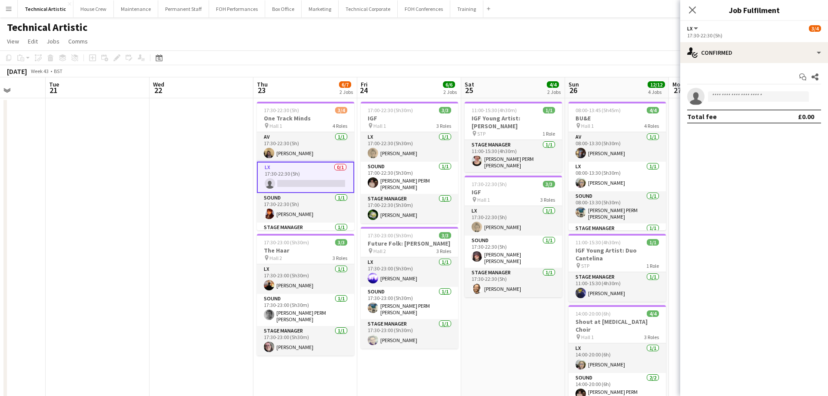
click at [393, 32] on div "Technical Artistic user user" at bounding box center [414, 25] width 828 height 17
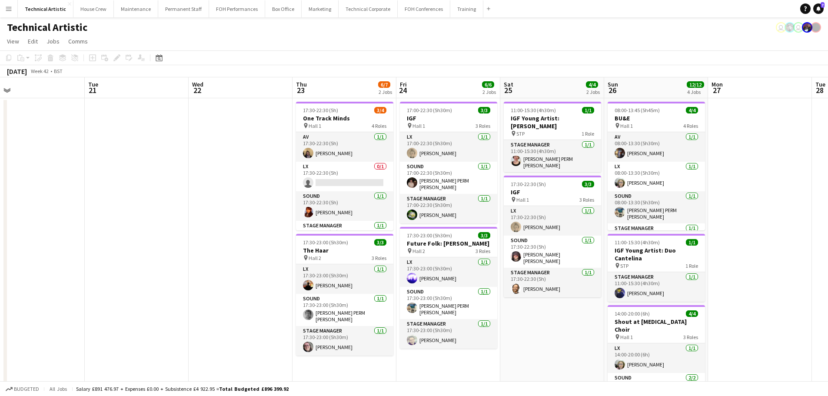
scroll to position [0, 352]
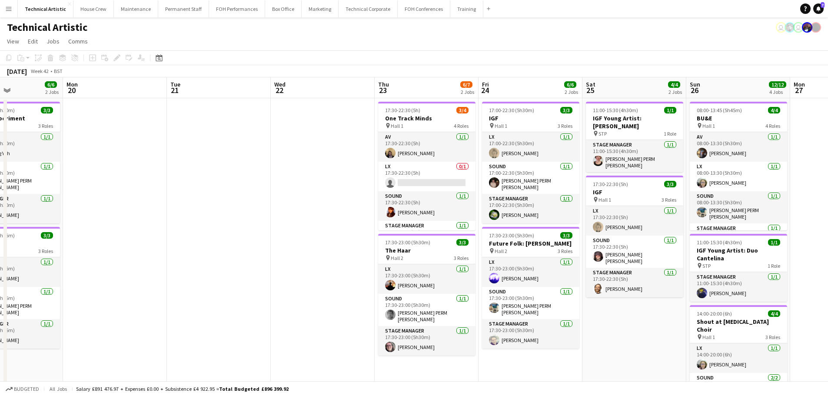
drag, startPoint x: 207, startPoint y: 252, endPoint x: 328, endPoint y: 166, distance: 148.4
click at [328, 166] on app-calendar-viewport "Thu 16 Fri 17 8/8 3 Jobs Sat 18 8/10 3 Jobs Sun 19 6/6 2 Jobs Mon 20 Tue 21 Wed…" at bounding box center [414, 325] width 828 height 497
